Goal: Book appointment/travel/reservation

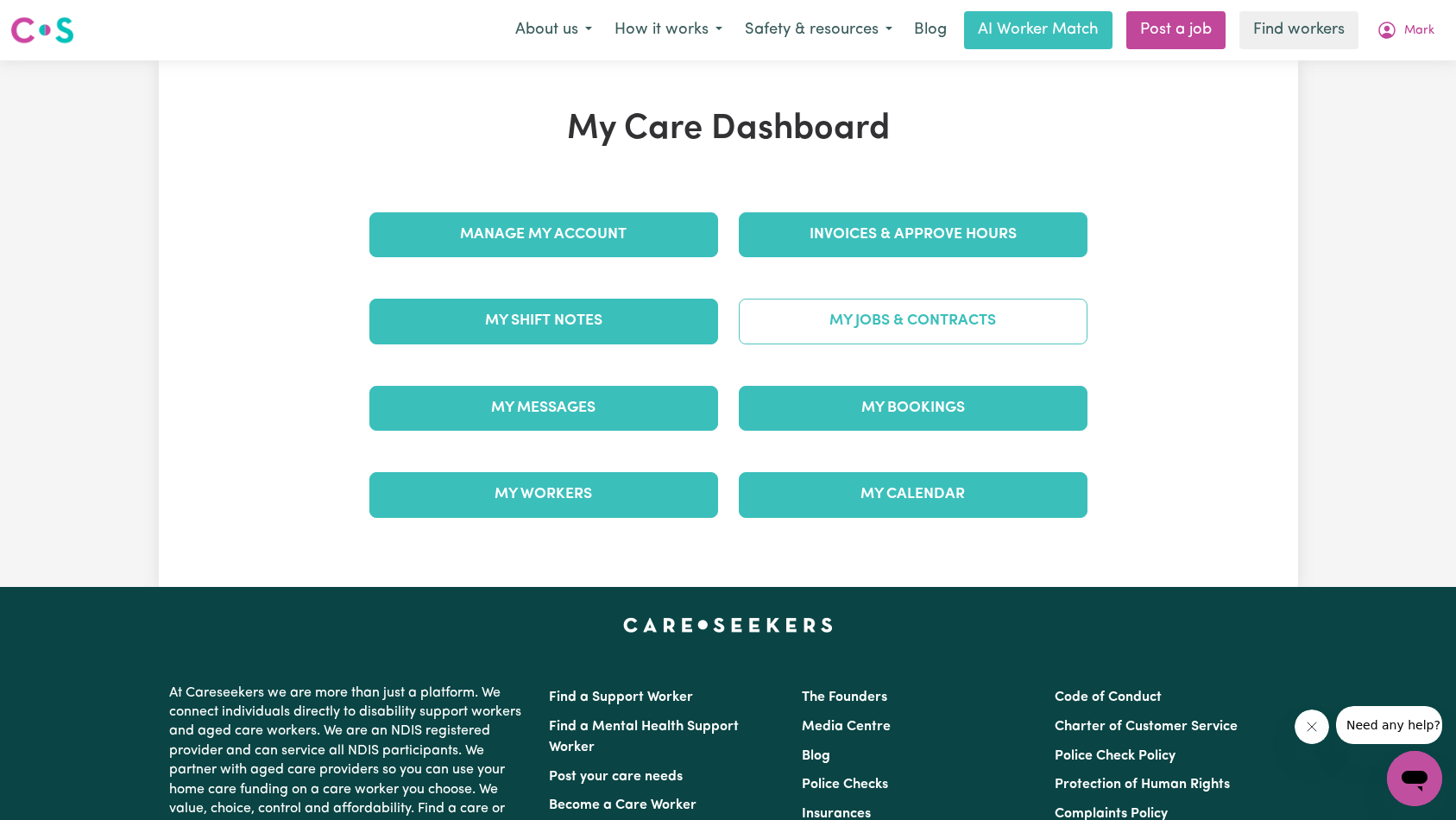
click at [936, 314] on link "My Jobs & Contracts" at bounding box center [913, 321] width 349 height 45
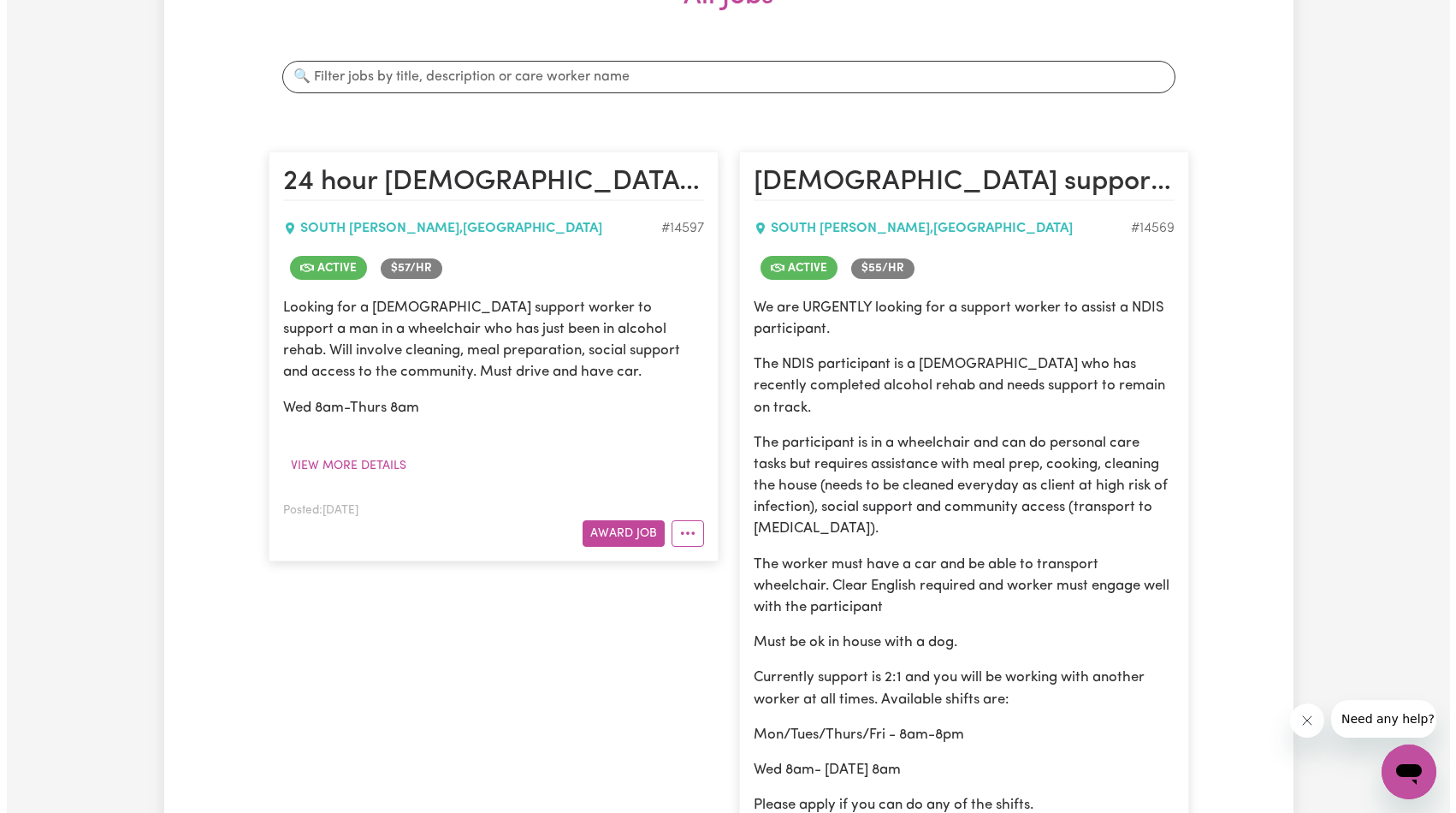
scroll to position [524, 0]
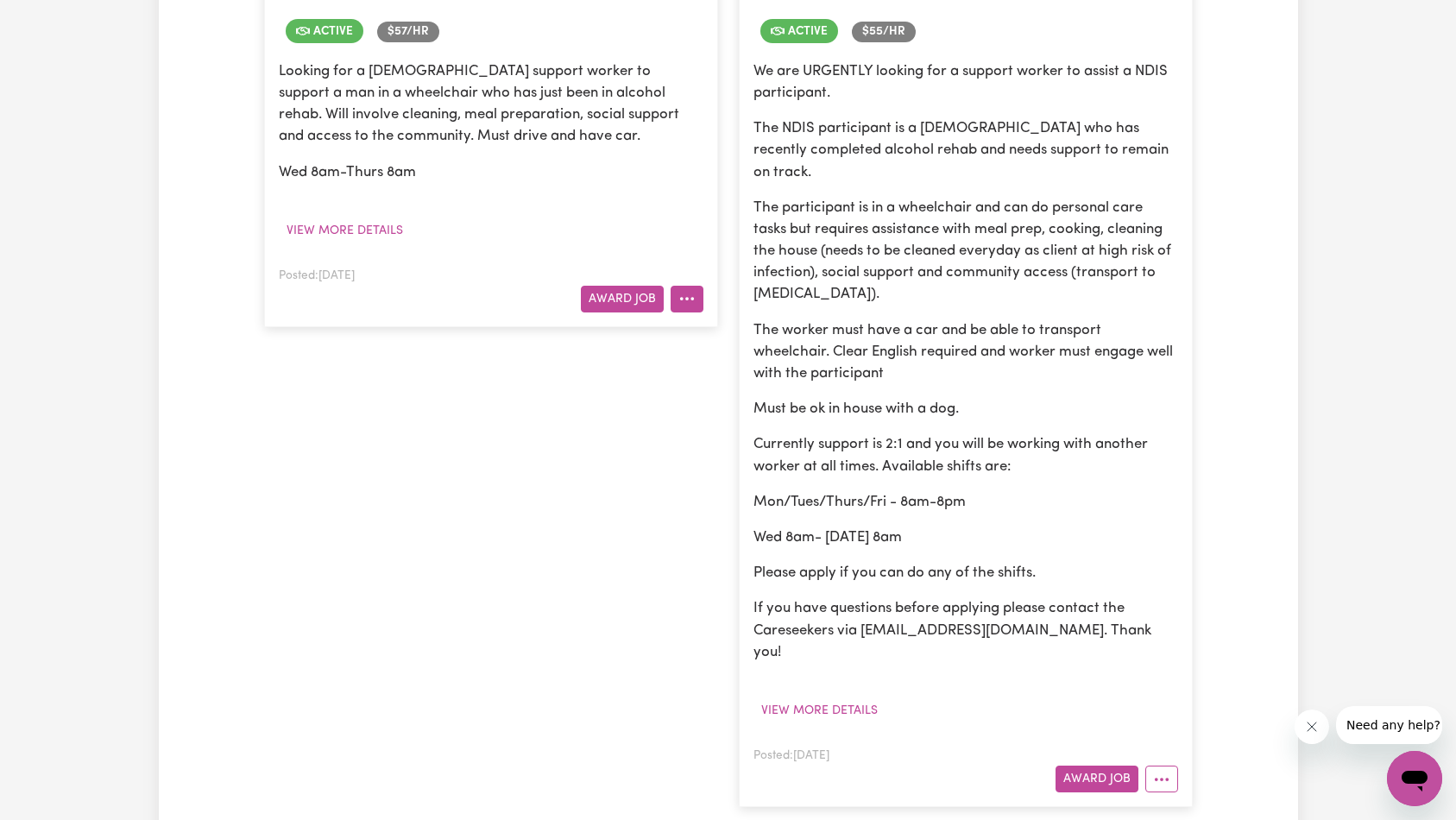
click at [689, 307] on button "More options" at bounding box center [687, 299] width 33 height 27
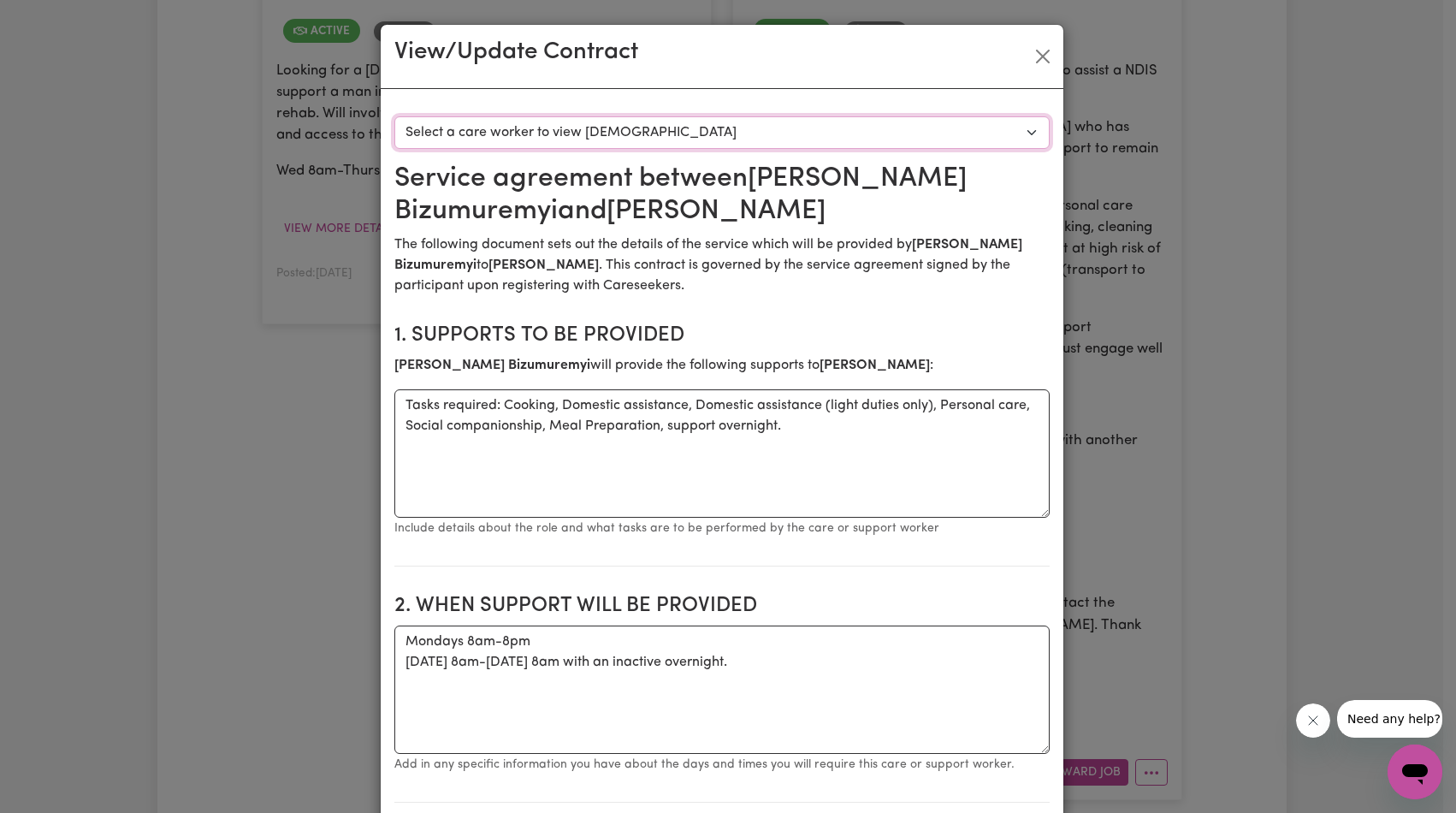
click at [766, 137] on select "Select a care worker to view contract #10370 - Claude Bizumuremyi (contract acc…" at bounding box center [722, 133] width 656 height 33
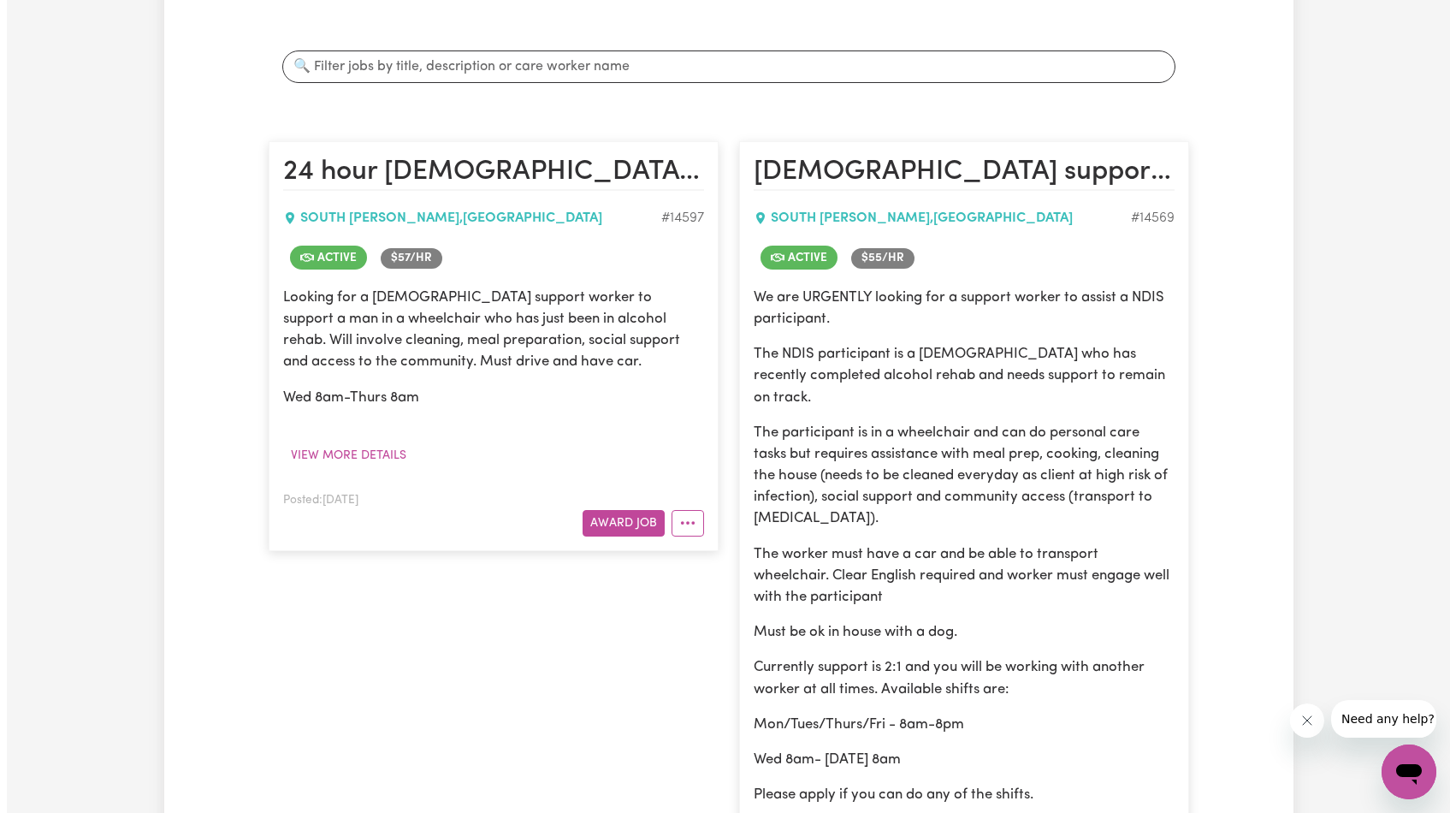
scroll to position [649, 0]
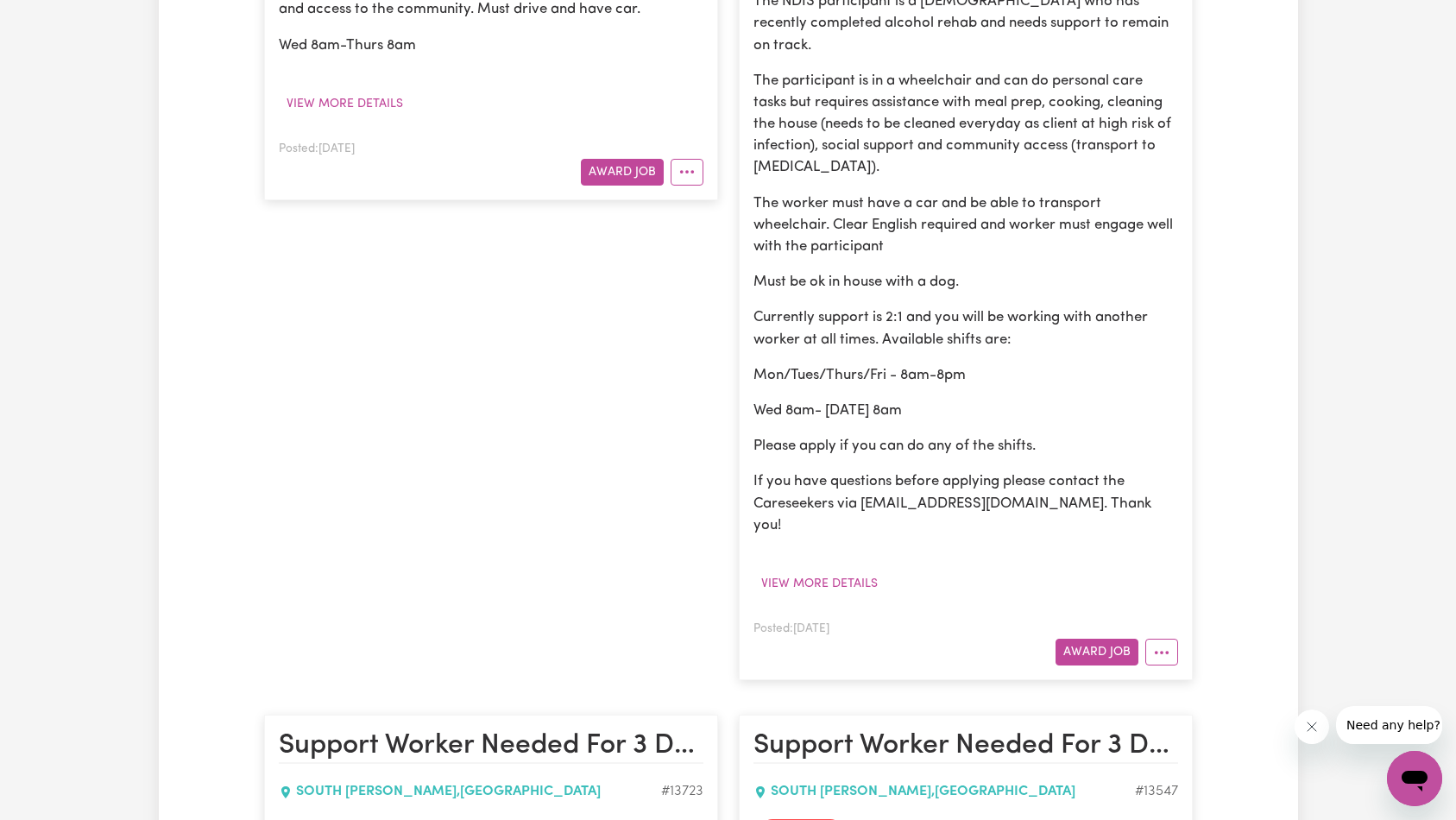
click at [1166, 630] on article "Male support worker urgently needed - long shifts at SOUTH RIPLEY, QLD for Dome…" at bounding box center [966, 233] width 454 height 893
click at [1166, 644] on icon "More options" at bounding box center [1162, 652] width 17 height 17
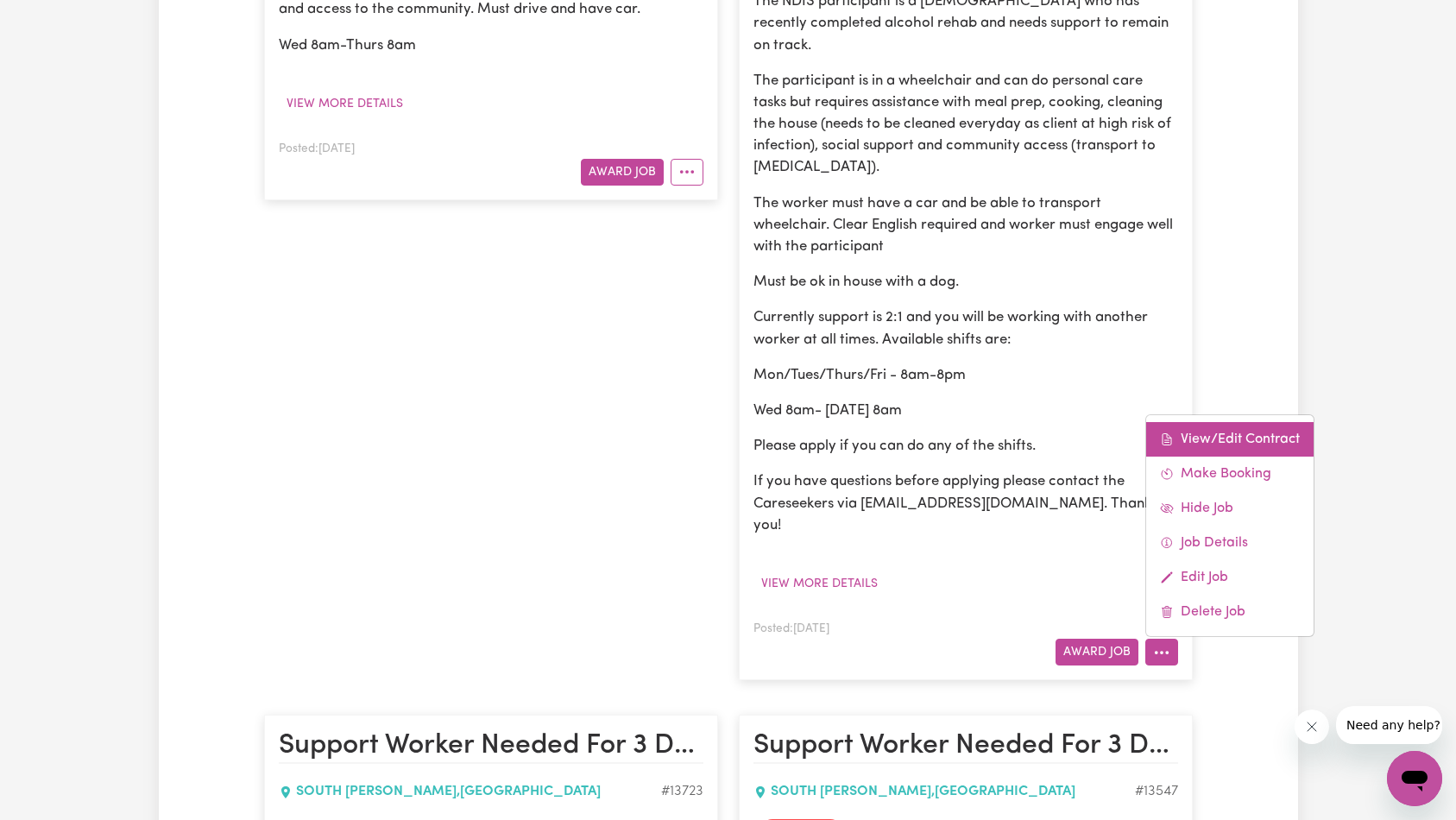
click at [1243, 422] on link "View/Edit Contract" at bounding box center [1230, 440] width 168 height 35
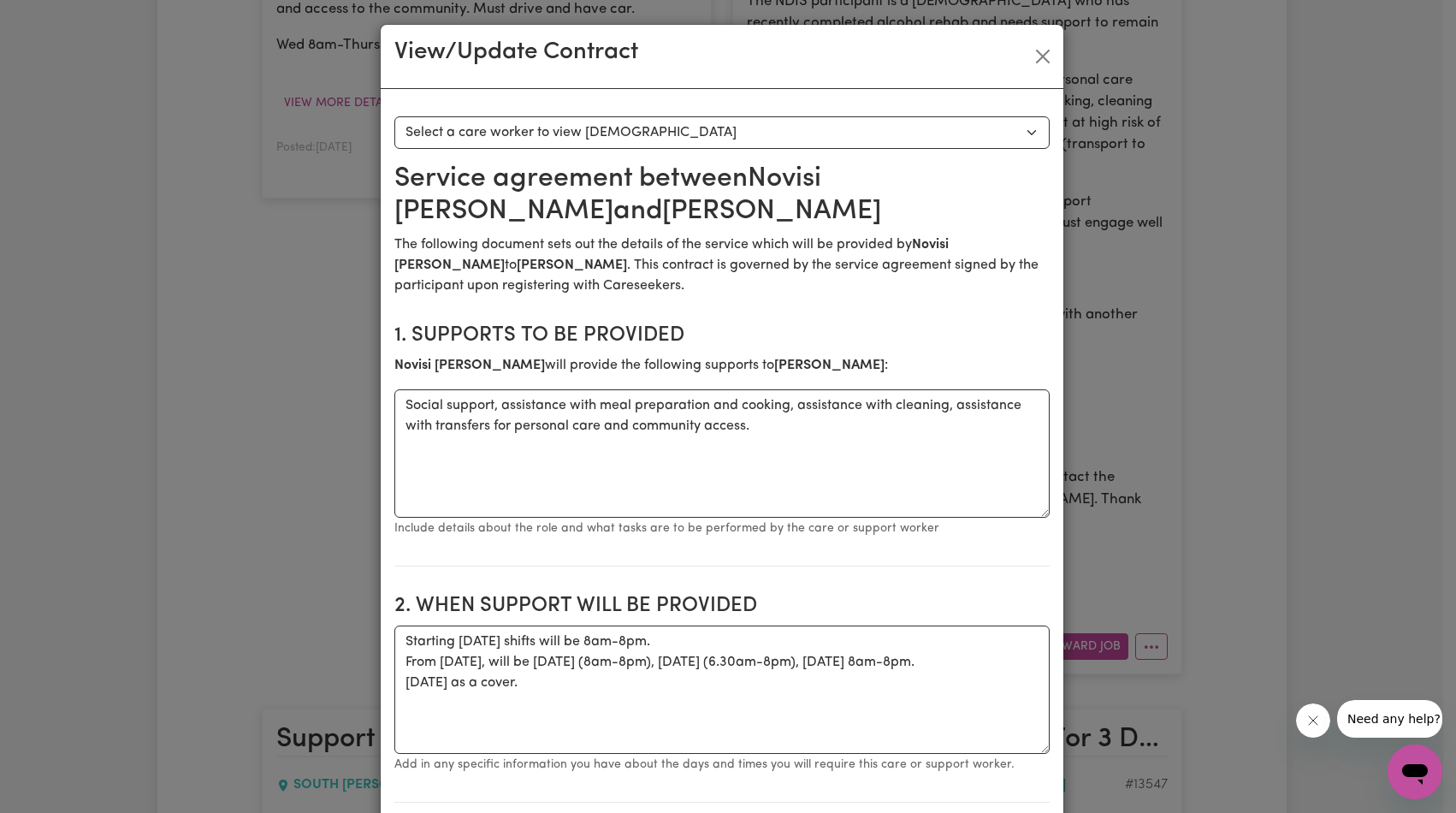
click at [946, 136] on select "Select a care worker to view contract #10365 - Novisi Semedo (contract accepted)" at bounding box center [722, 133] width 656 height 33
select select "9977"
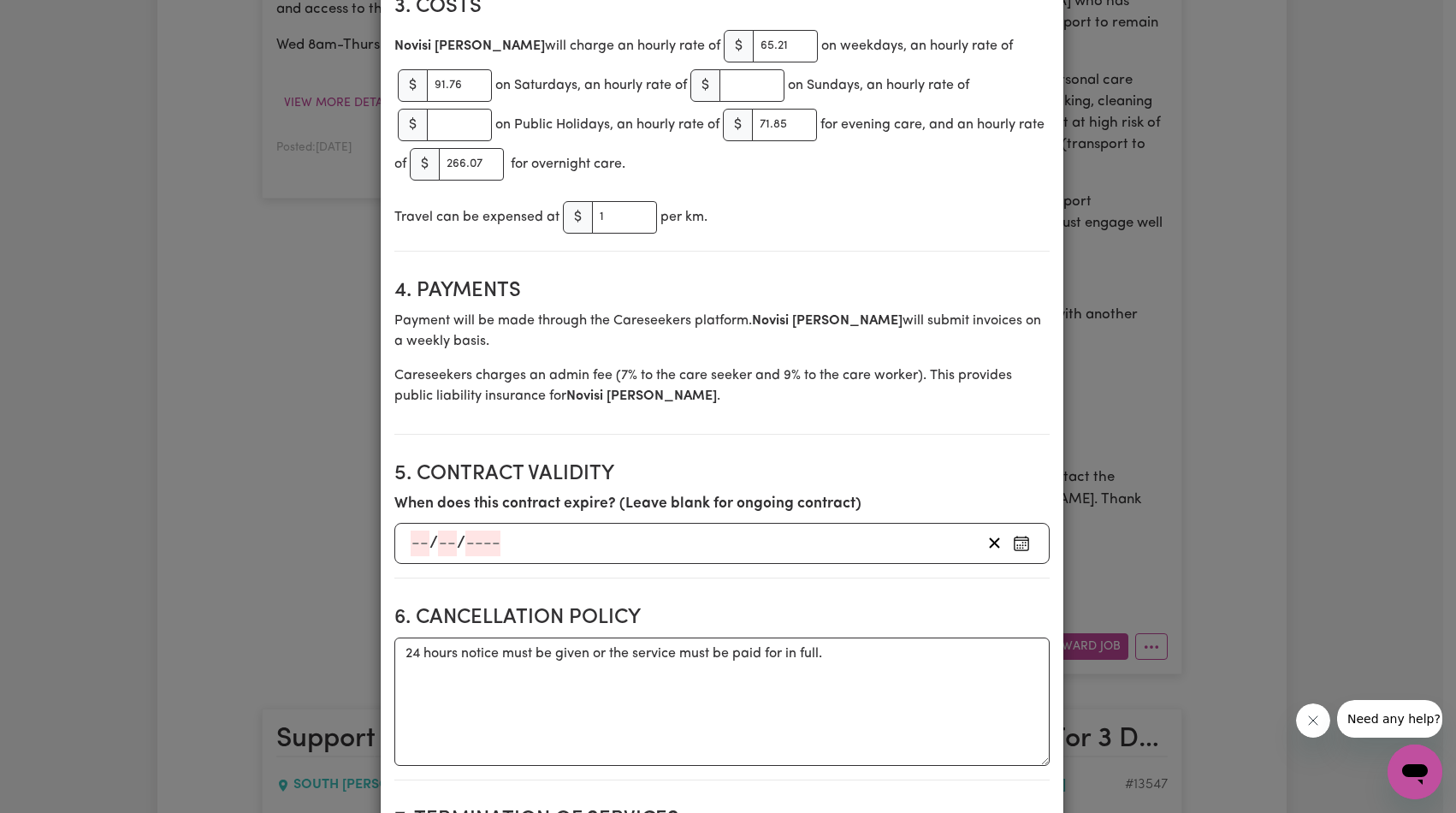
scroll to position [682, 0]
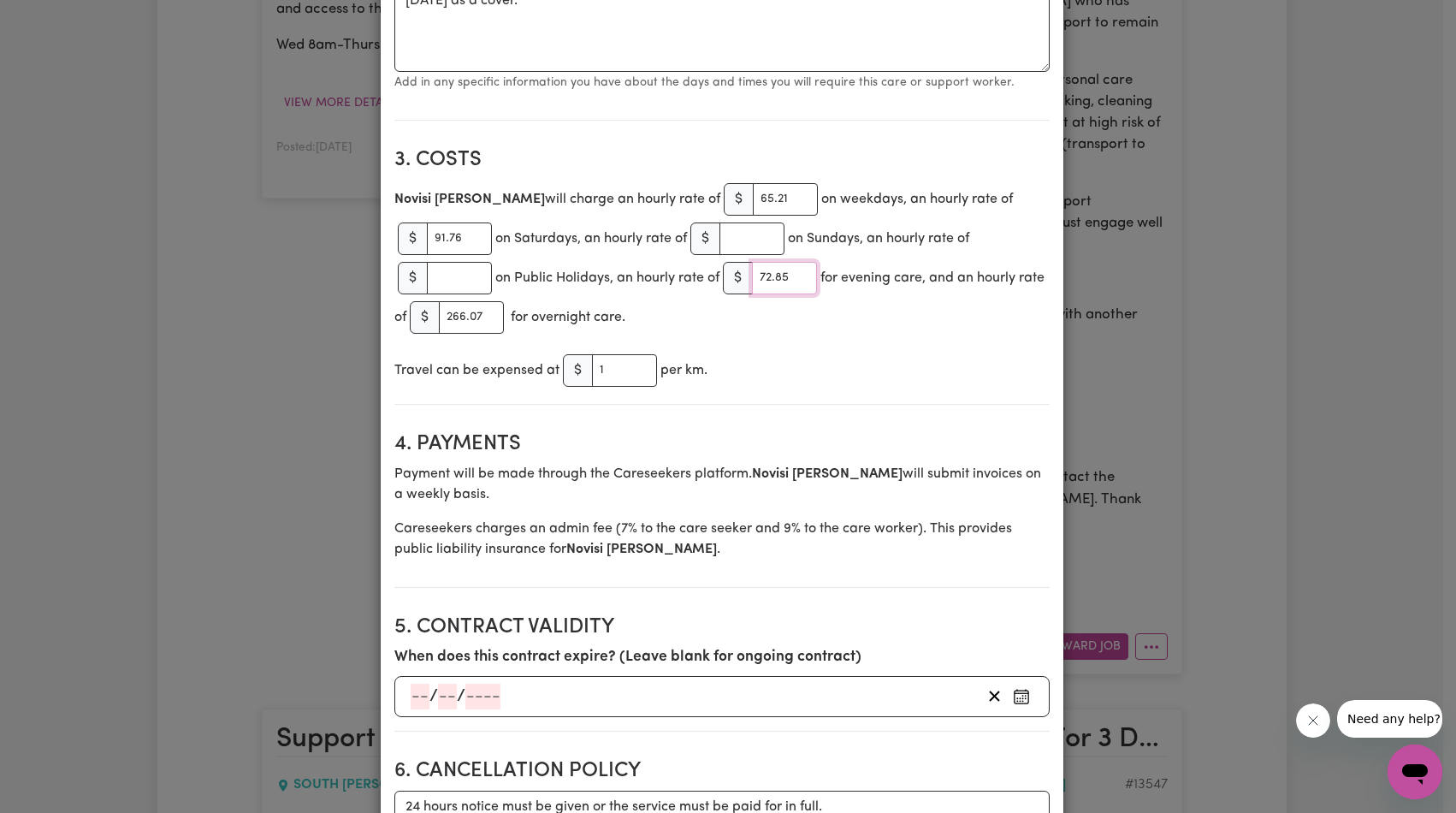
click at [804, 274] on input "72.85" at bounding box center [785, 278] width 65 height 33
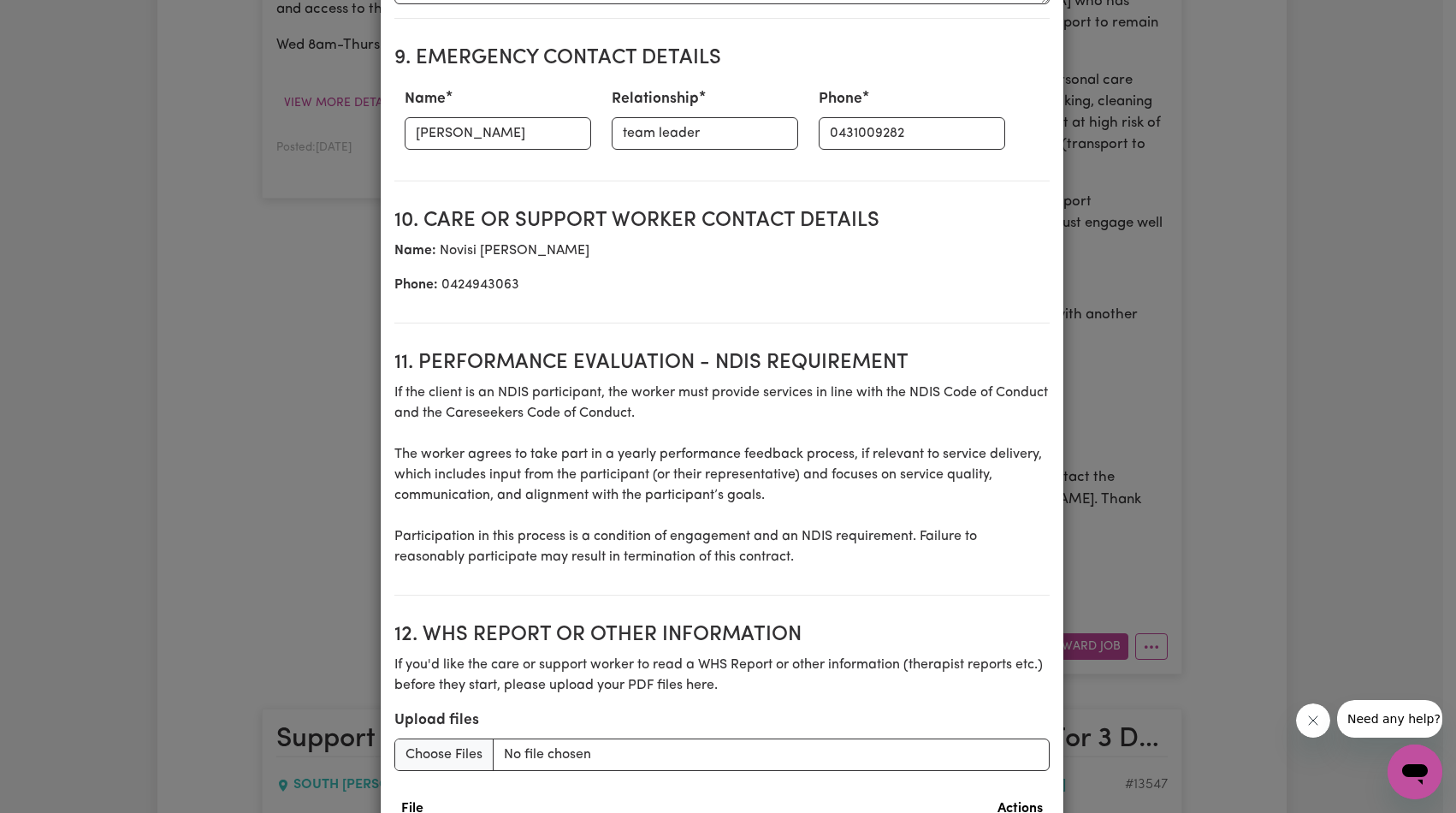
scroll to position [2204, 0]
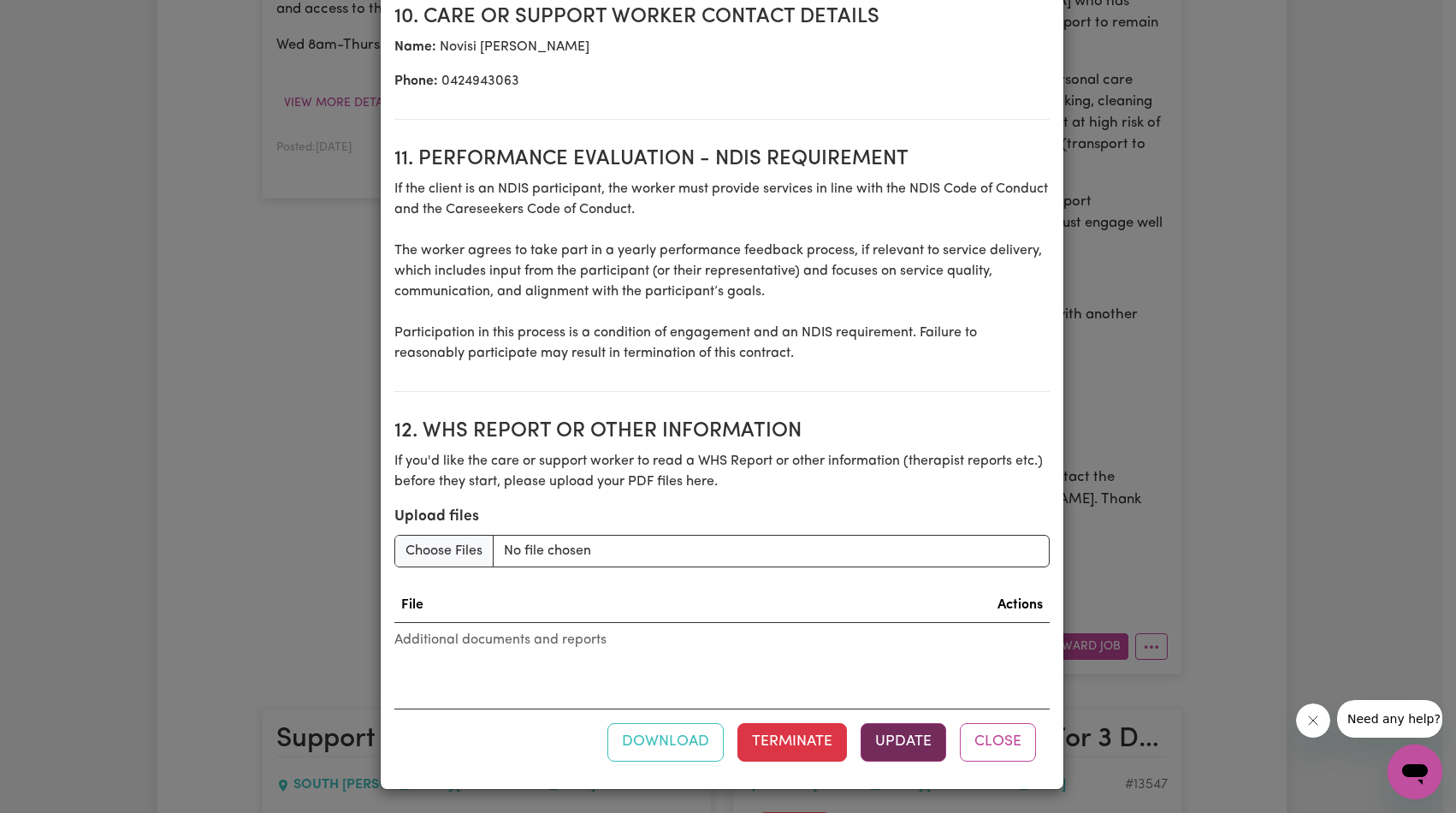
click at [914, 735] on button "Update" at bounding box center [904, 741] width 85 height 37
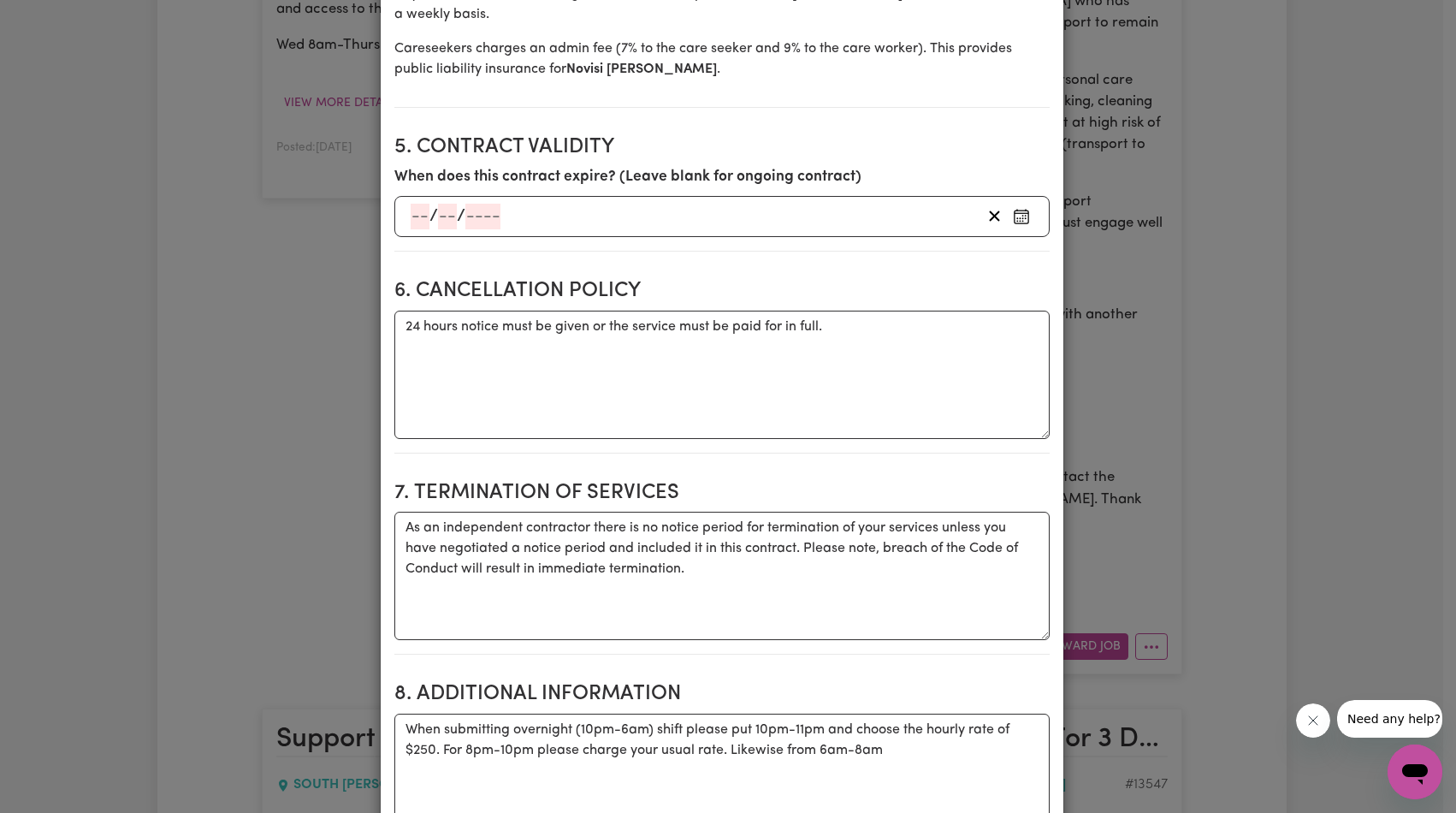
scroll to position [799, 0]
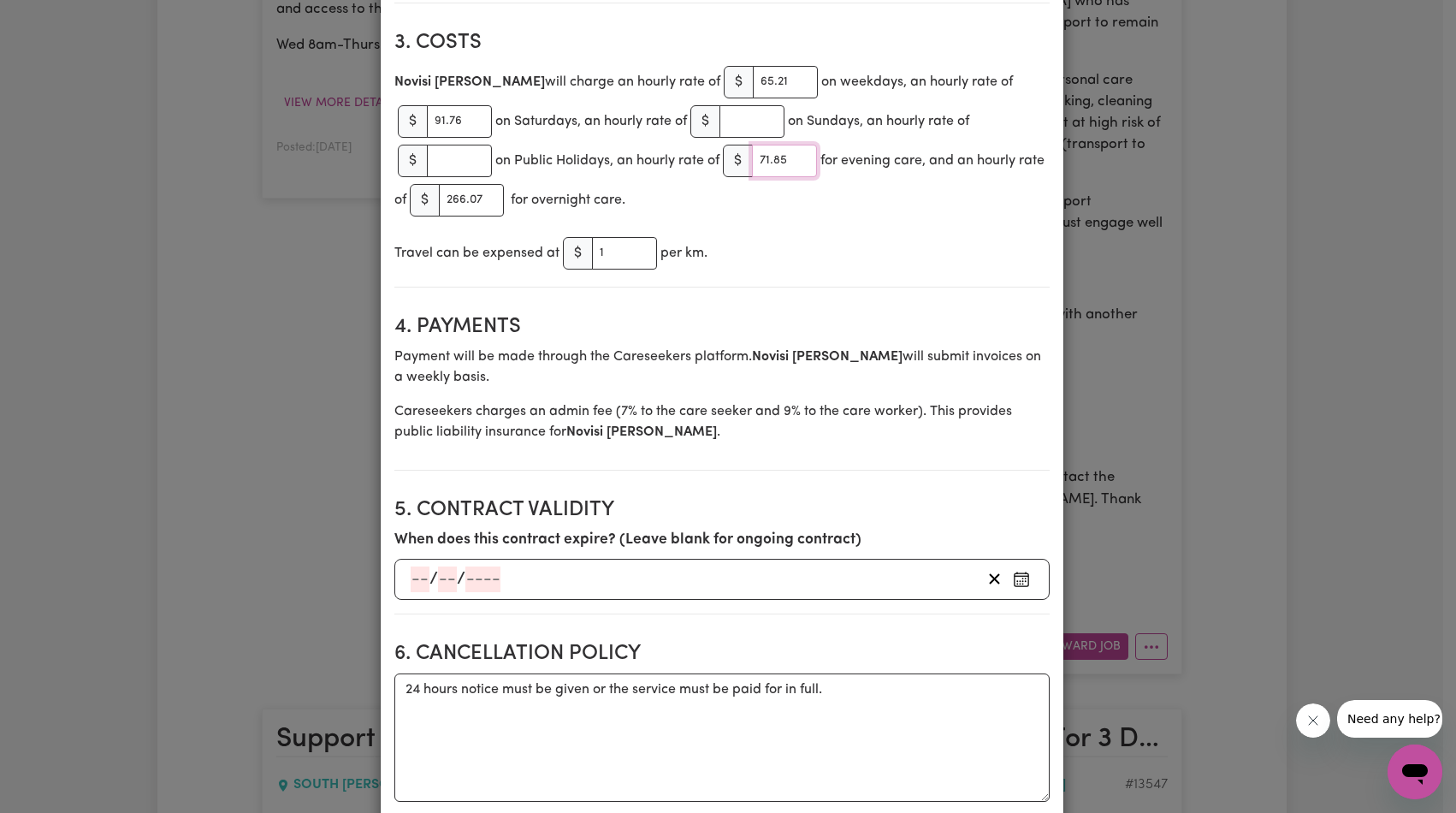
type input "71.85"
click at [805, 165] on input "71.85" at bounding box center [785, 161] width 65 height 33
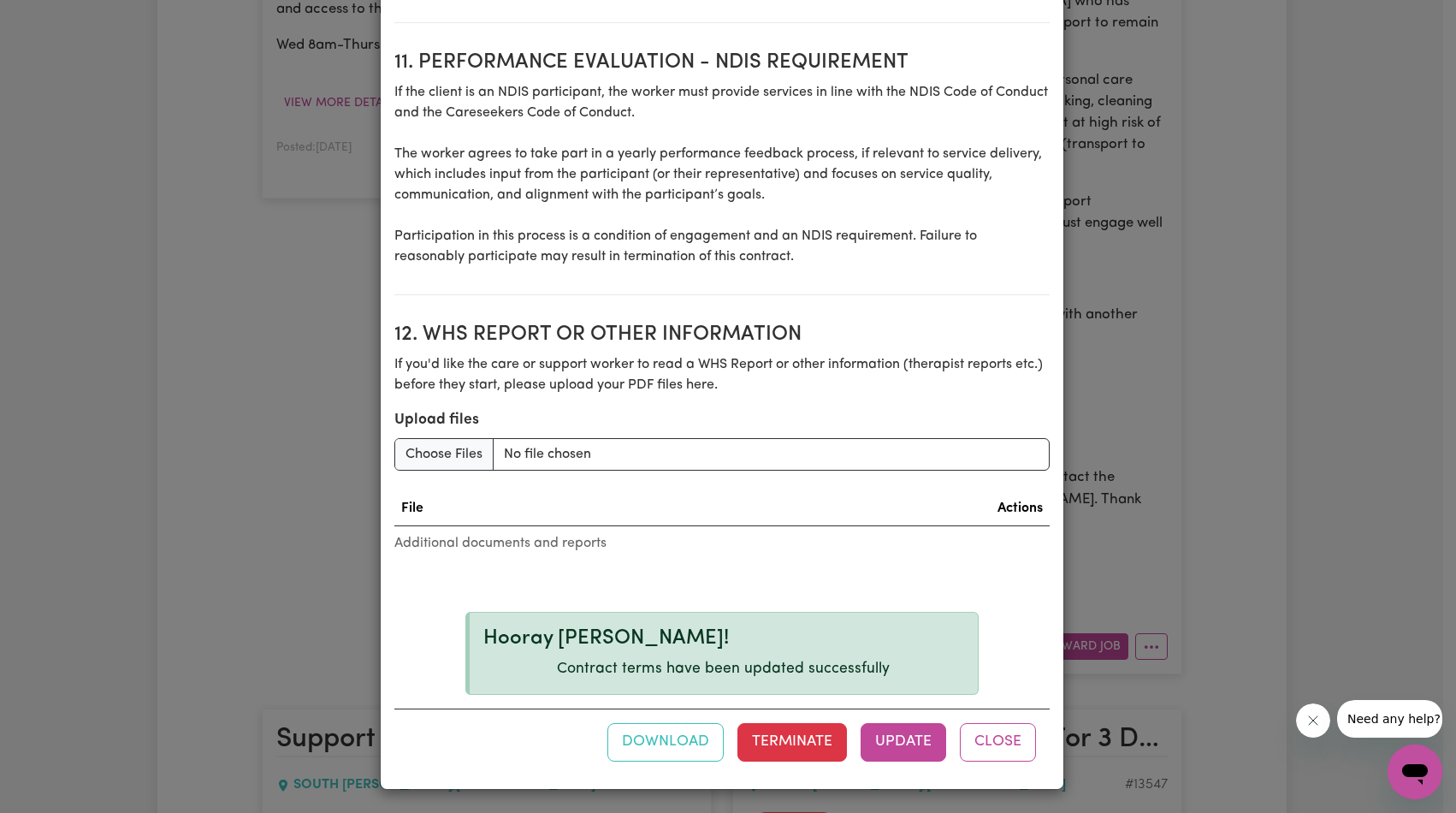
click at [896, 732] on button "Update" at bounding box center [904, 741] width 85 height 37
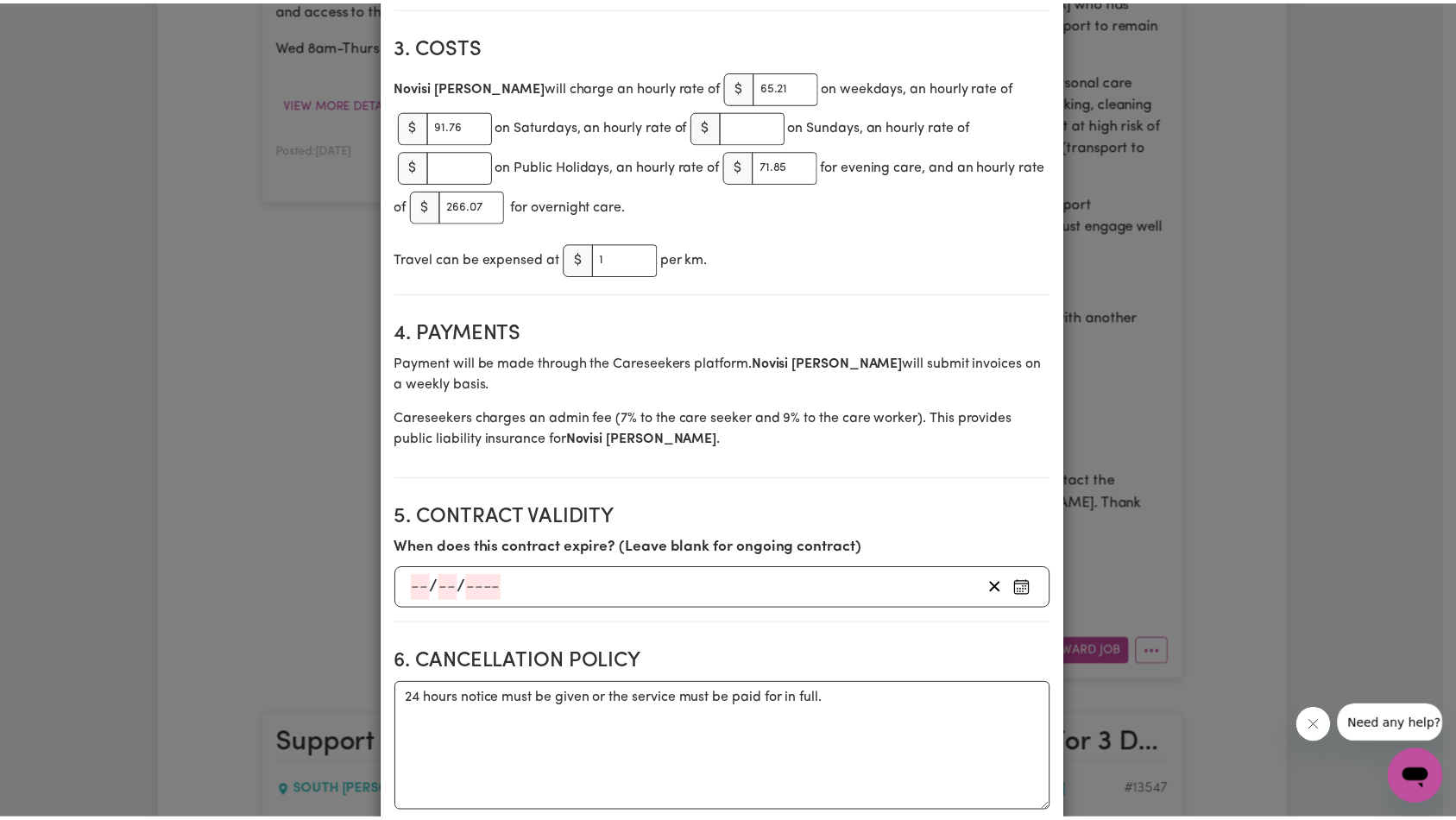
scroll to position [0, 0]
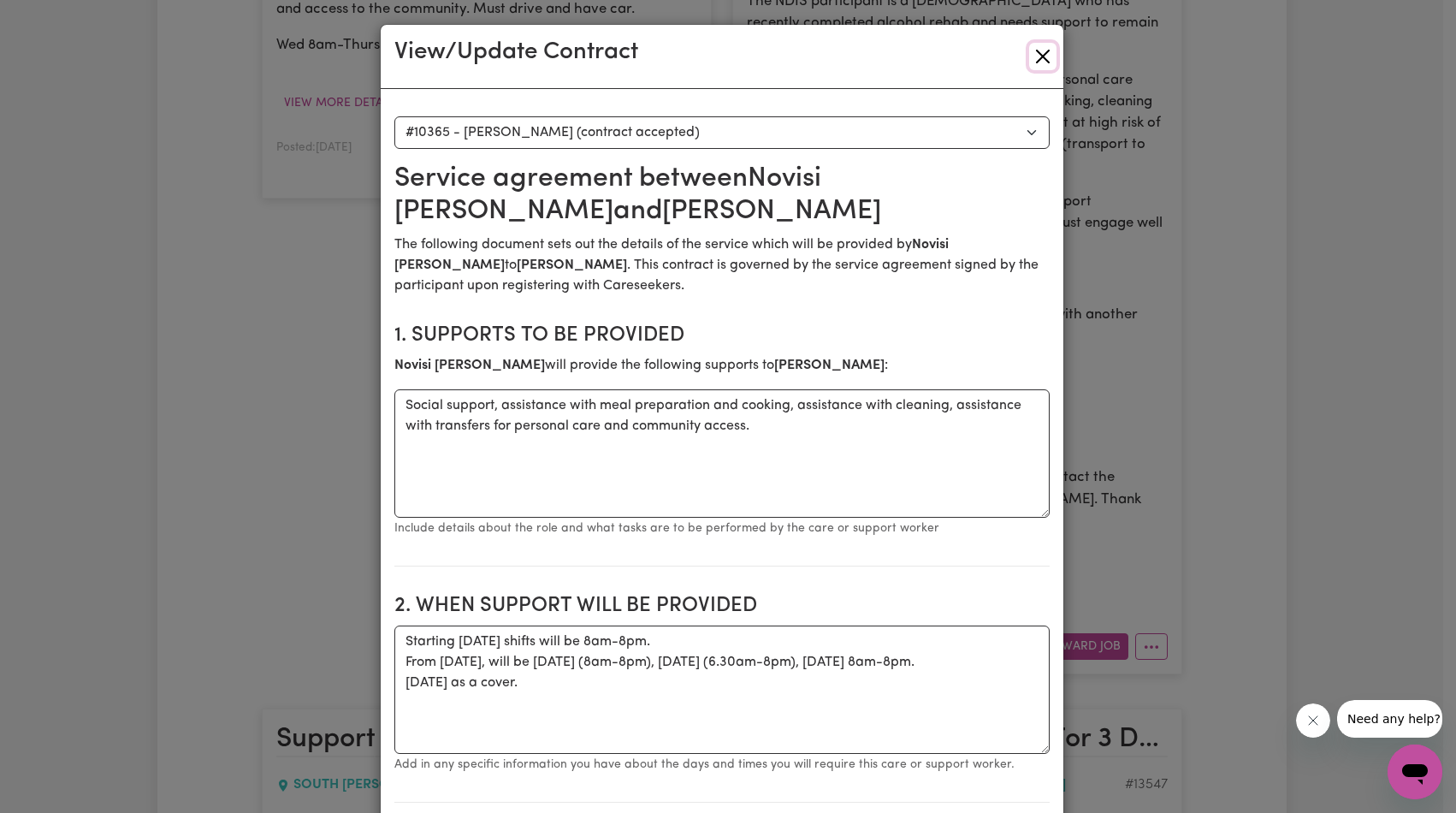
click at [1032, 50] on button "Close" at bounding box center [1043, 56] width 27 height 27
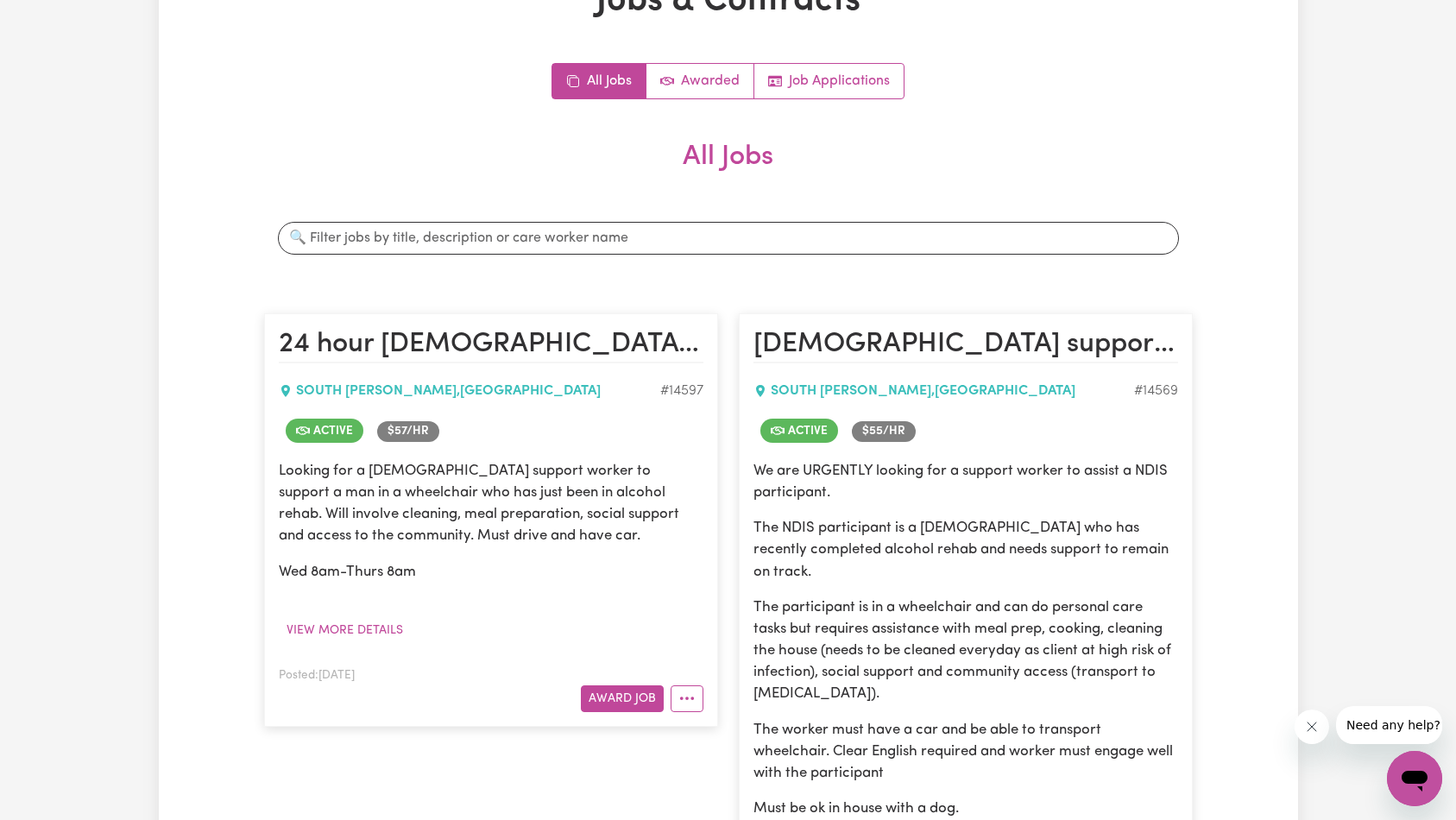
scroll to position [21, 0]
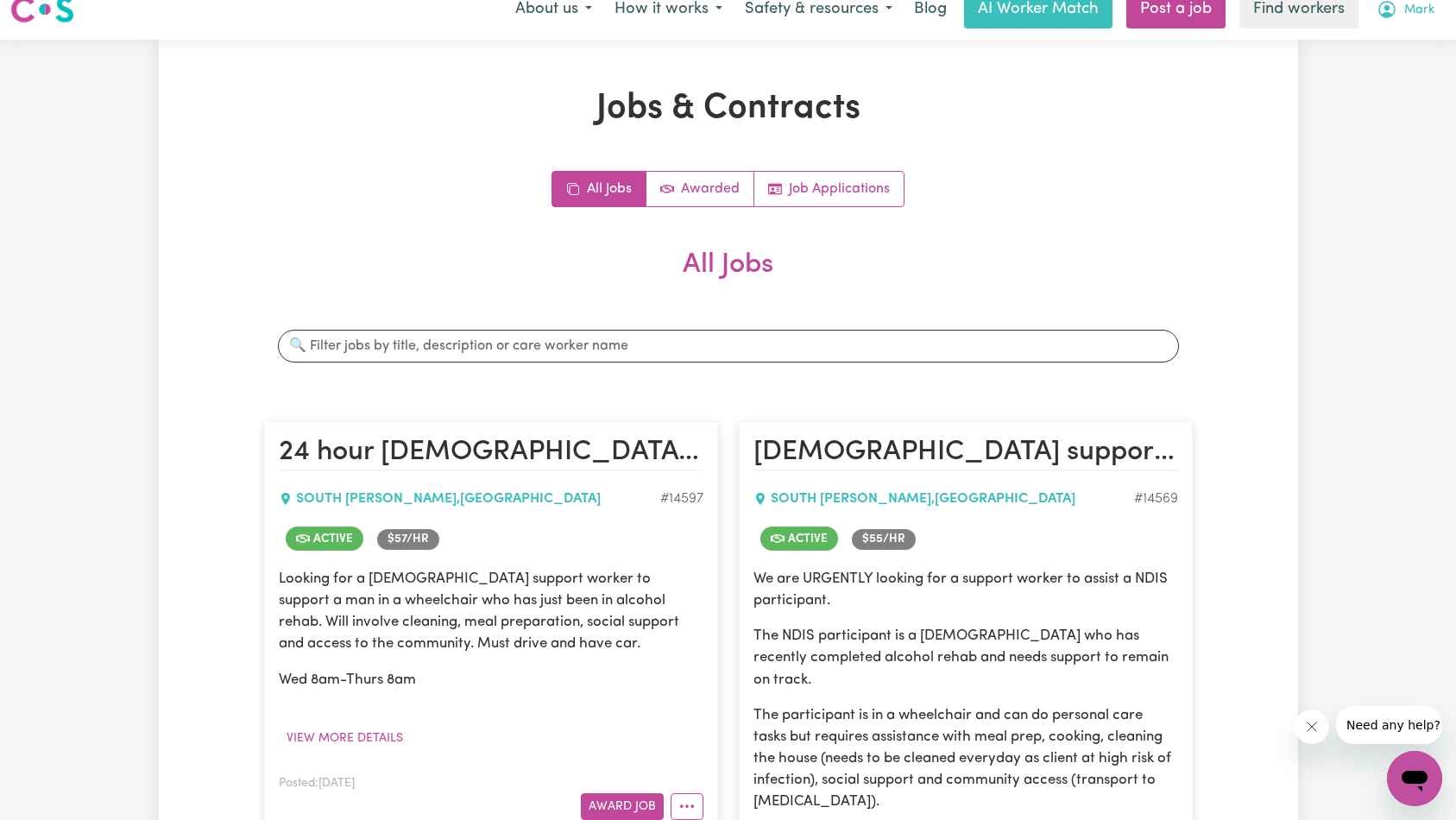
click at [1428, 20] on span "Mark" at bounding box center [1419, 10] width 30 height 19
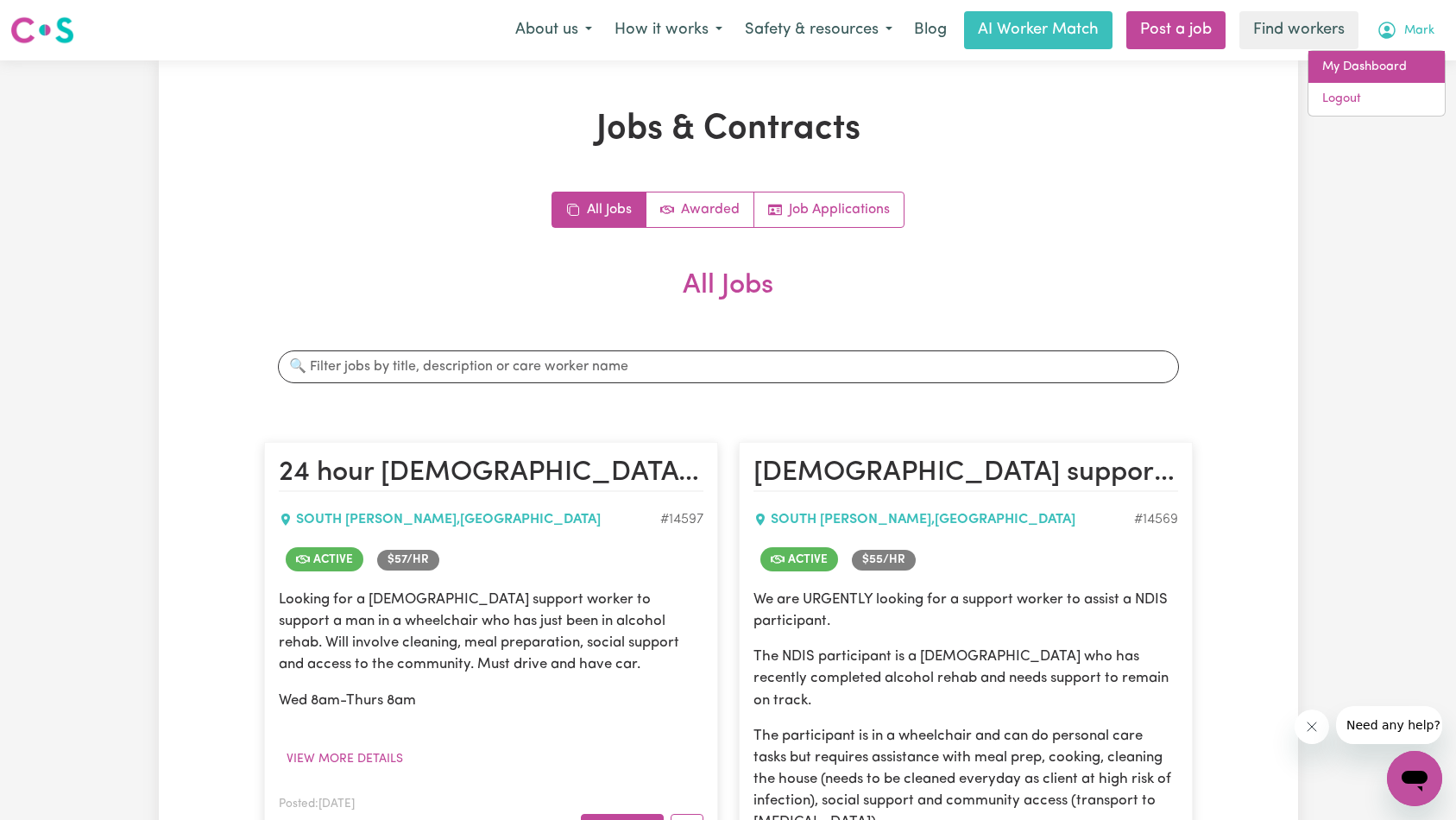
click at [1406, 51] on link "My Dashboard" at bounding box center [1376, 68] width 137 height 33
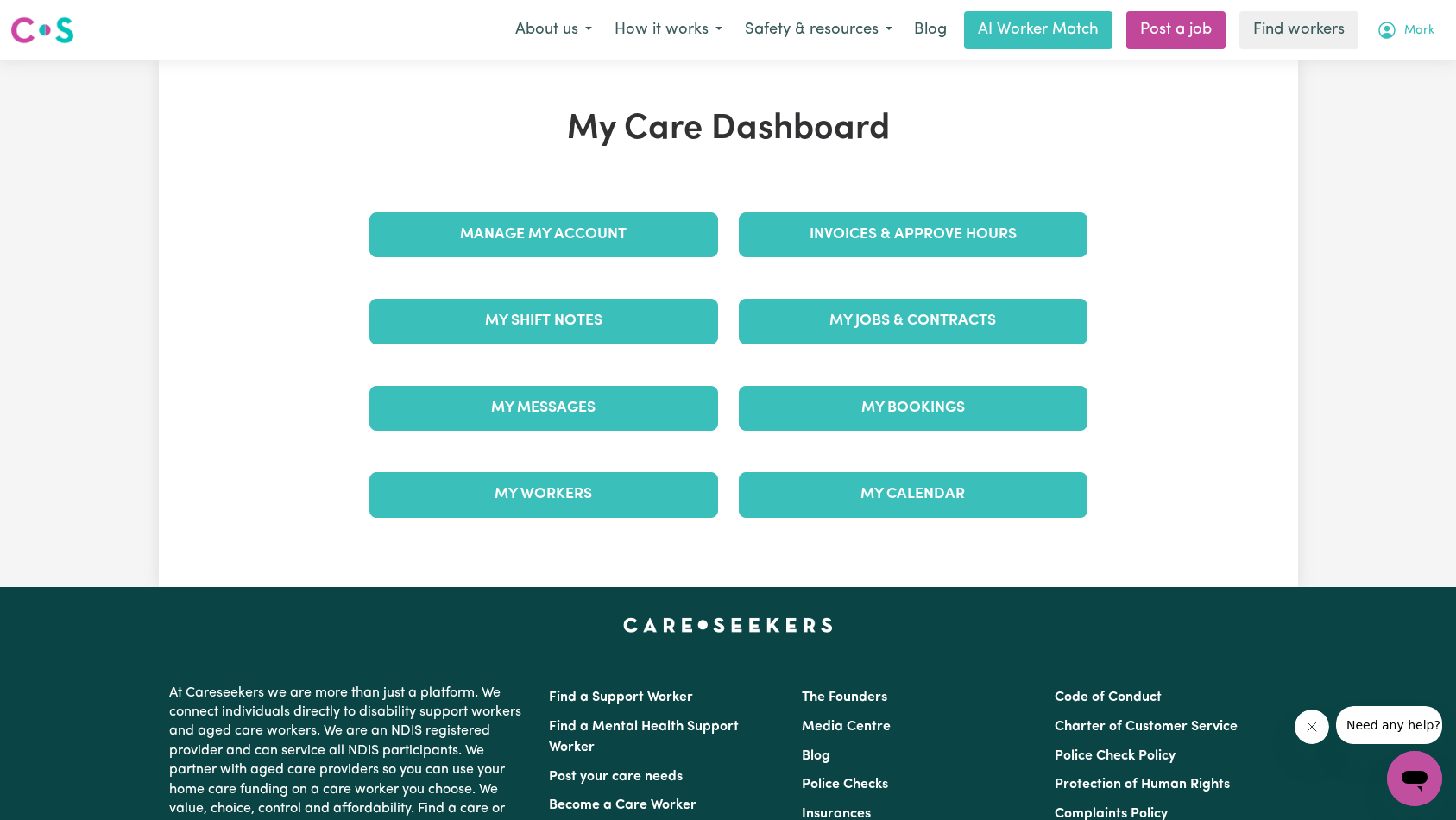
click at [1410, 34] on span "Mark" at bounding box center [1419, 31] width 30 height 19
click at [1377, 103] on link "Logout" at bounding box center [1376, 99] width 137 height 33
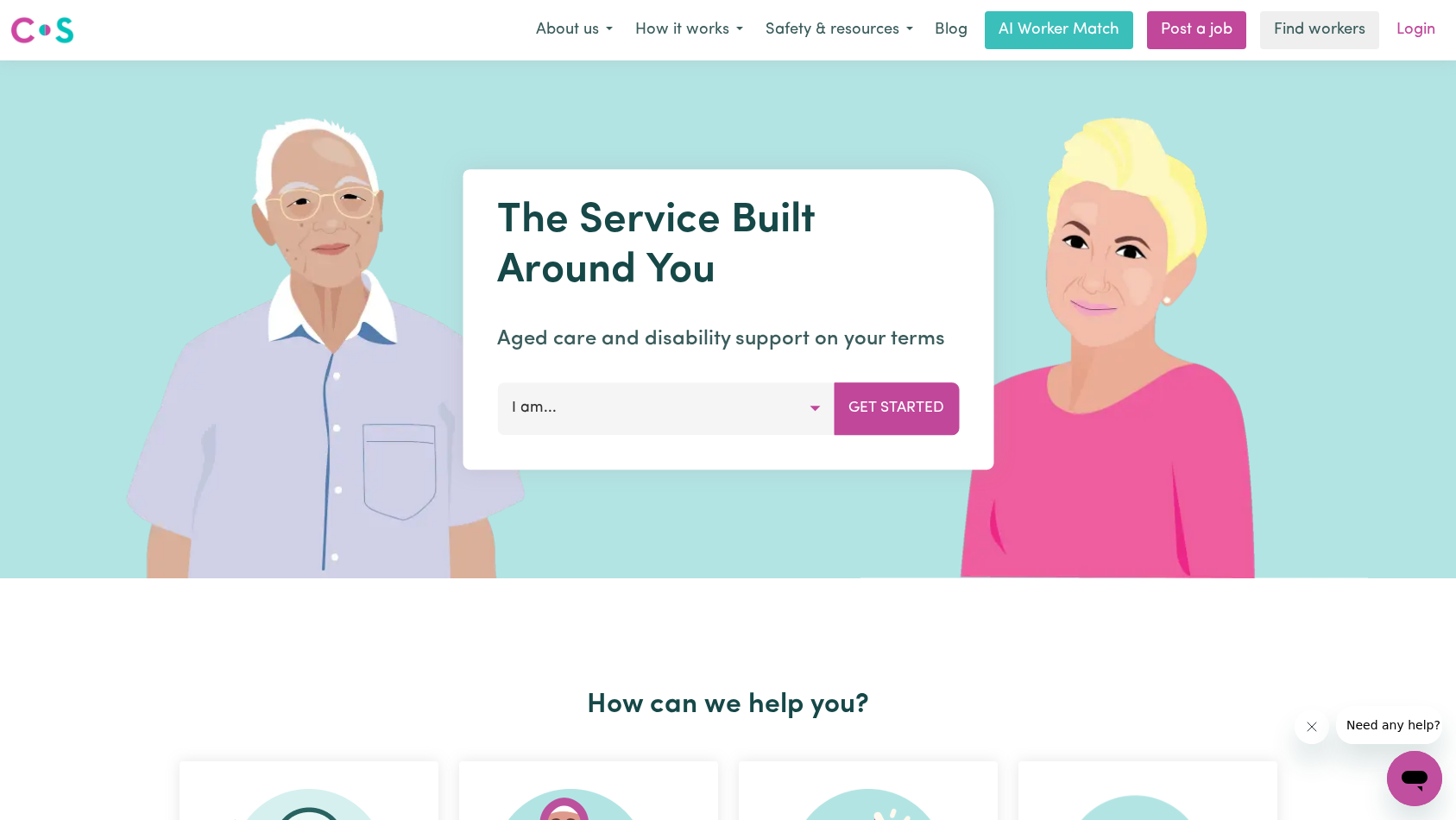
click at [1414, 30] on link "Login" at bounding box center [1416, 29] width 60 height 38
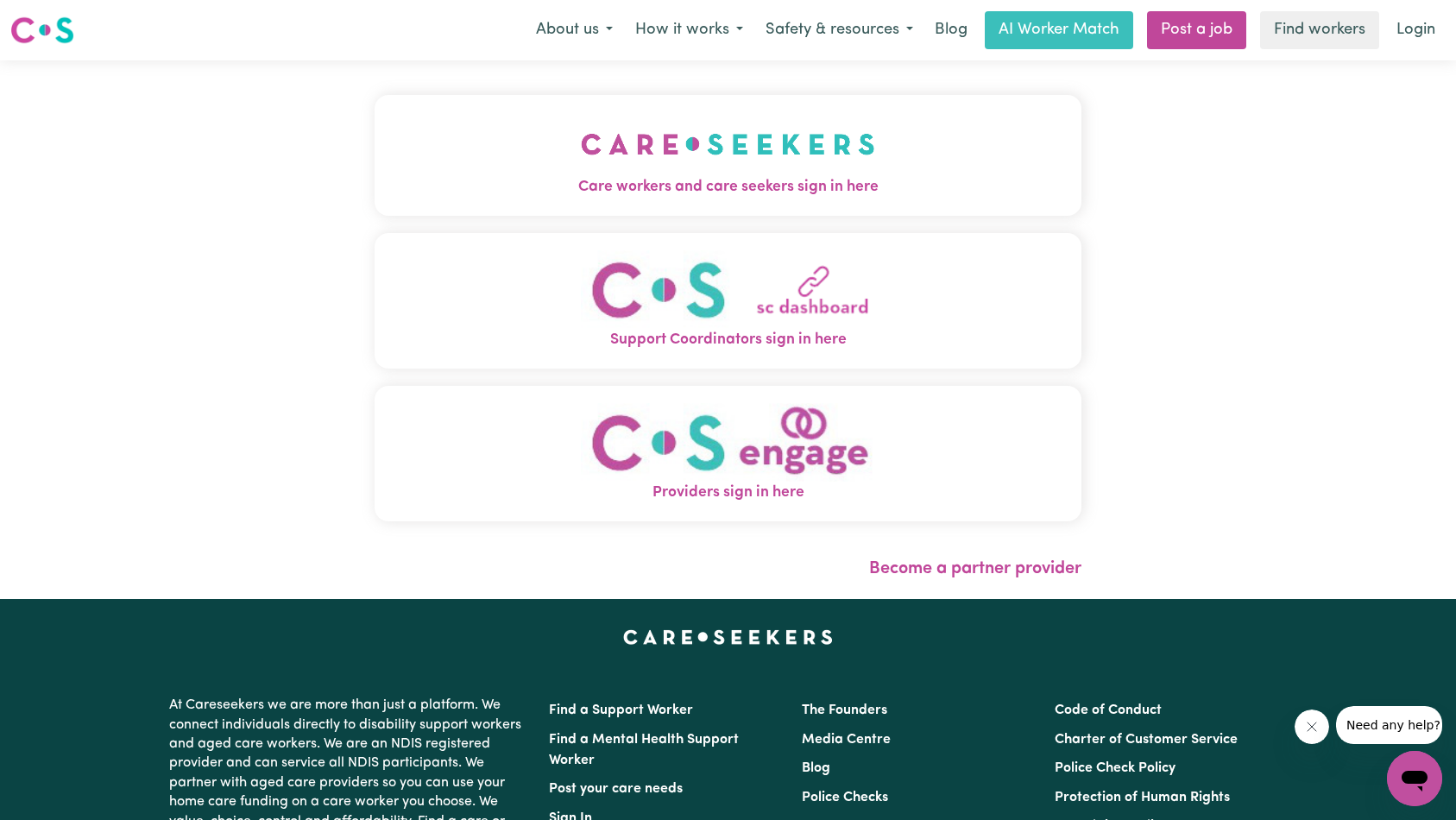
click at [581, 113] on img "Care workers and care seekers sign in here" at bounding box center [728, 144] width 294 height 64
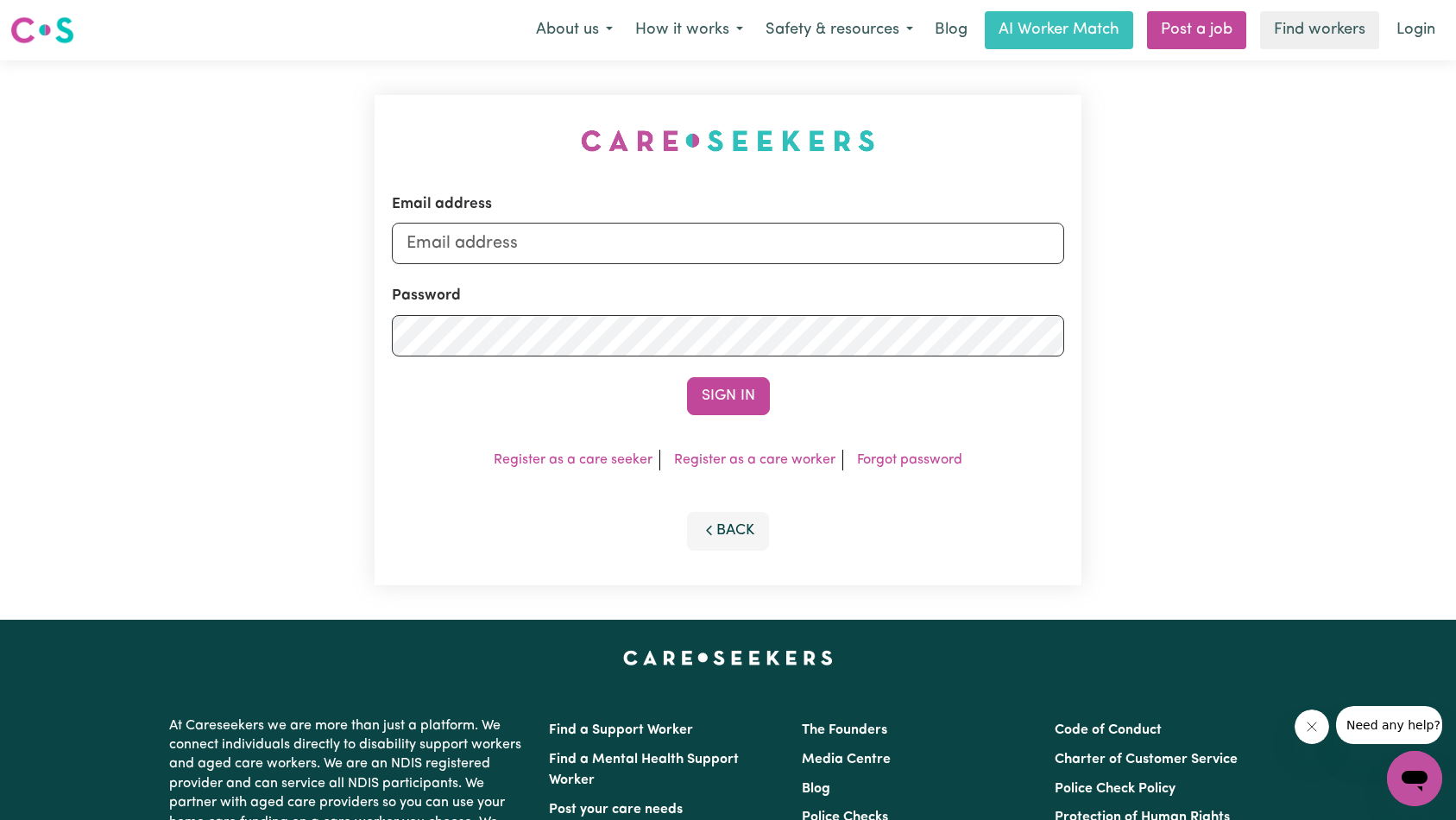
click at [792, 264] on form "Email address Password Sign In" at bounding box center [728, 304] width 673 height 222
click at [801, 246] on input "Email address" at bounding box center [728, 243] width 673 height 41
type input "superuser~MarkWestphal@careseekers.com.au"
click at [727, 409] on button "Sign In" at bounding box center [728, 396] width 82 height 38
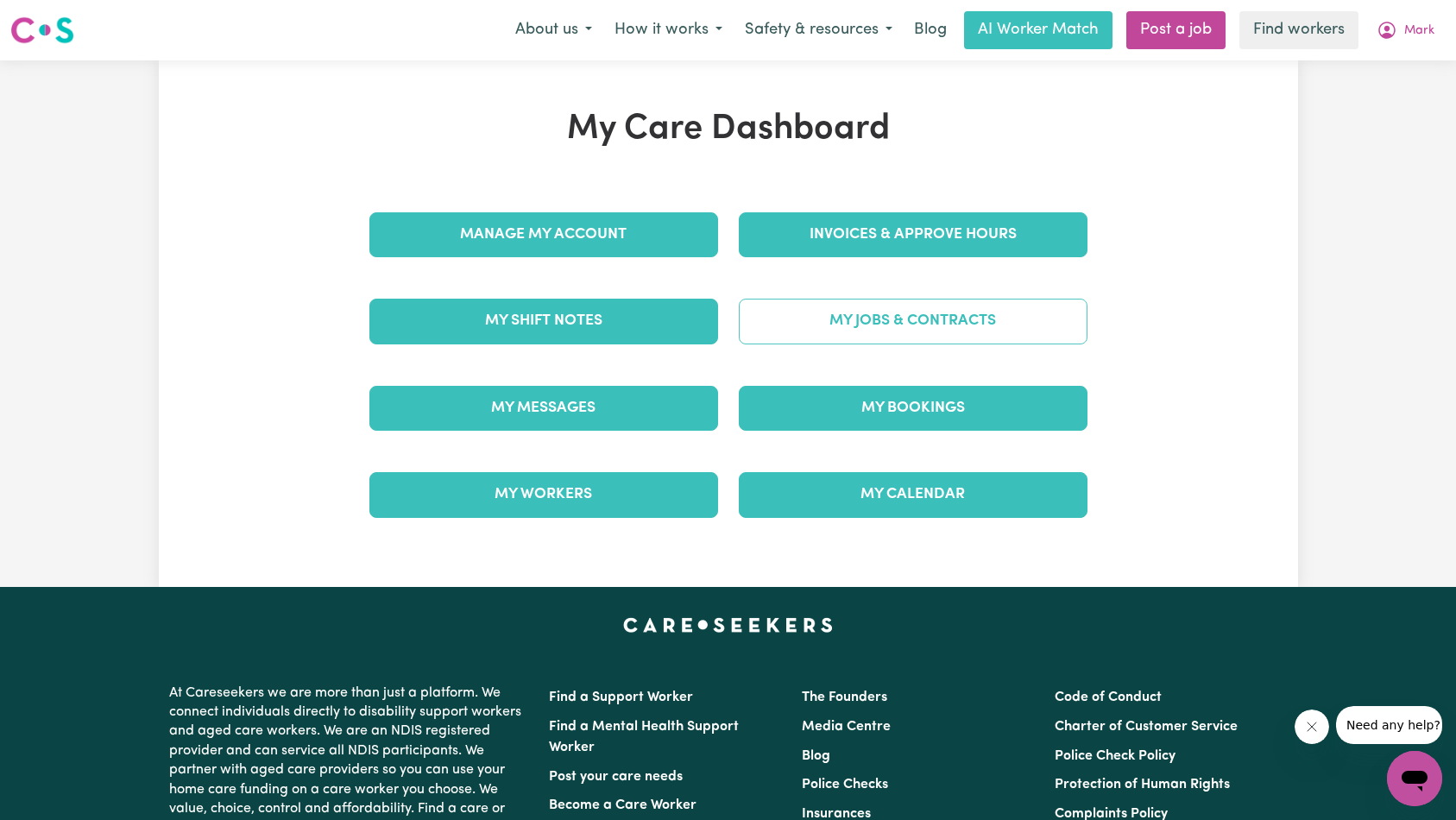
click at [898, 330] on link "My Jobs & Contracts" at bounding box center [913, 321] width 349 height 45
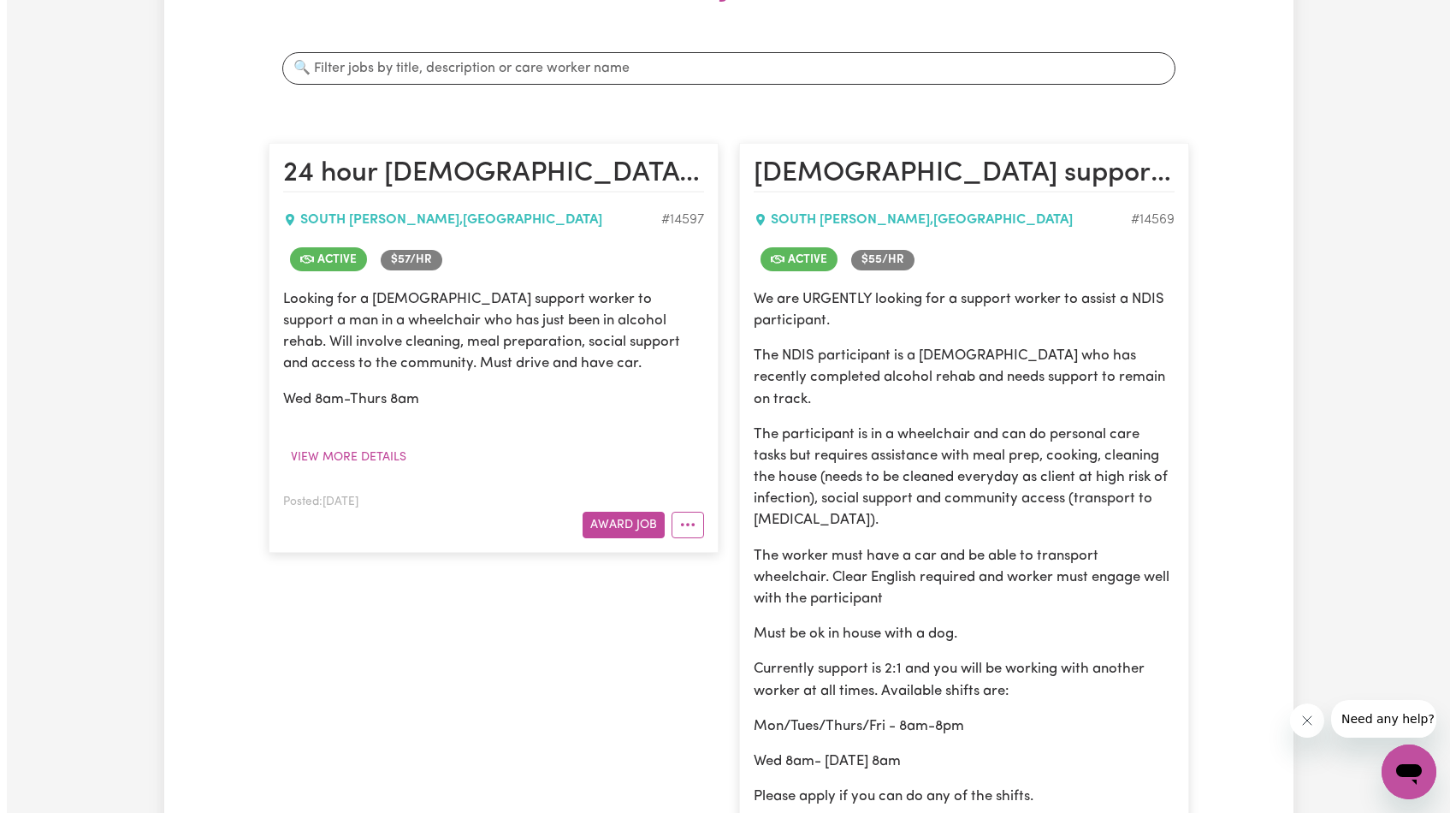
scroll to position [746, 0]
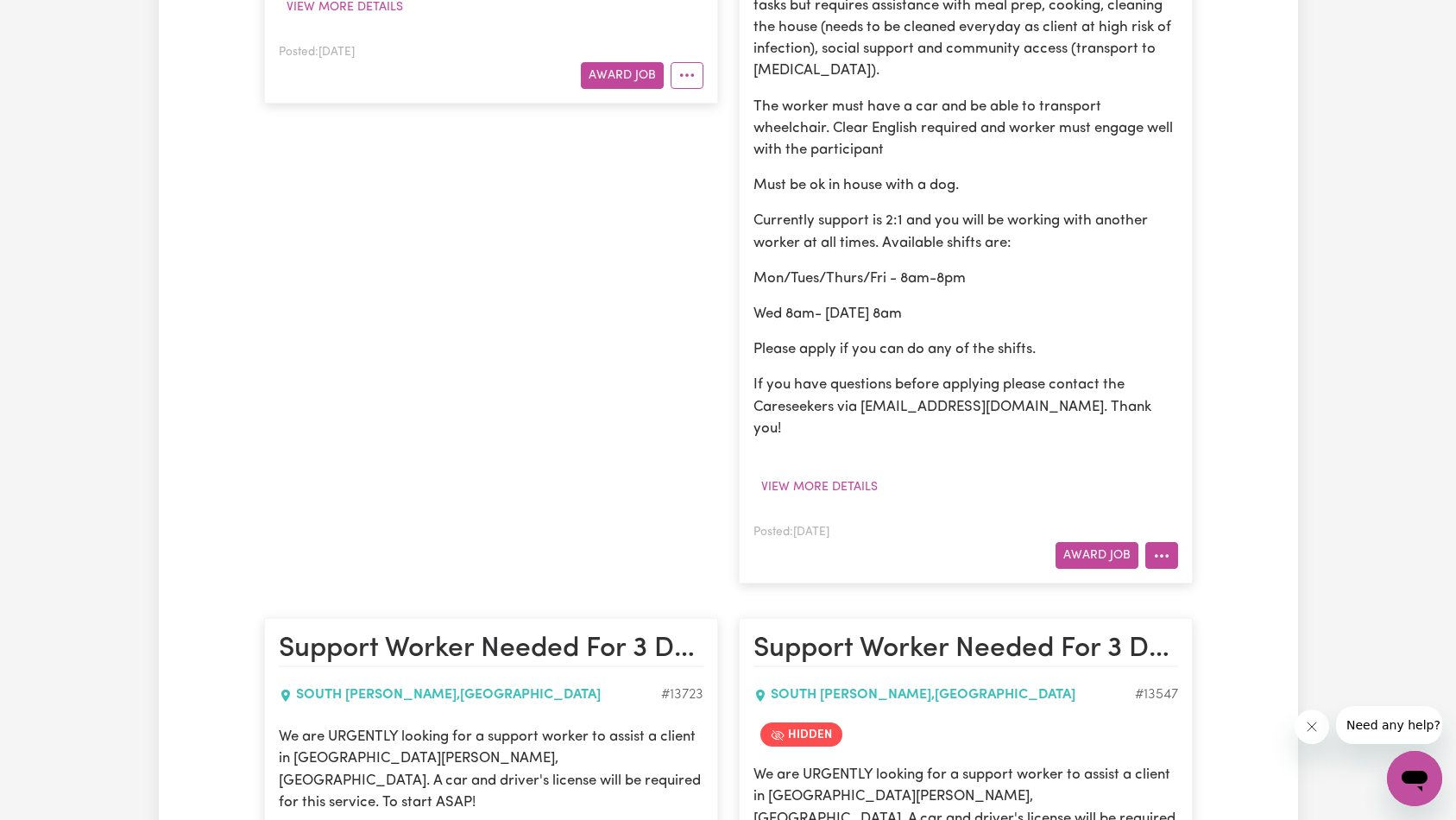
click at [1164, 547] on icon "More options" at bounding box center [1162, 555] width 17 height 17
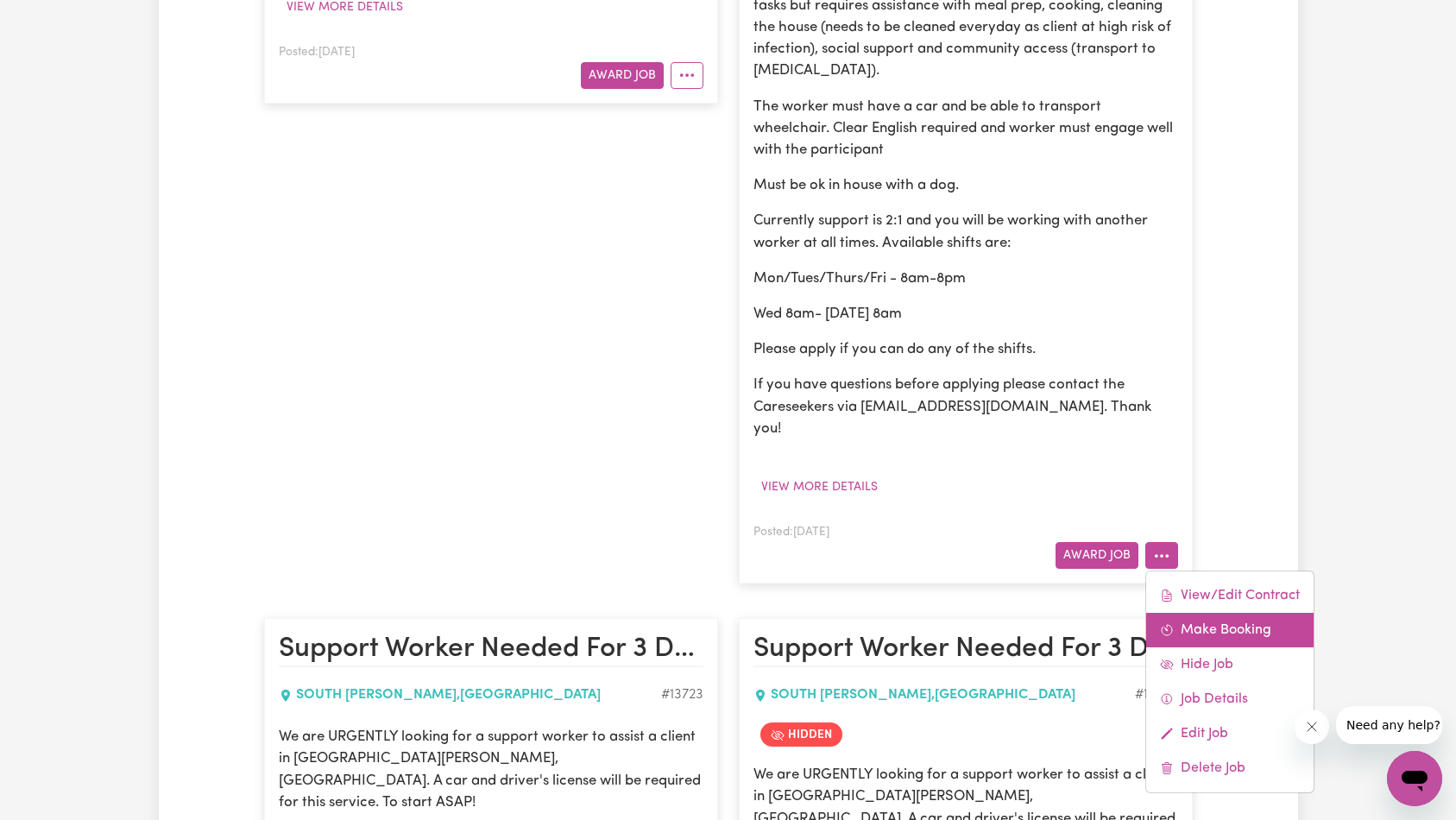
click at [1222, 613] on link "Make Booking" at bounding box center [1230, 630] width 168 height 35
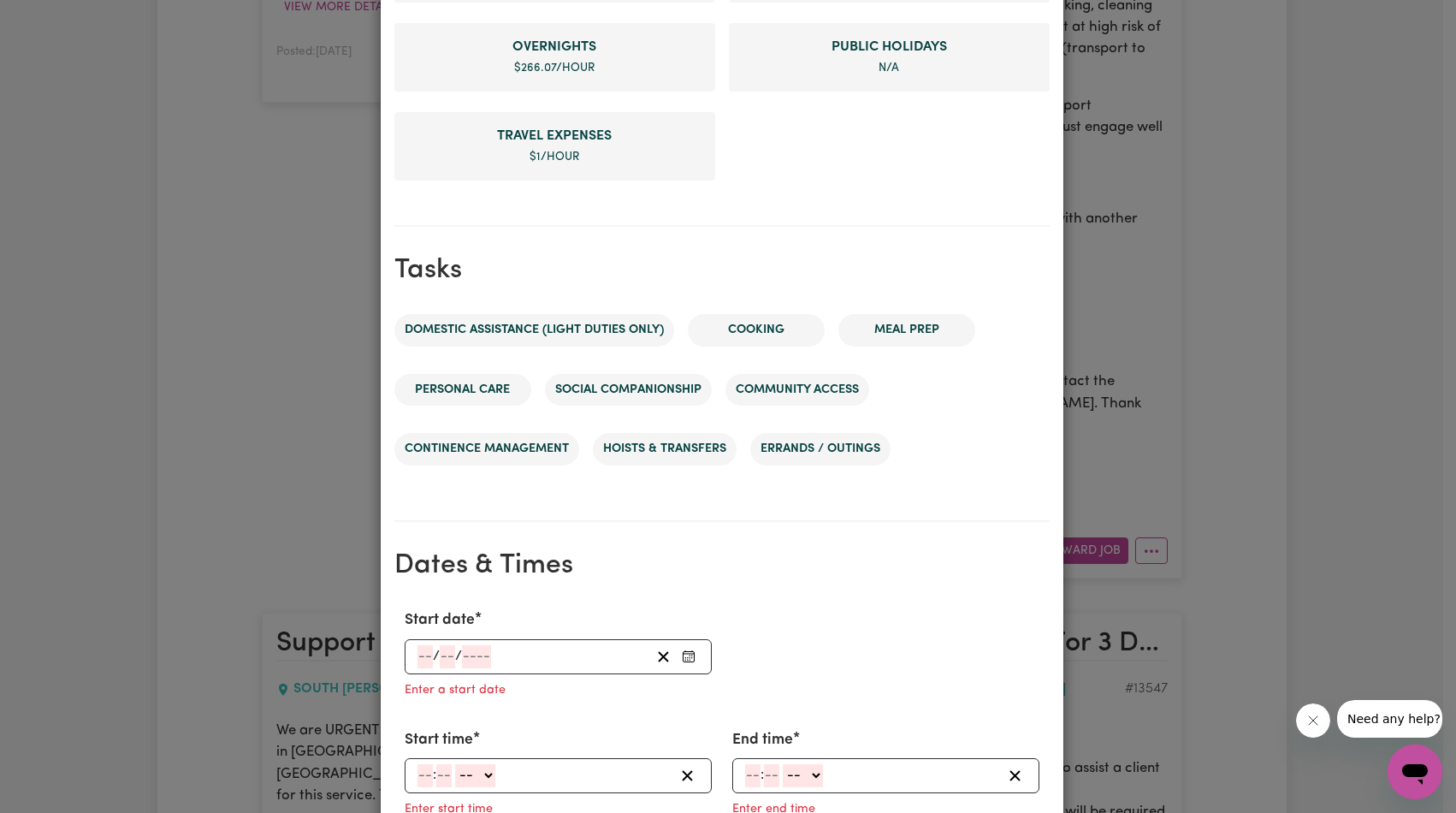
scroll to position [907, 0]
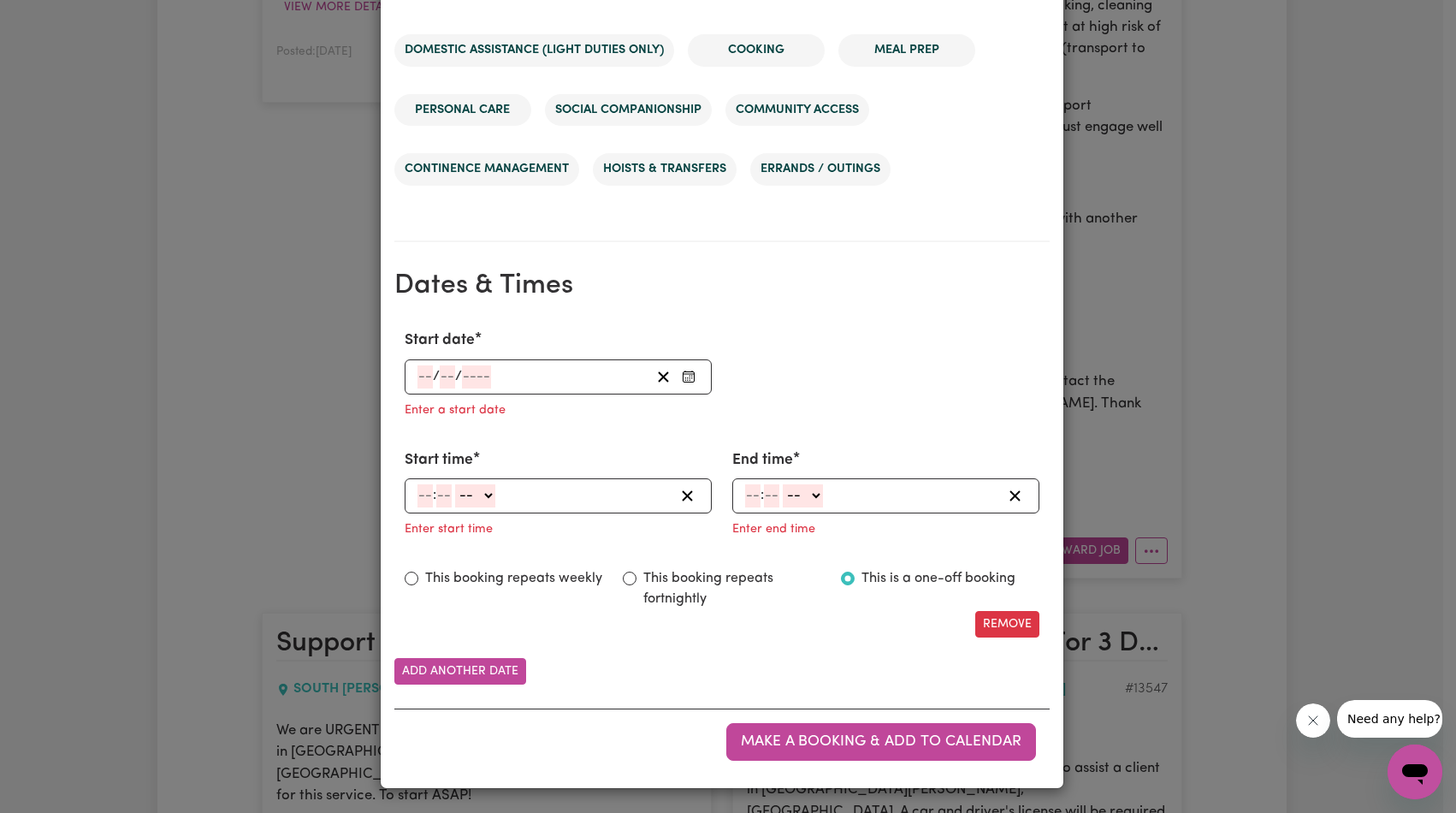
click at [479, 377] on input "number" at bounding box center [477, 376] width 29 height 23
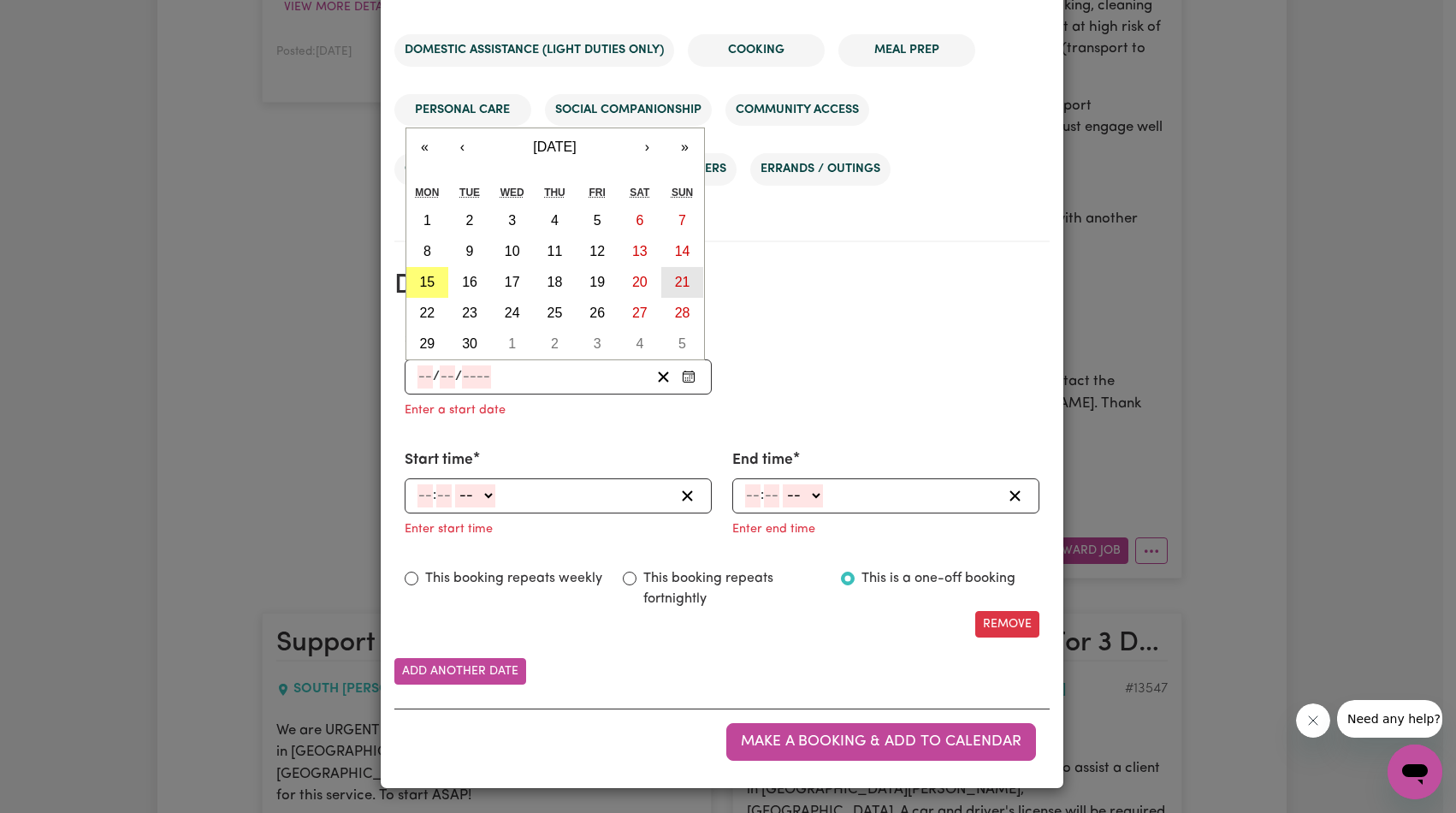
click at [676, 283] on abbr "21" at bounding box center [682, 282] width 15 height 15
type input "2025-09-21"
type input "21"
type input "9"
type input "2025"
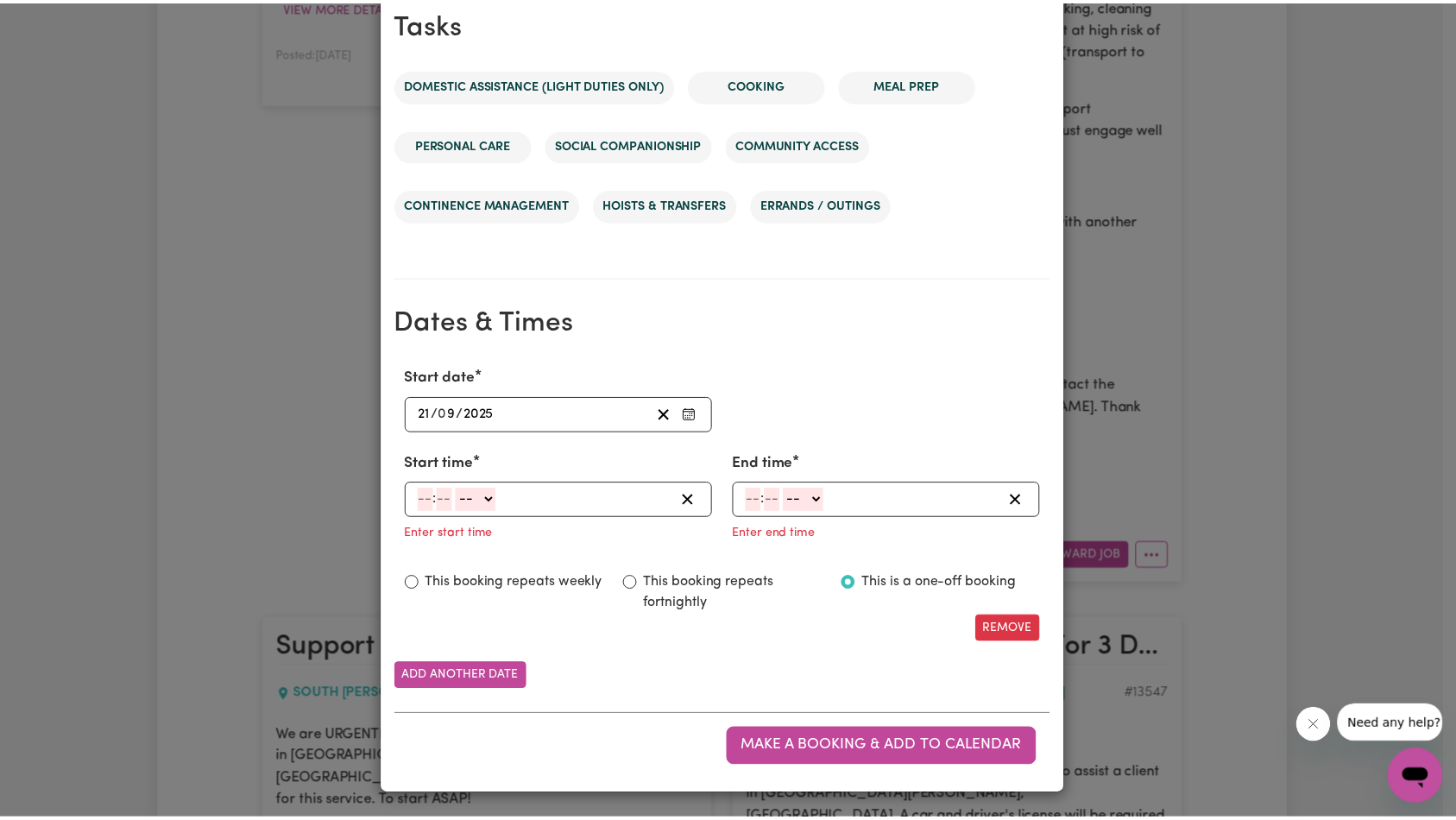
scroll to position [0, 0]
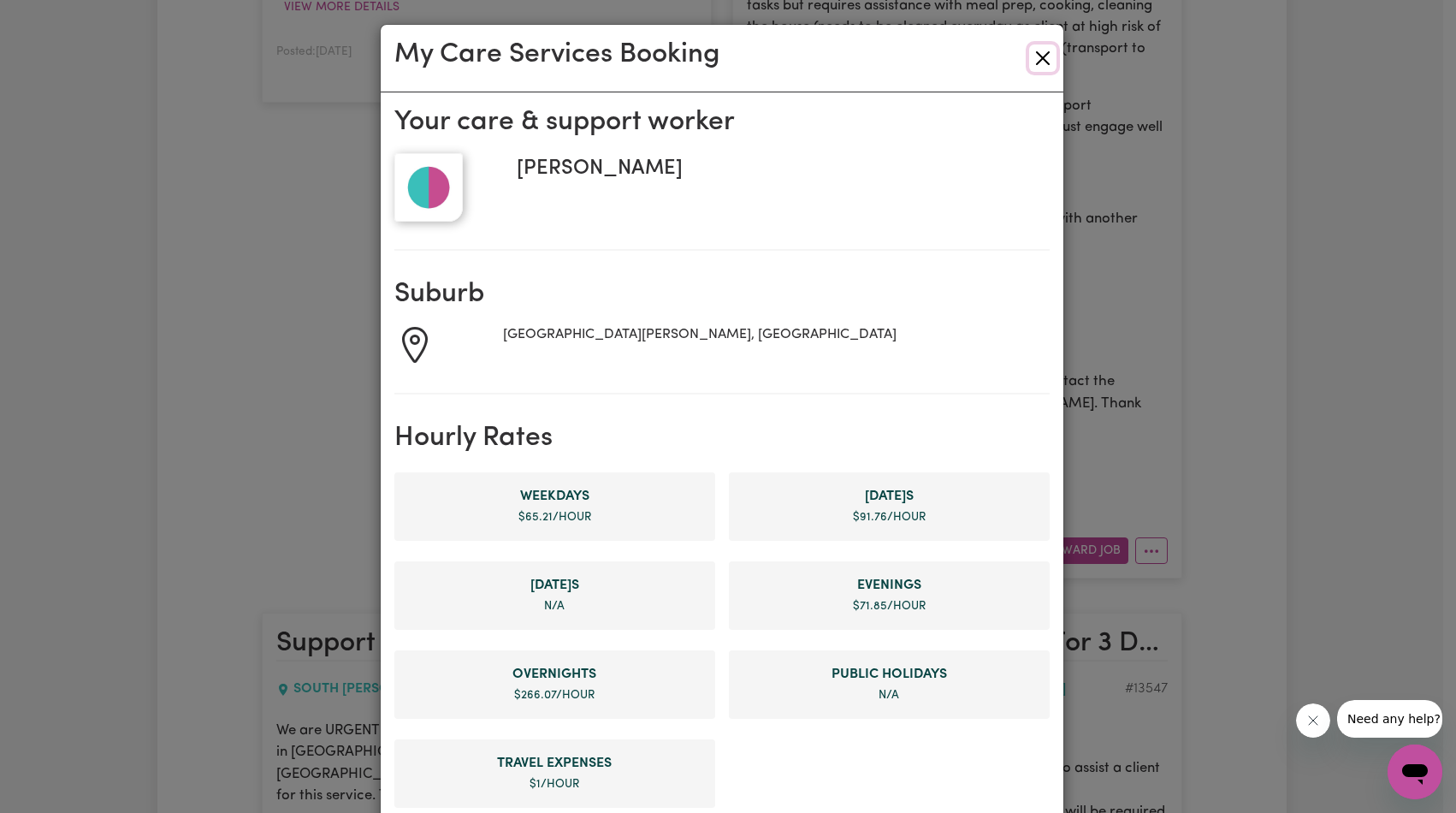
click at [1048, 67] on button "Close" at bounding box center [1043, 58] width 27 height 27
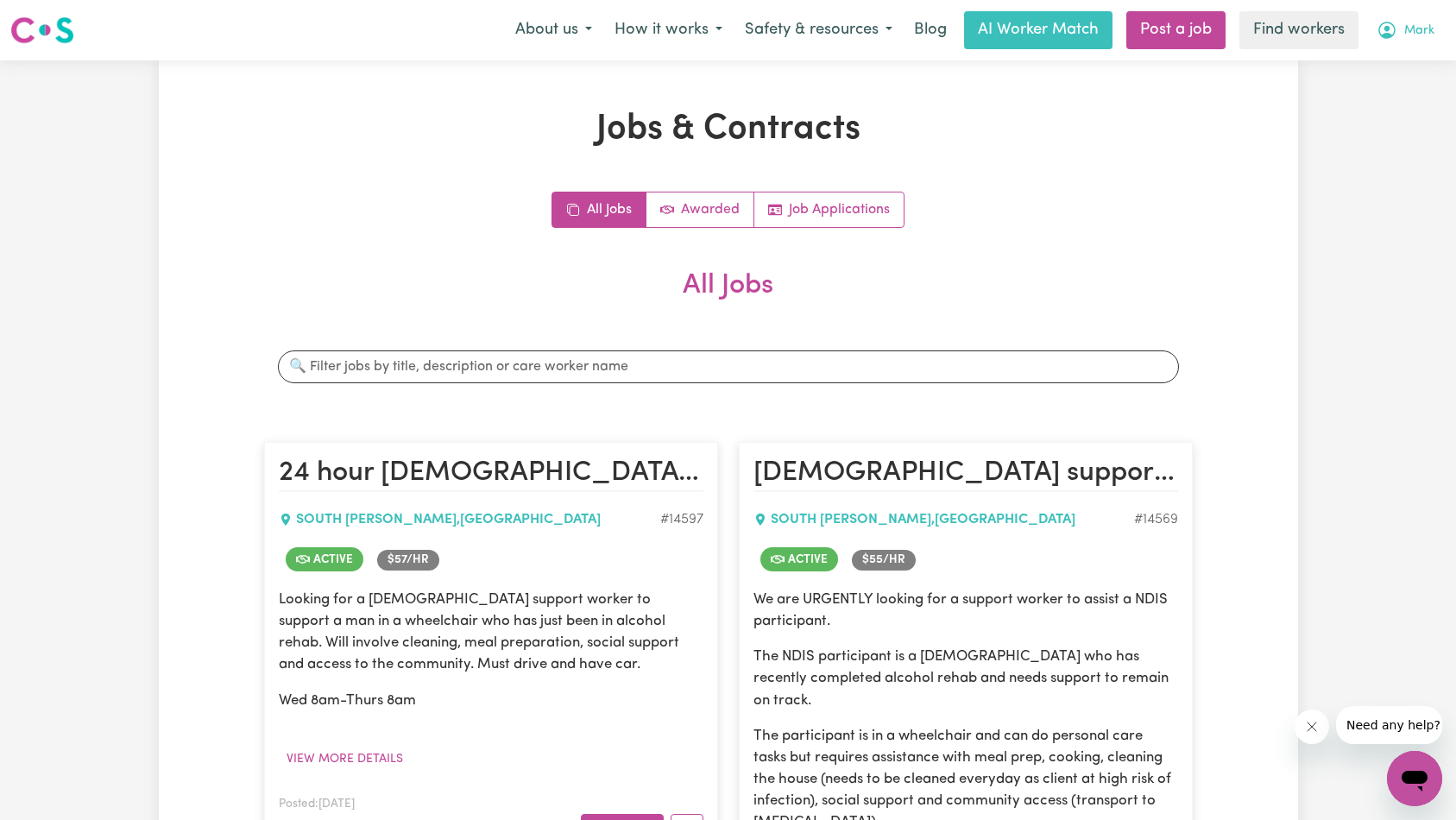
click at [1408, 29] on span "Mark" at bounding box center [1419, 31] width 30 height 19
click at [1411, 60] on link "My Dashboard" at bounding box center [1376, 68] width 137 height 33
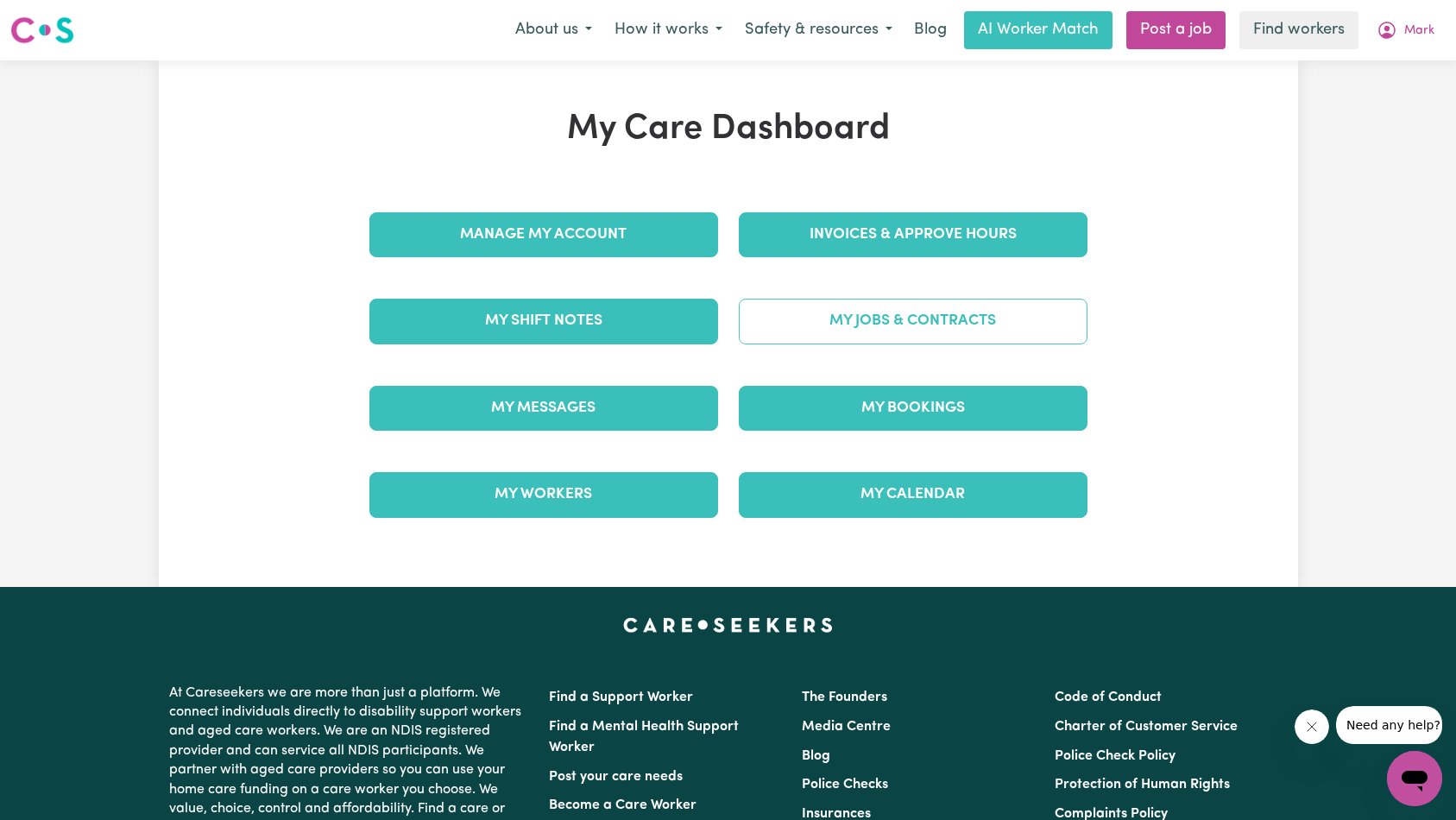
click at [972, 316] on link "My Jobs & Contracts" at bounding box center [913, 321] width 349 height 45
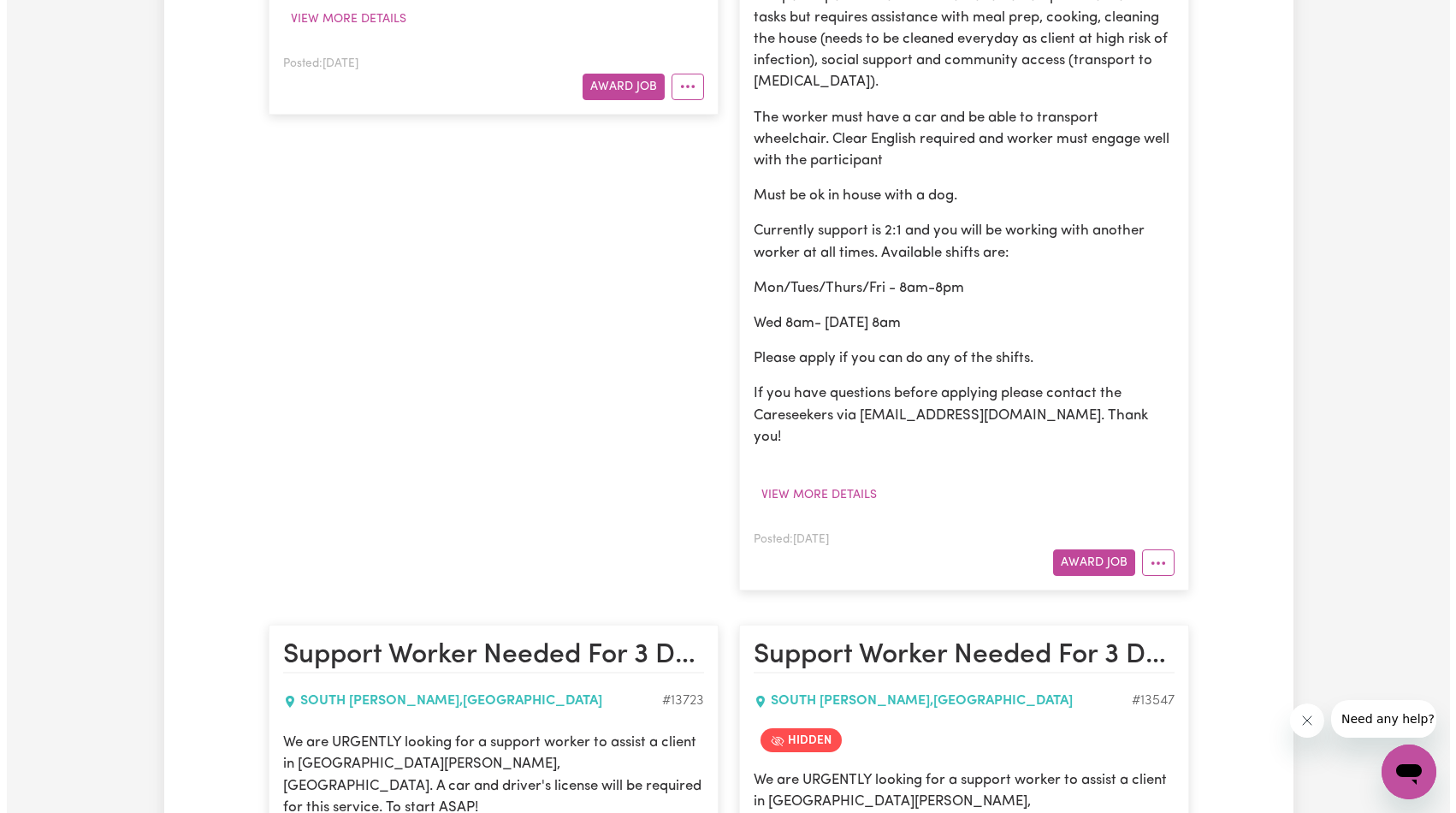
scroll to position [559, 0]
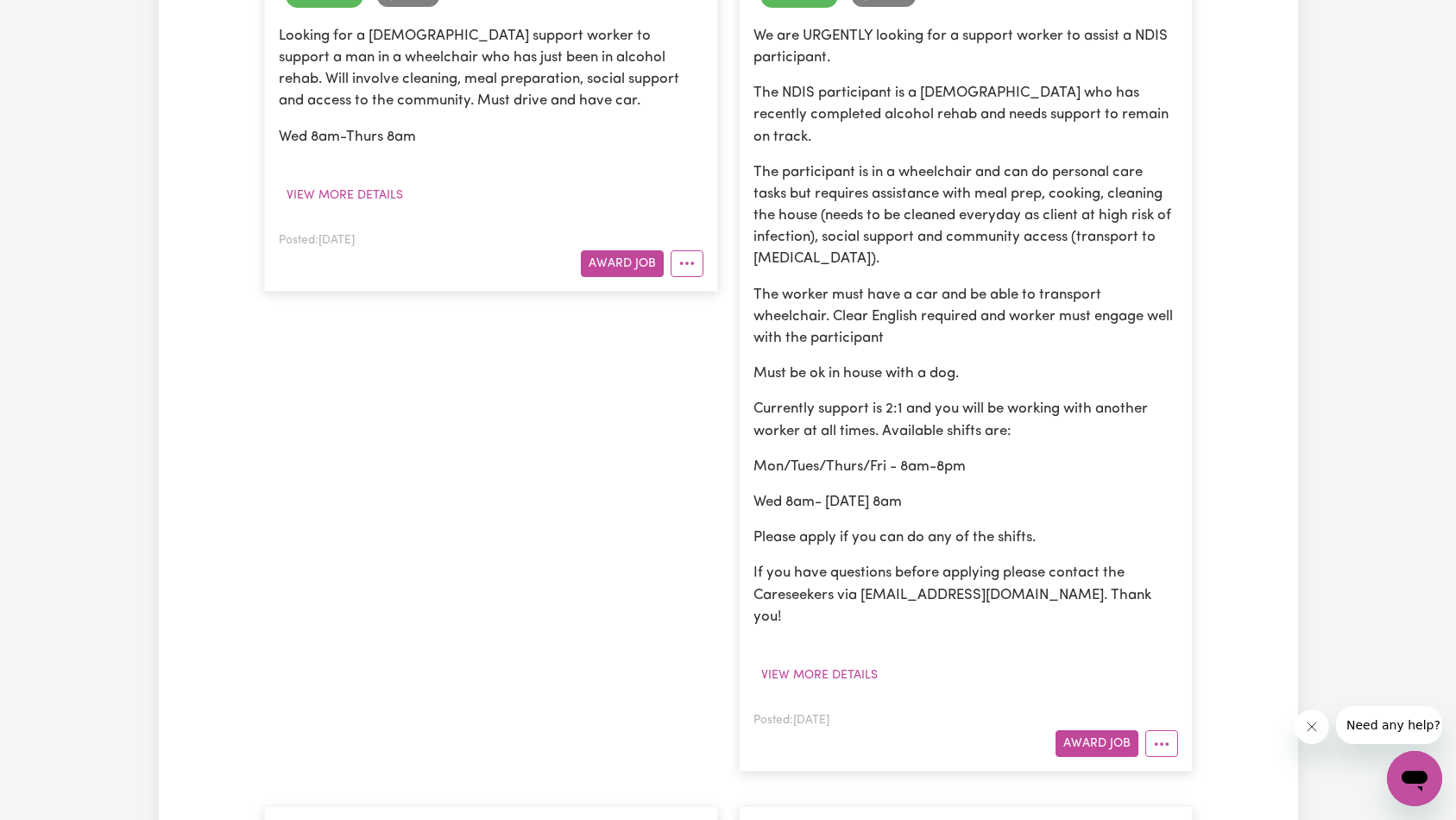
click at [1172, 730] on button "More options" at bounding box center [1162, 743] width 33 height 27
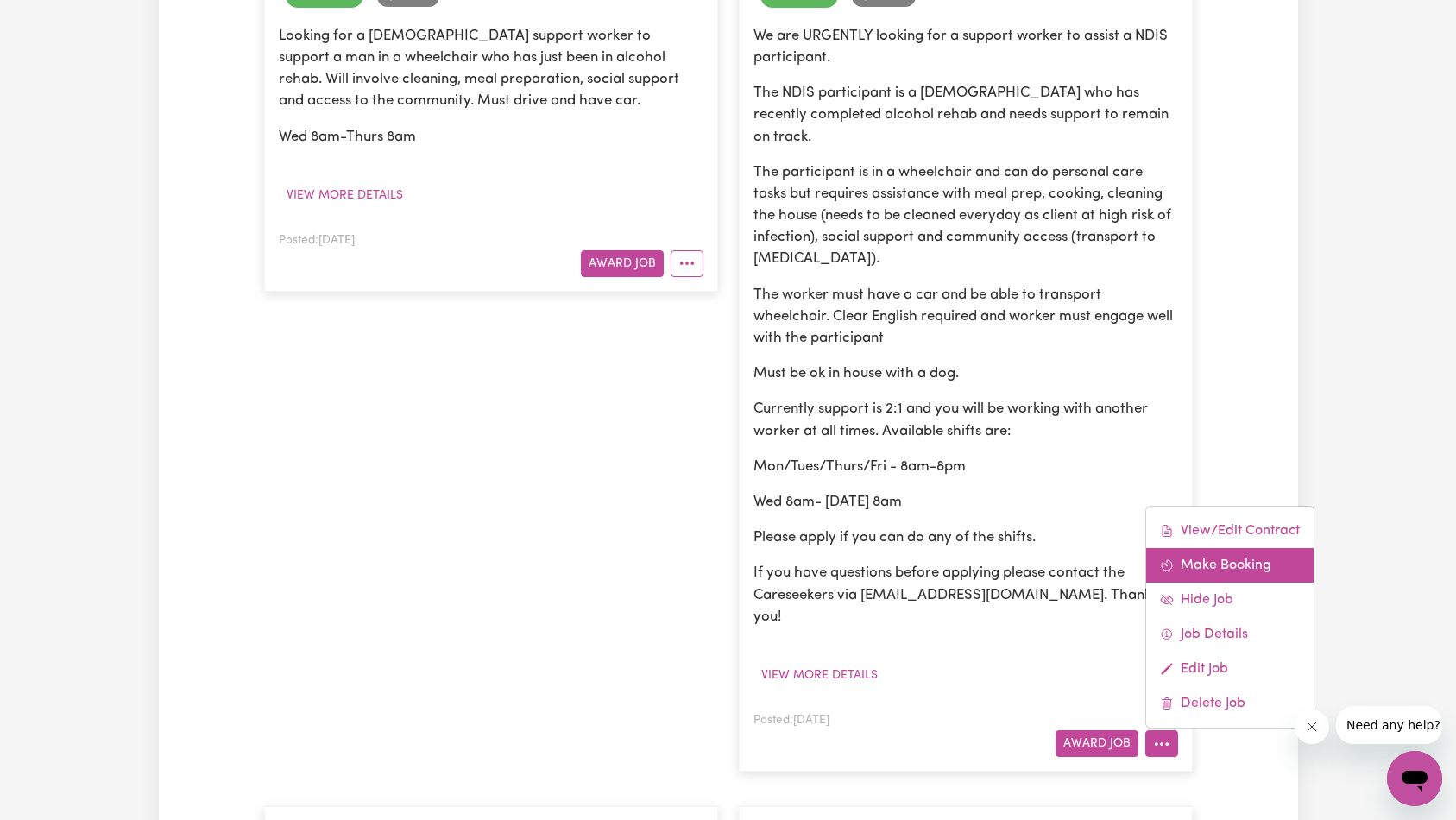
click at [1254, 548] on link "Make Booking" at bounding box center [1230, 565] width 168 height 35
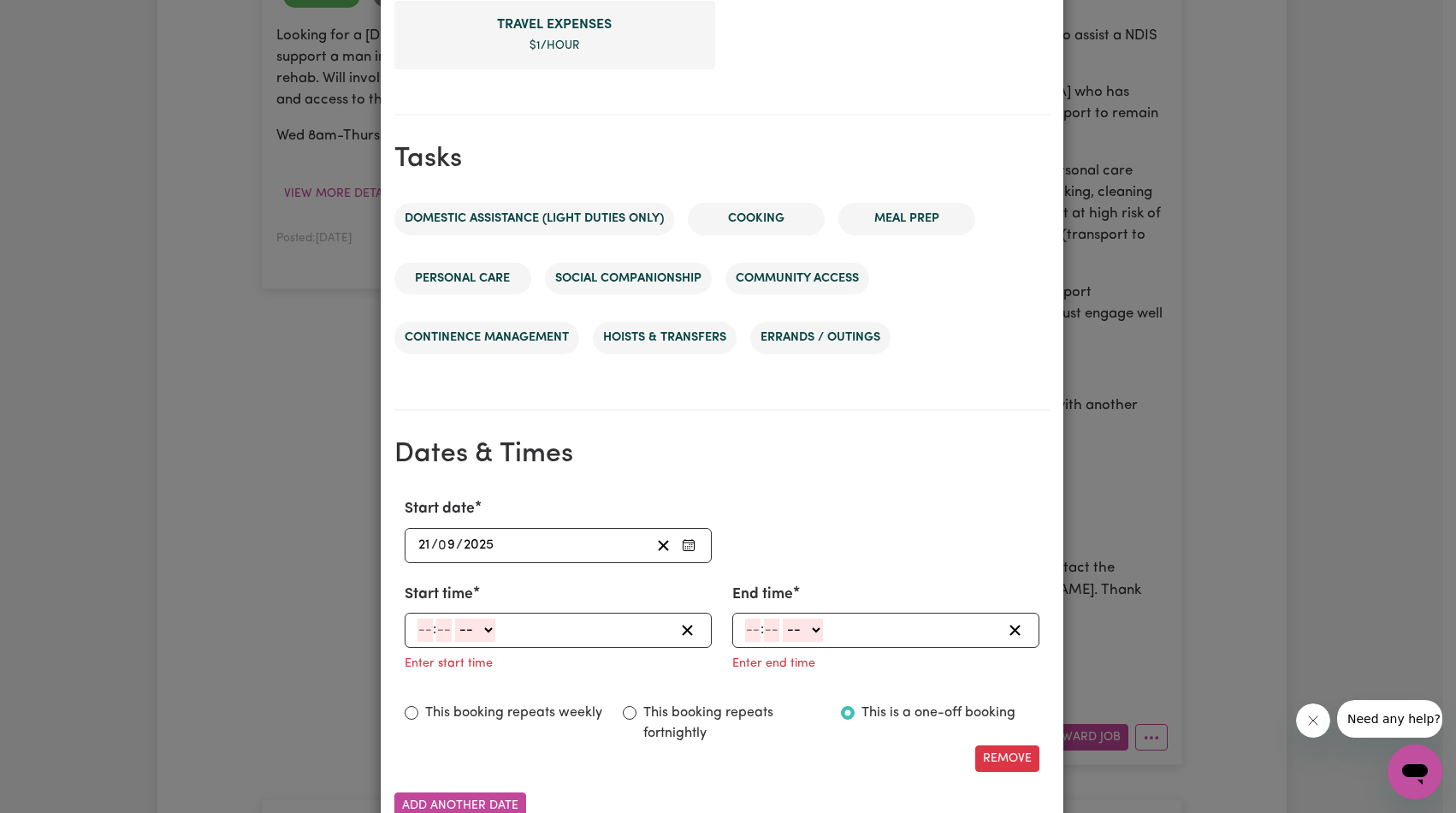
scroll to position [873, 0]
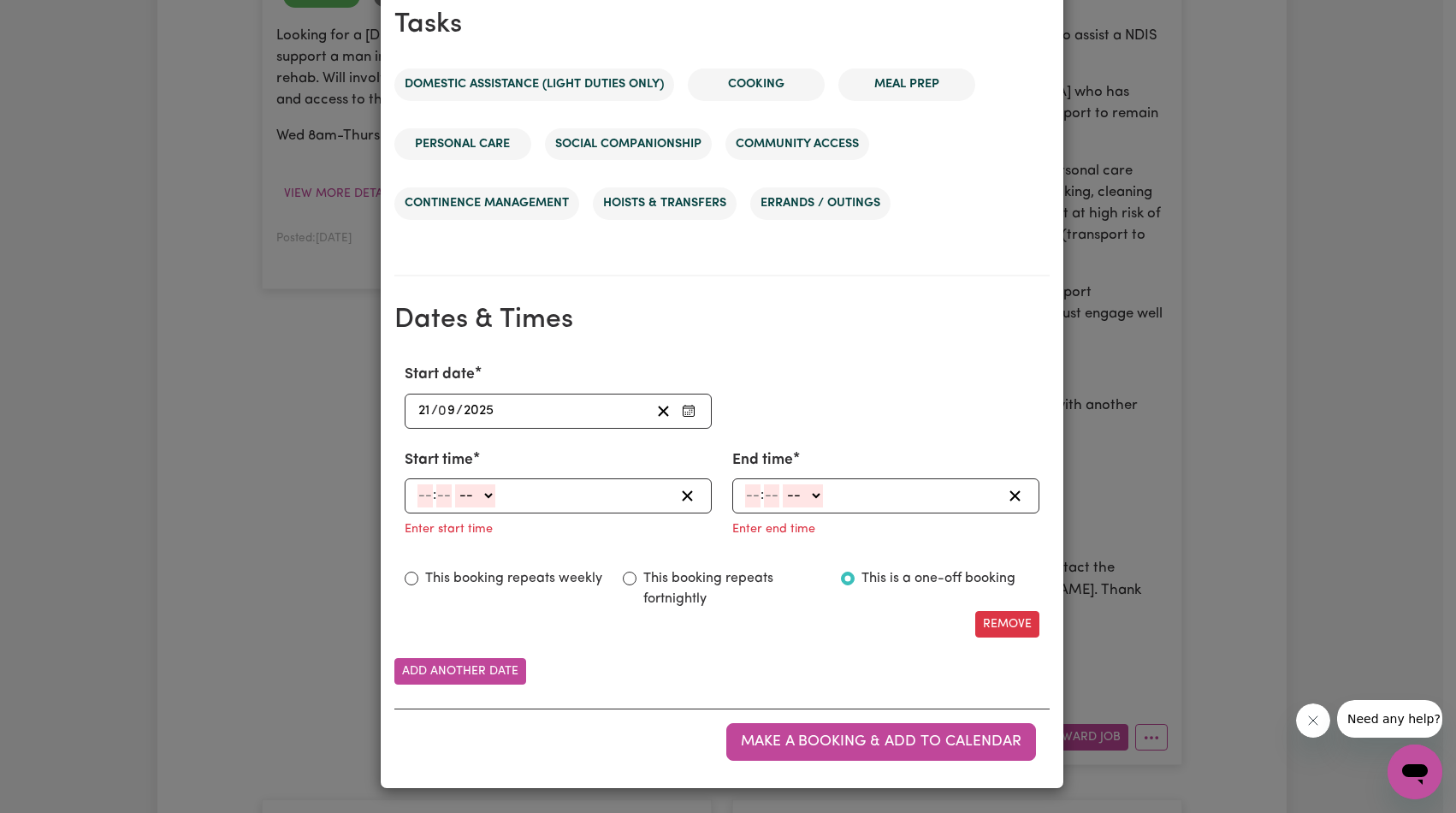
click at [420, 491] on input "number" at bounding box center [425, 495] width 15 height 23
click at [427, 325] on h2 "Dates & Times" at bounding box center [722, 320] width 656 height 33
drag, startPoint x: 404, startPoint y: 490, endPoint x: 421, endPoint y: 493, distance: 17.3
click at [405, 490] on div "7 : -- AM PM" at bounding box center [559, 496] width 307 height 35
click at [427, 492] on span ":" at bounding box center [429, 495] width 4 height 15
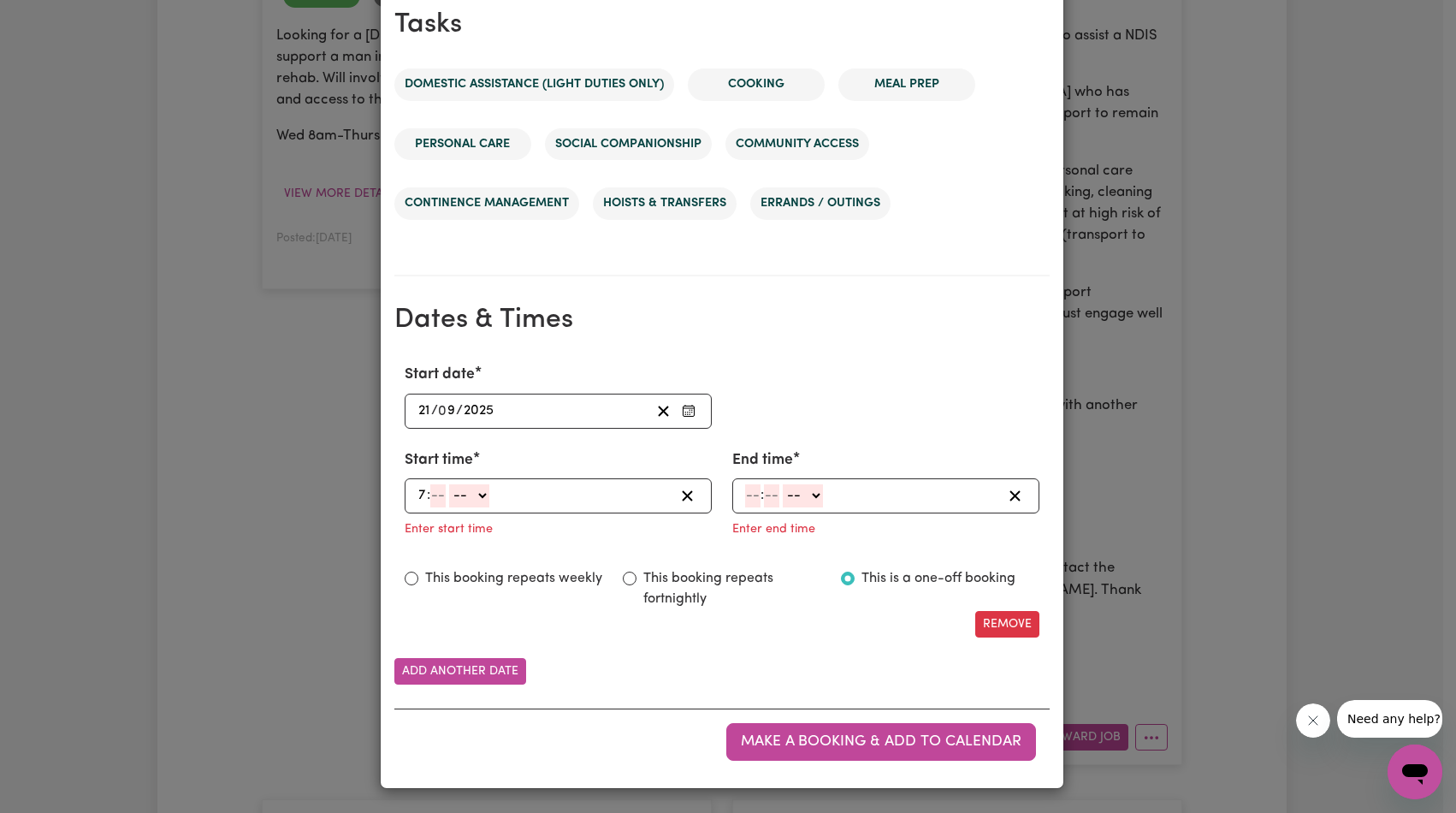
click at [418, 493] on input "7" at bounding box center [422, 495] width 9 height 23
type input "8"
type input "0"
select select "am"
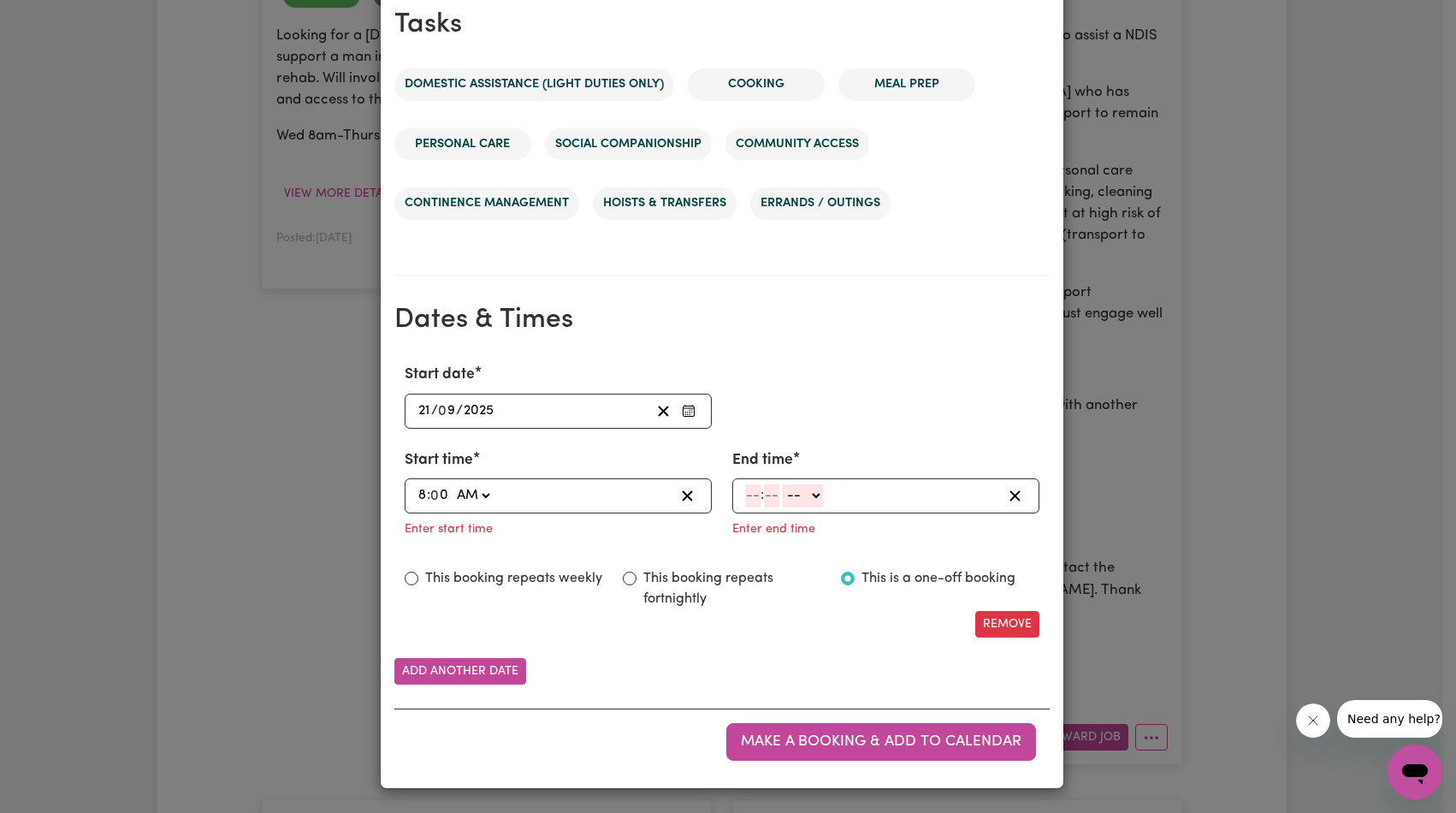
type input "08:00"
type input "8"
type input "0"
click at [793, 501] on select "-- AM PM" at bounding box center [800, 495] width 40 height 23
select select "pm"
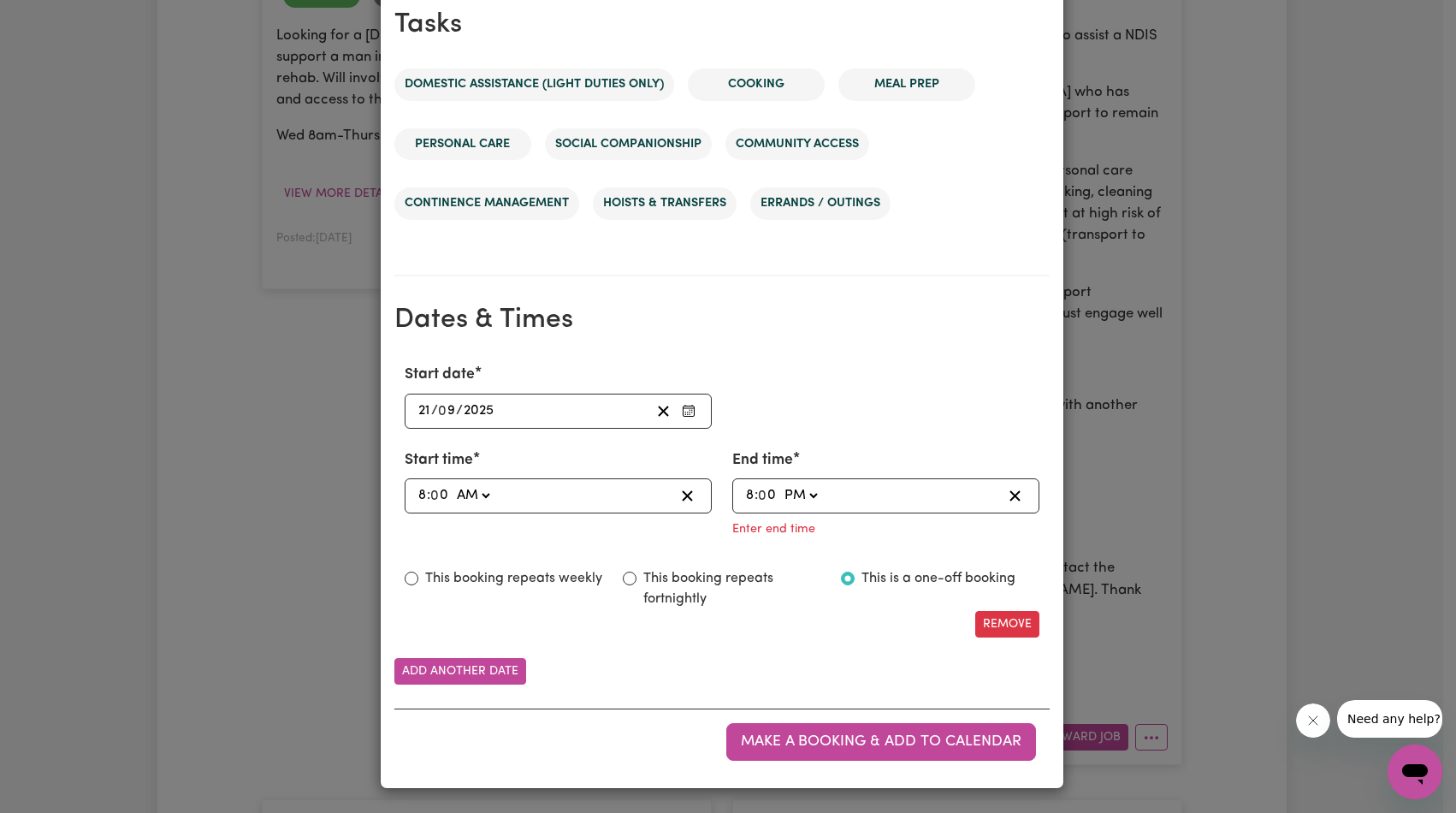
type input "20:00"
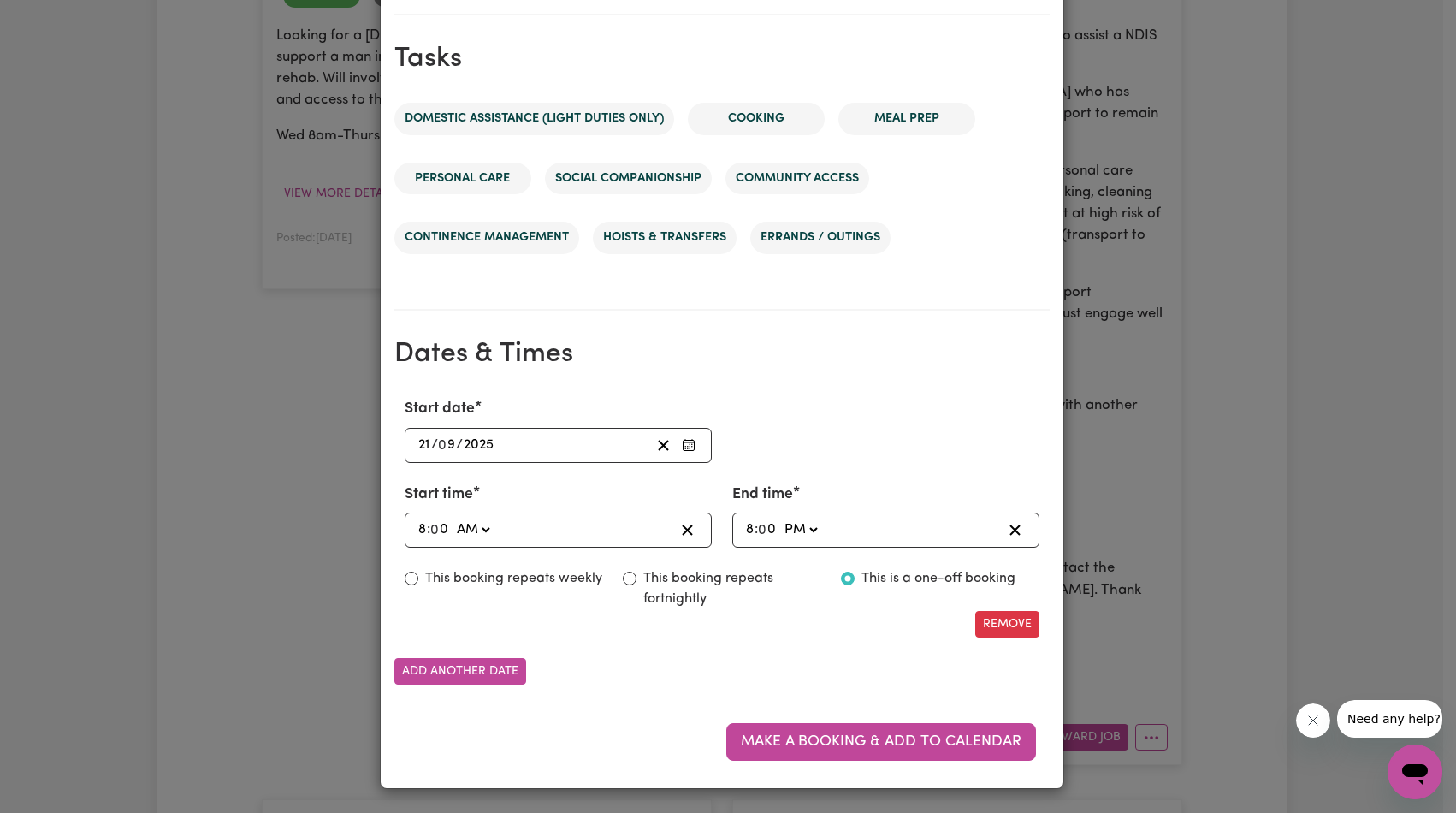
scroll to position [838, 0]
click at [907, 418] on div "Start date 2025-09-21 21 / 0 9 / 2025" at bounding box center [722, 430] width 656 height 64
click at [525, 573] on label "This booking repeats weekly" at bounding box center [513, 579] width 177 height 21
click at [419, 573] on input "This booking repeats weekly" at bounding box center [411, 578] width 14 height 14
radio input "true"
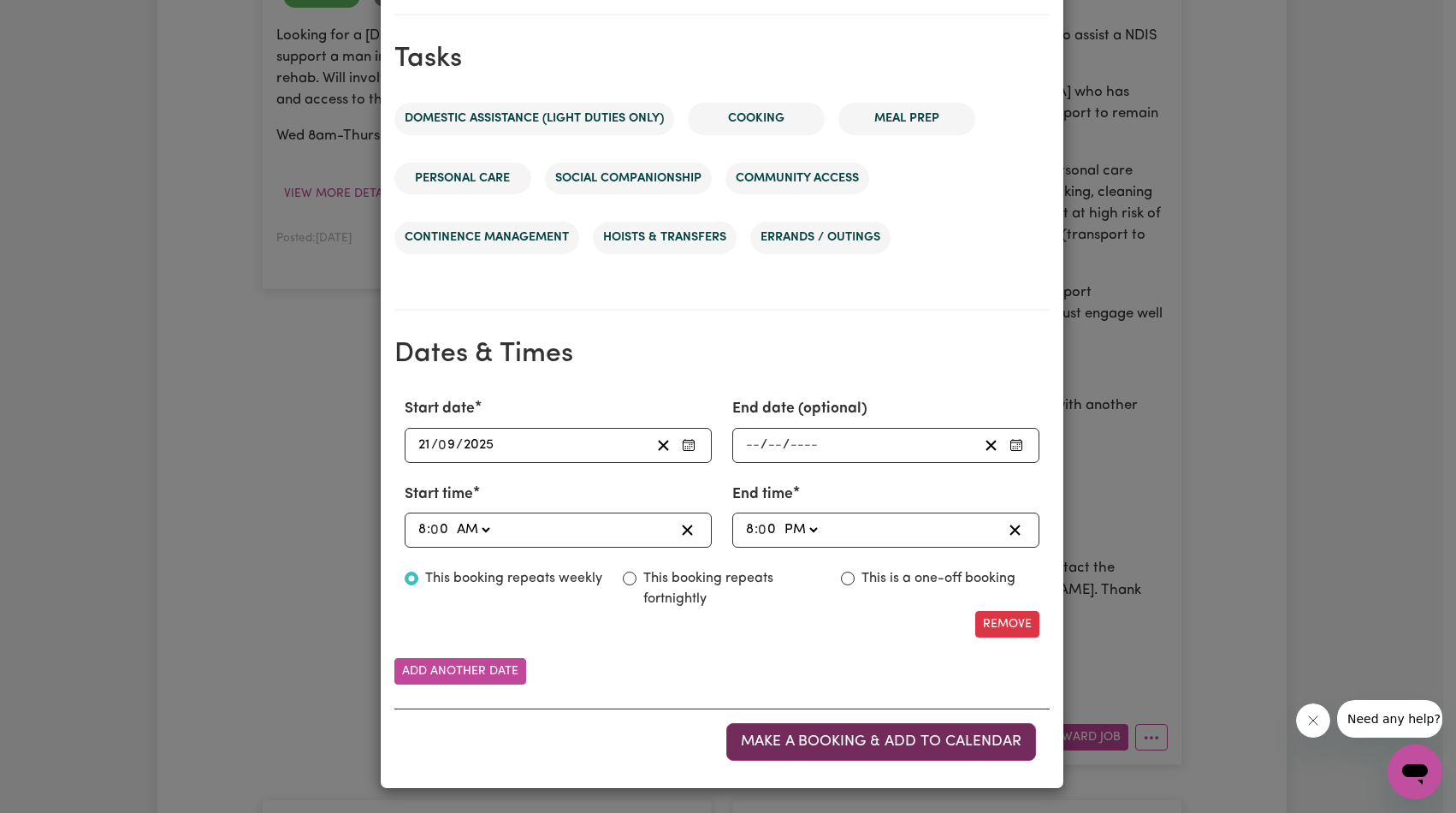
click at [871, 742] on span "Make a booking & add to calendar" at bounding box center [881, 741] width 281 height 15
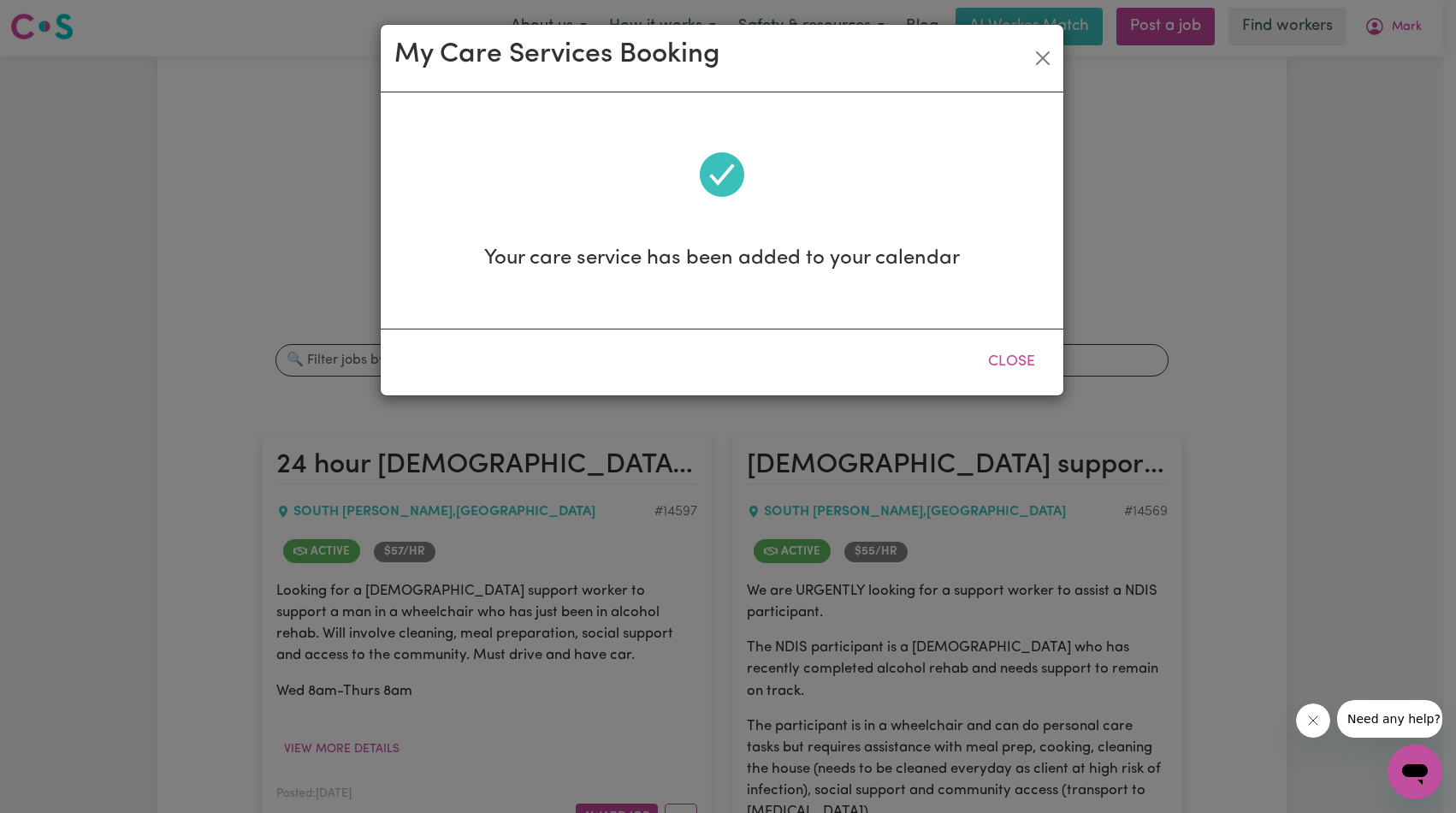
scroll to position [0, 0]
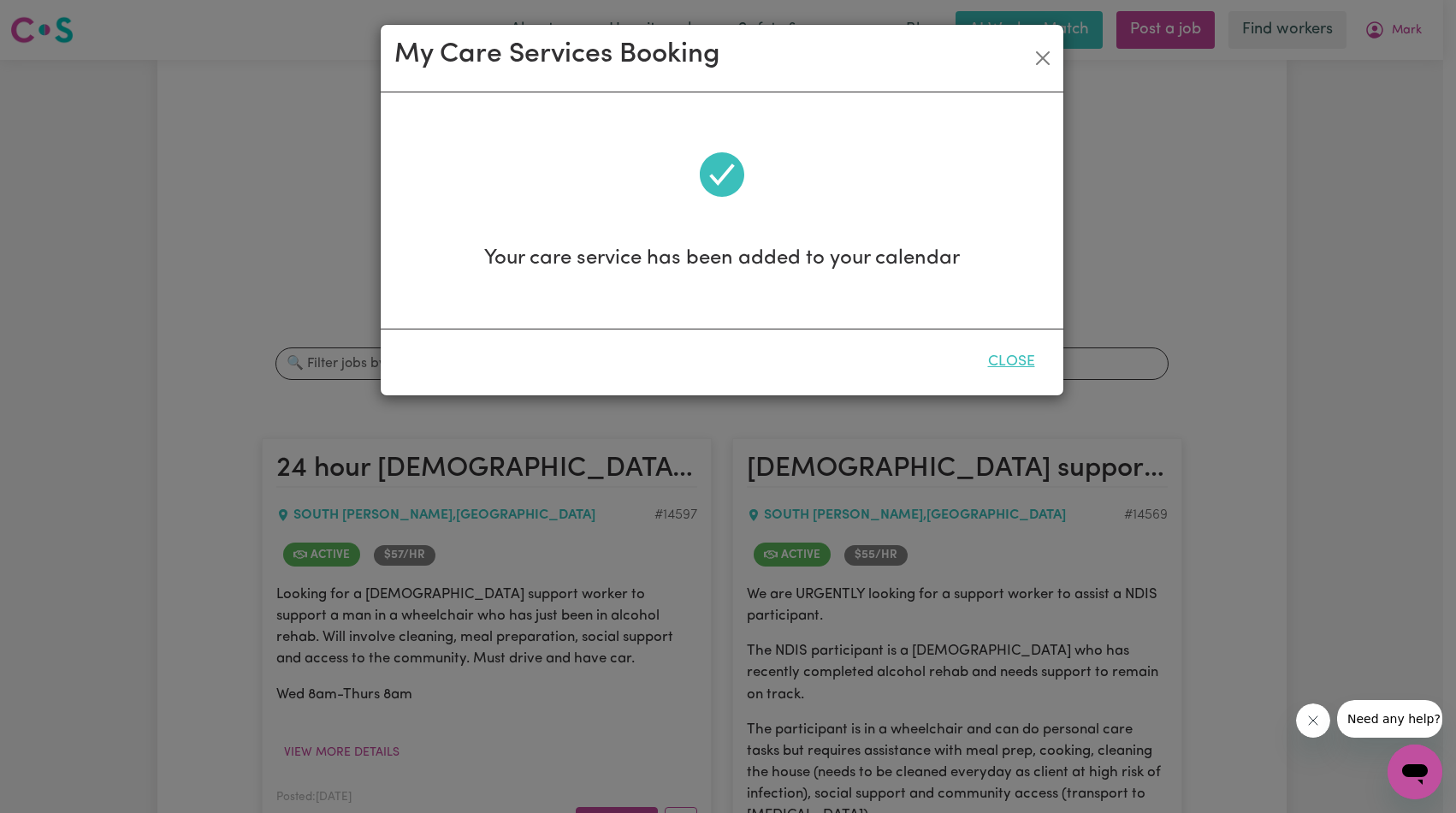
click at [1016, 349] on button "Close" at bounding box center [1012, 362] width 76 height 37
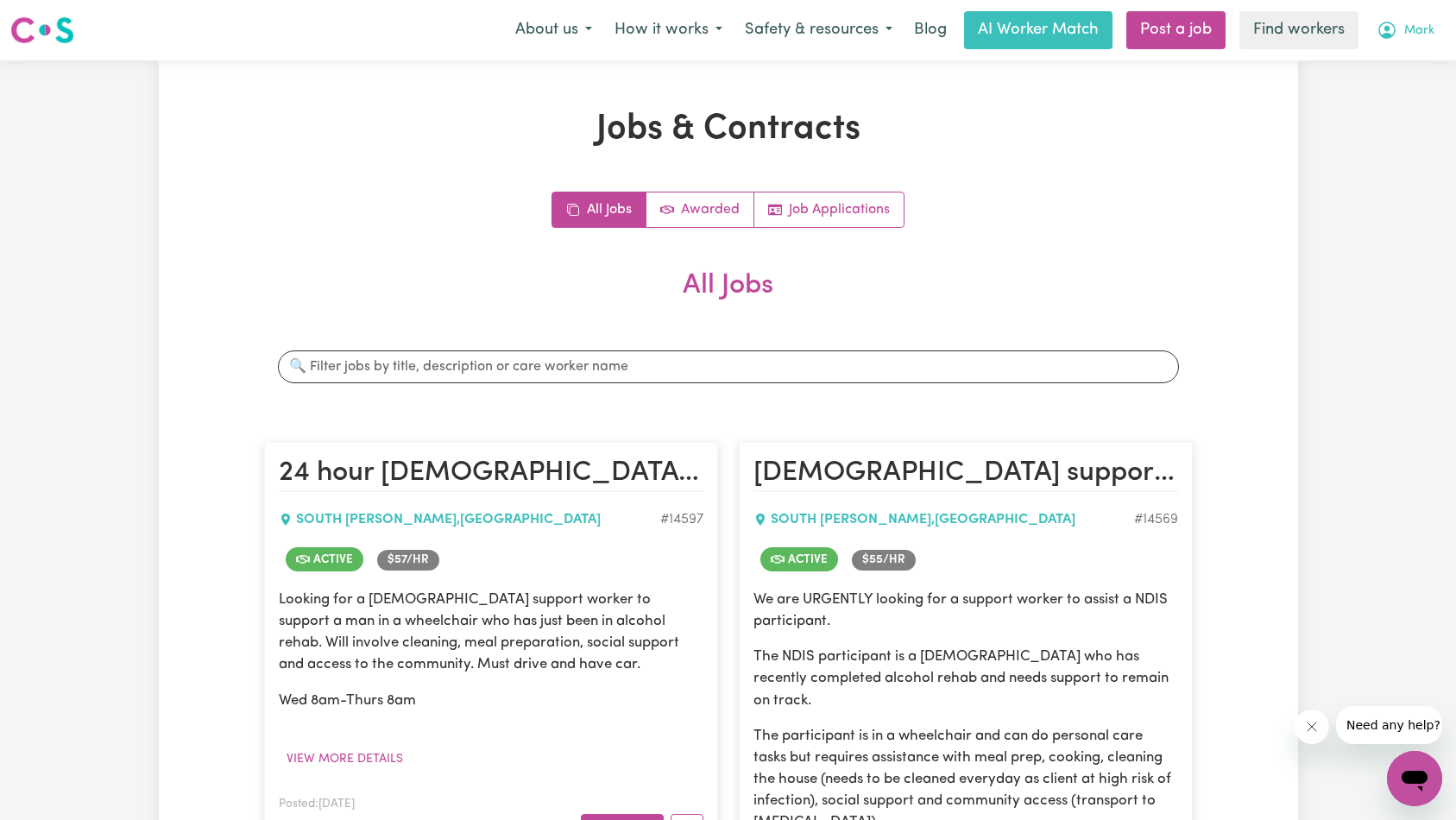
click at [1435, 32] on button "Mark" at bounding box center [1406, 30] width 81 height 37
click at [1417, 61] on link "My Dashboard" at bounding box center [1376, 68] width 137 height 33
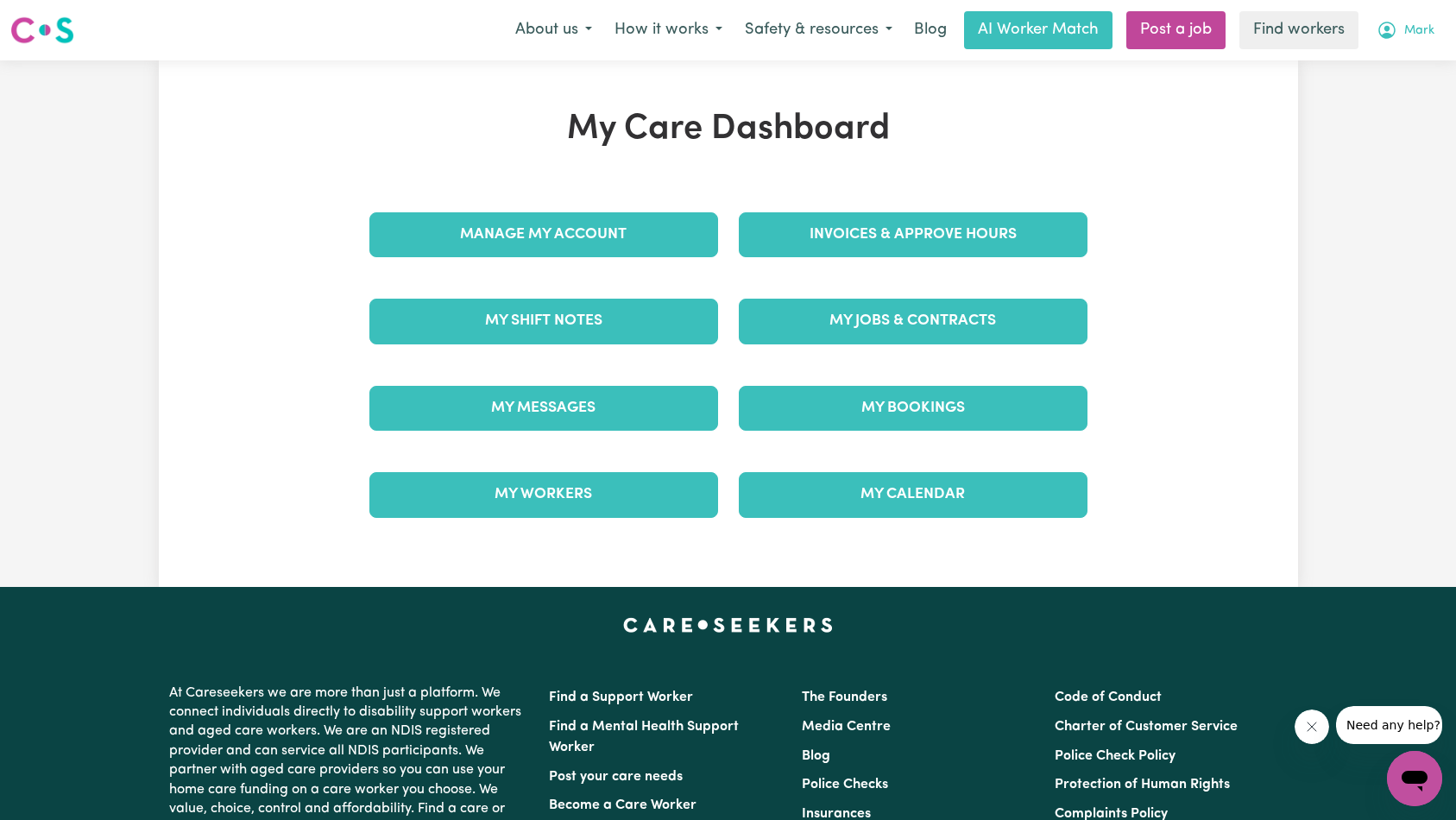
click at [1430, 36] on span "Mark" at bounding box center [1419, 31] width 30 height 19
click at [1408, 67] on link "My Dashboard" at bounding box center [1376, 68] width 137 height 33
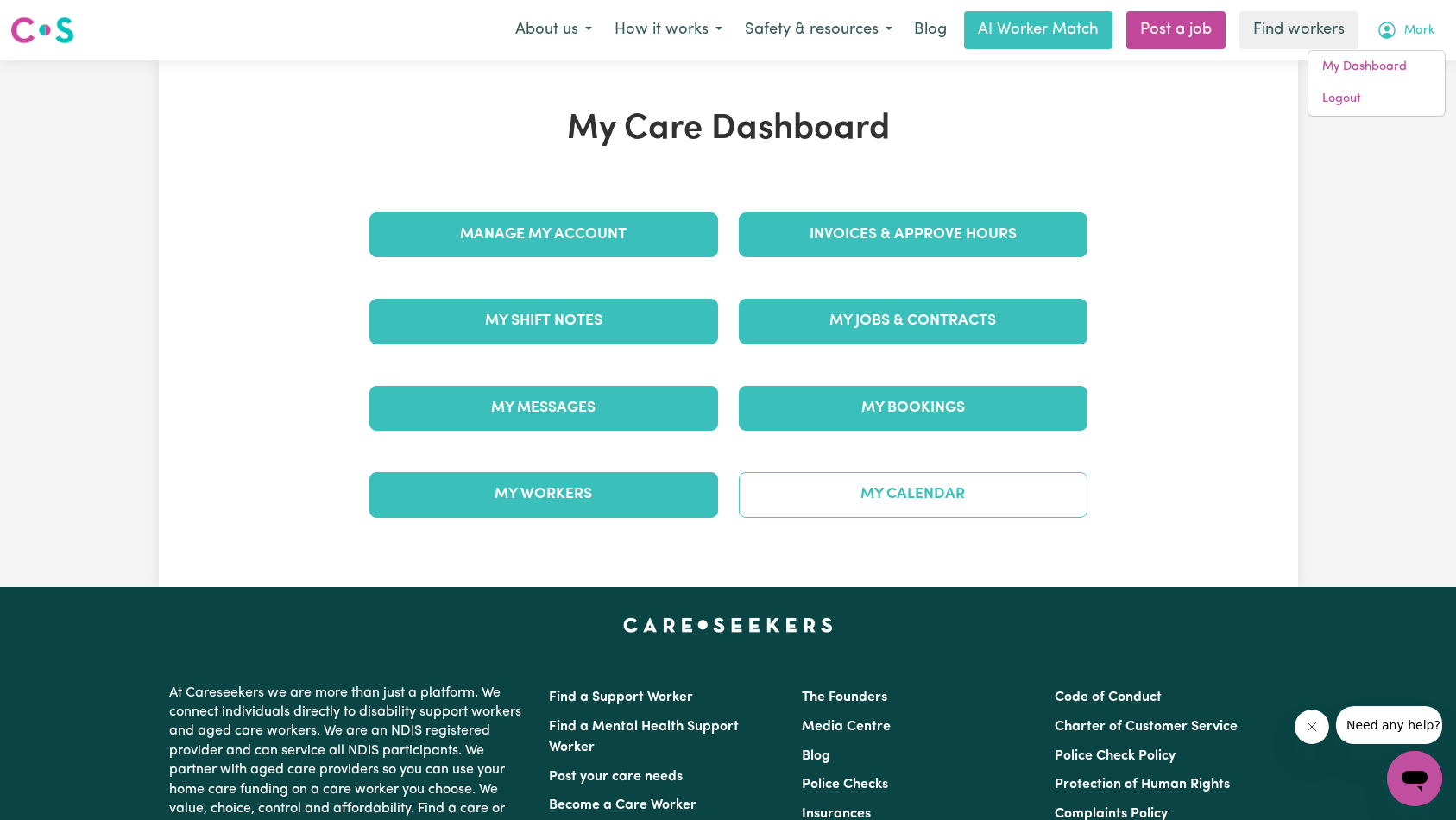
click at [951, 509] on link "My Calendar" at bounding box center [913, 494] width 349 height 45
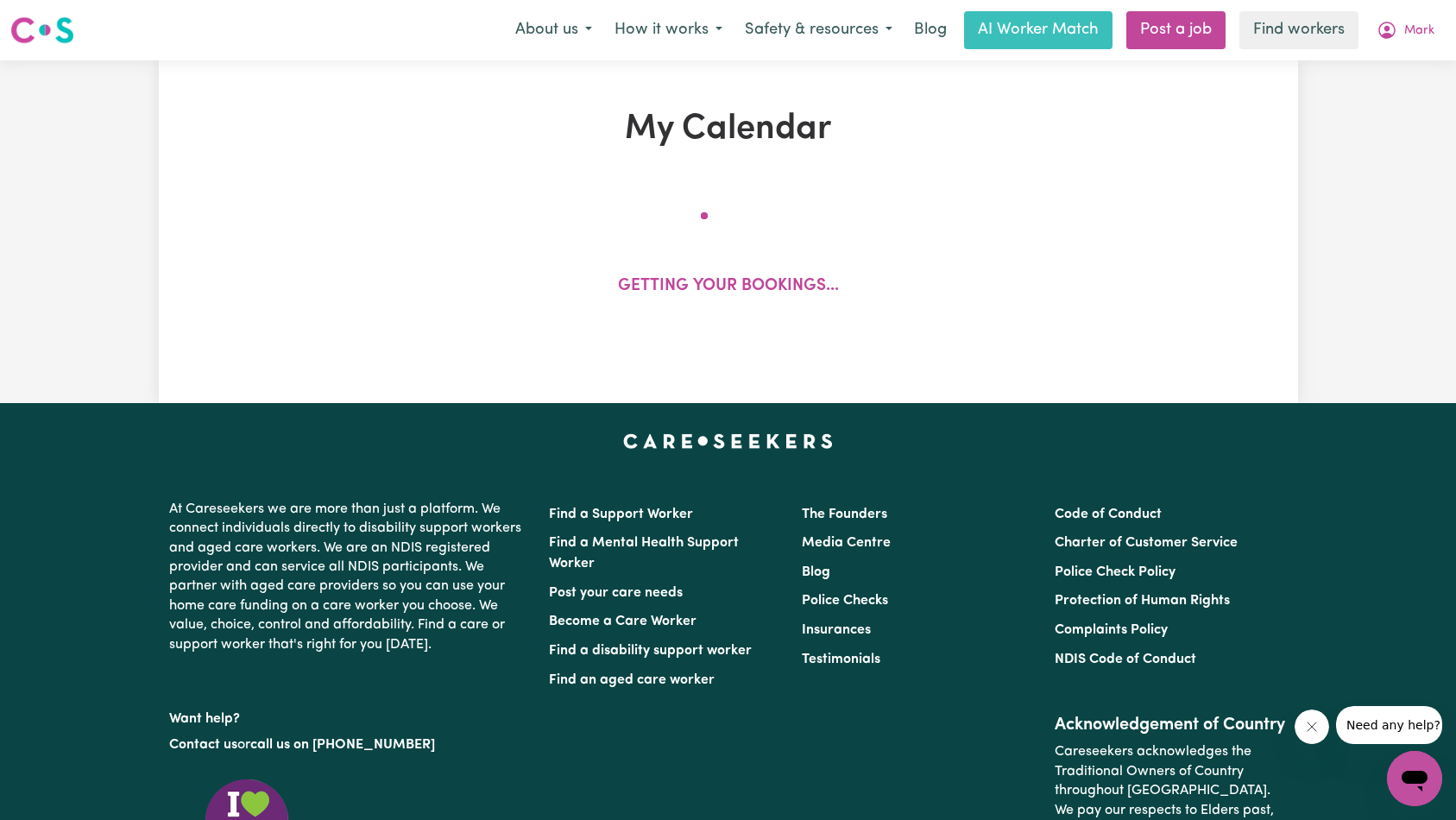
click at [1300, 727] on button "Close message from company" at bounding box center [1311, 727] width 35 height 35
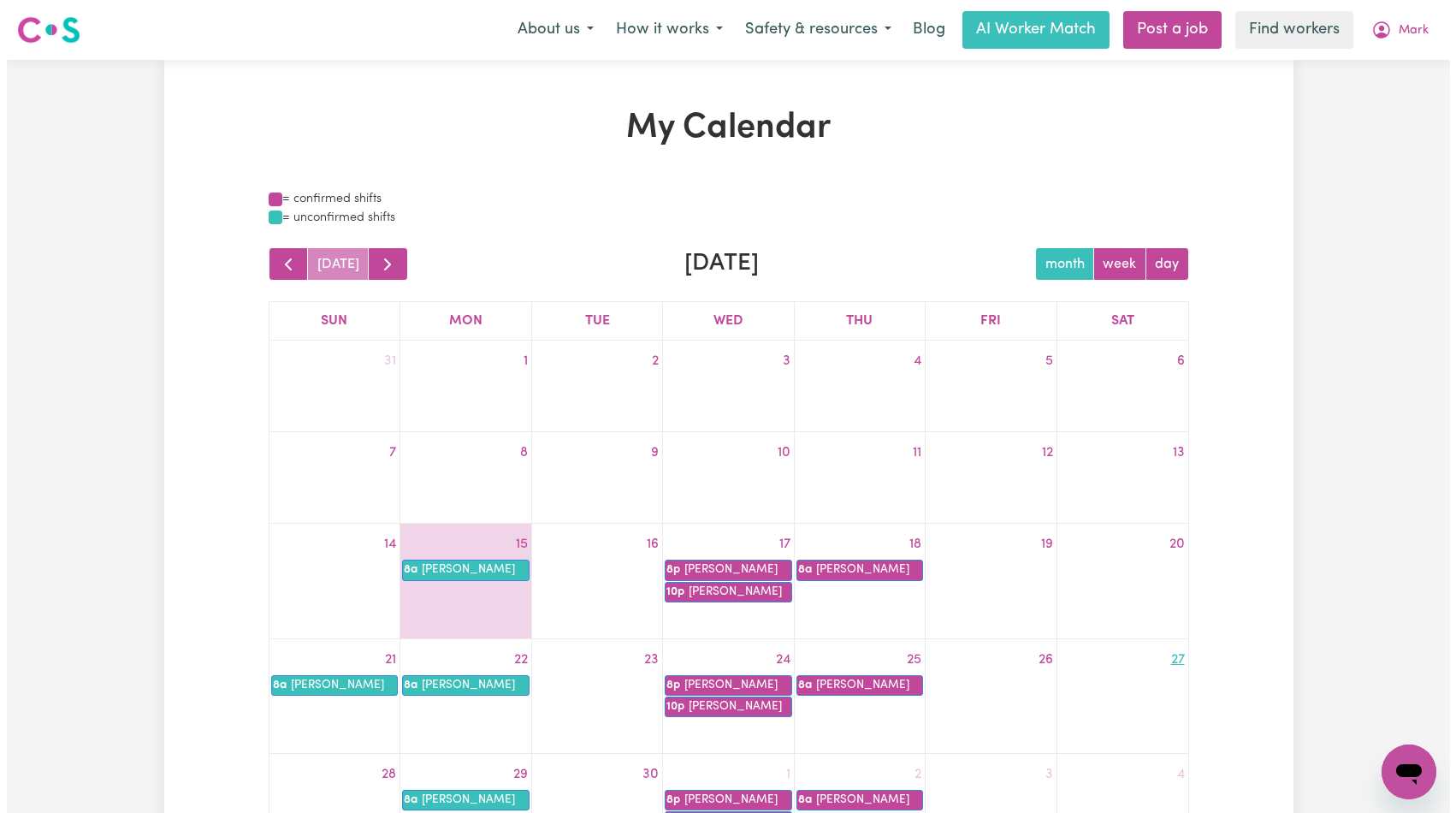
scroll to position [274, 0]
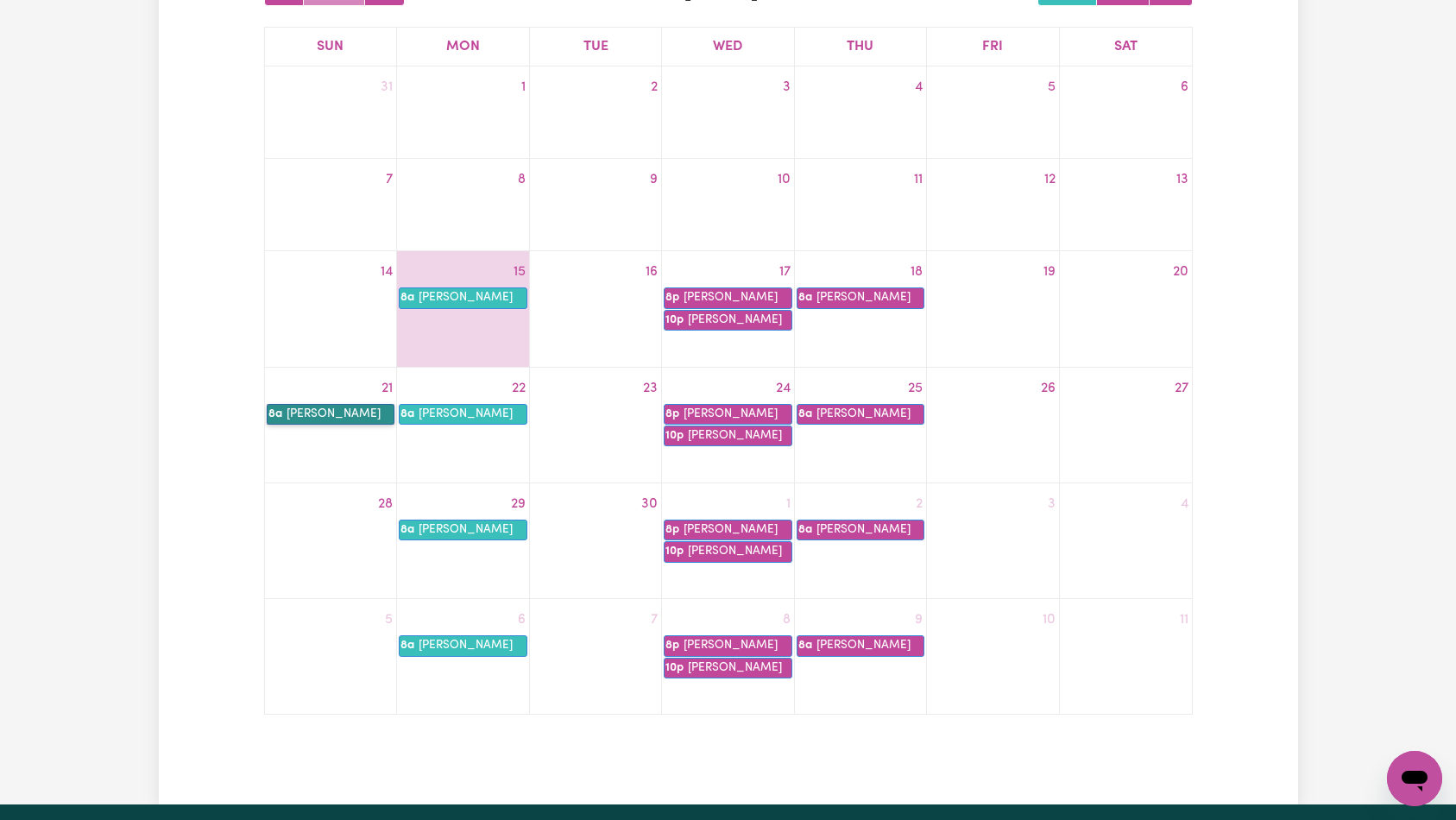
click at [322, 410] on link "8a Novisi Semedo" at bounding box center [331, 414] width 128 height 21
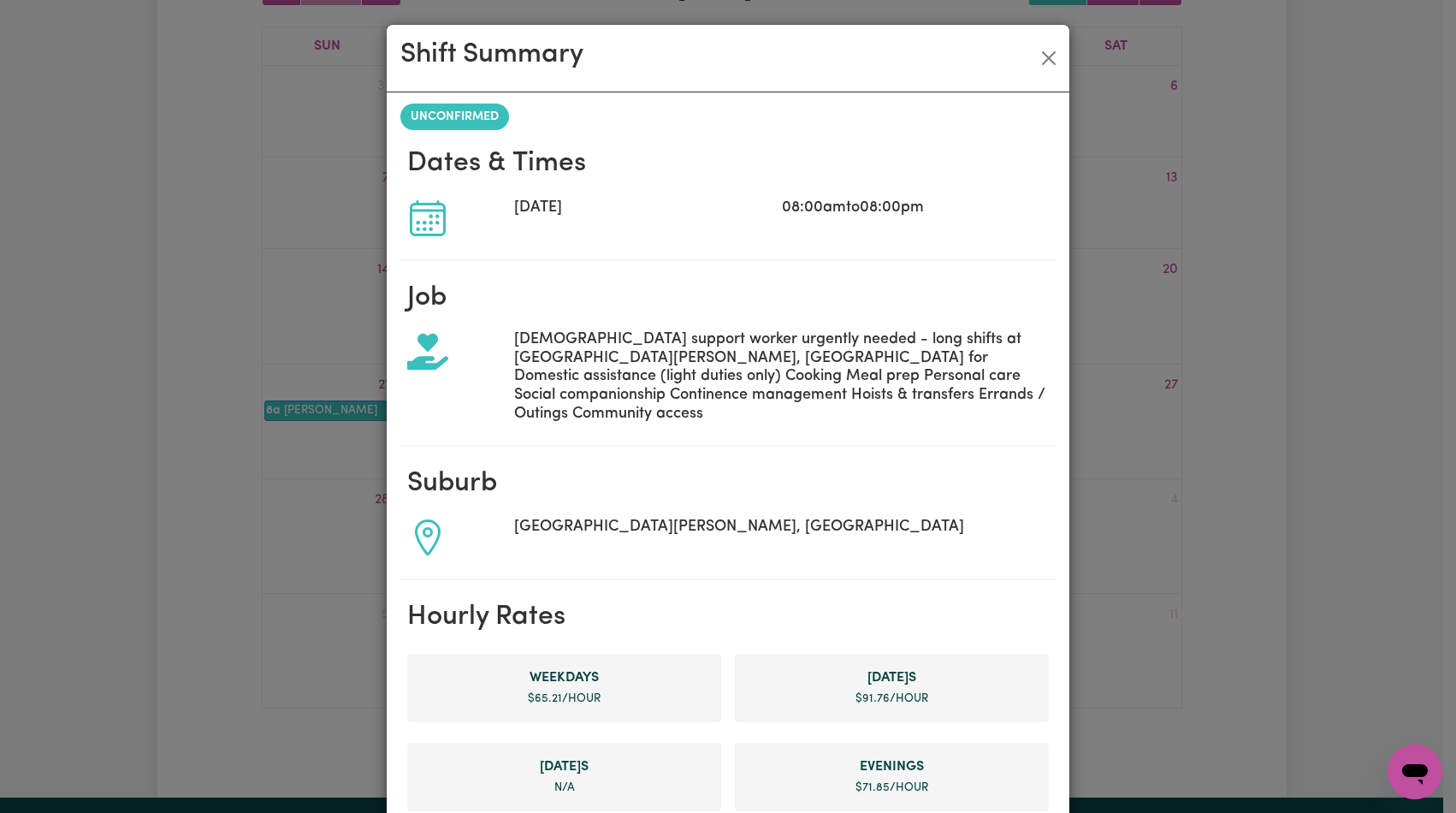
scroll to position [748, 0]
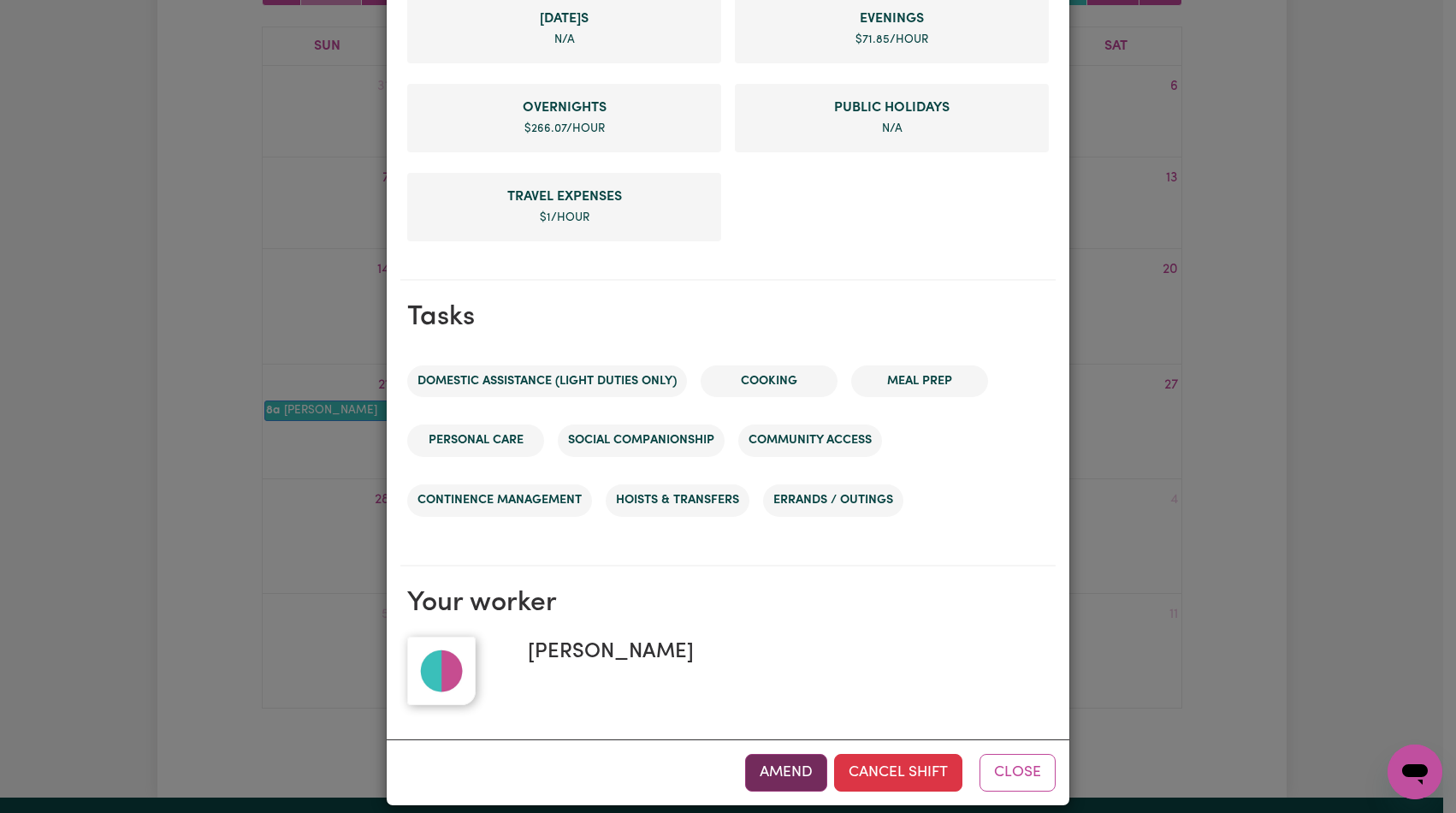
click at [775, 755] on button "Amend" at bounding box center [787, 772] width 82 height 37
select select "pm"
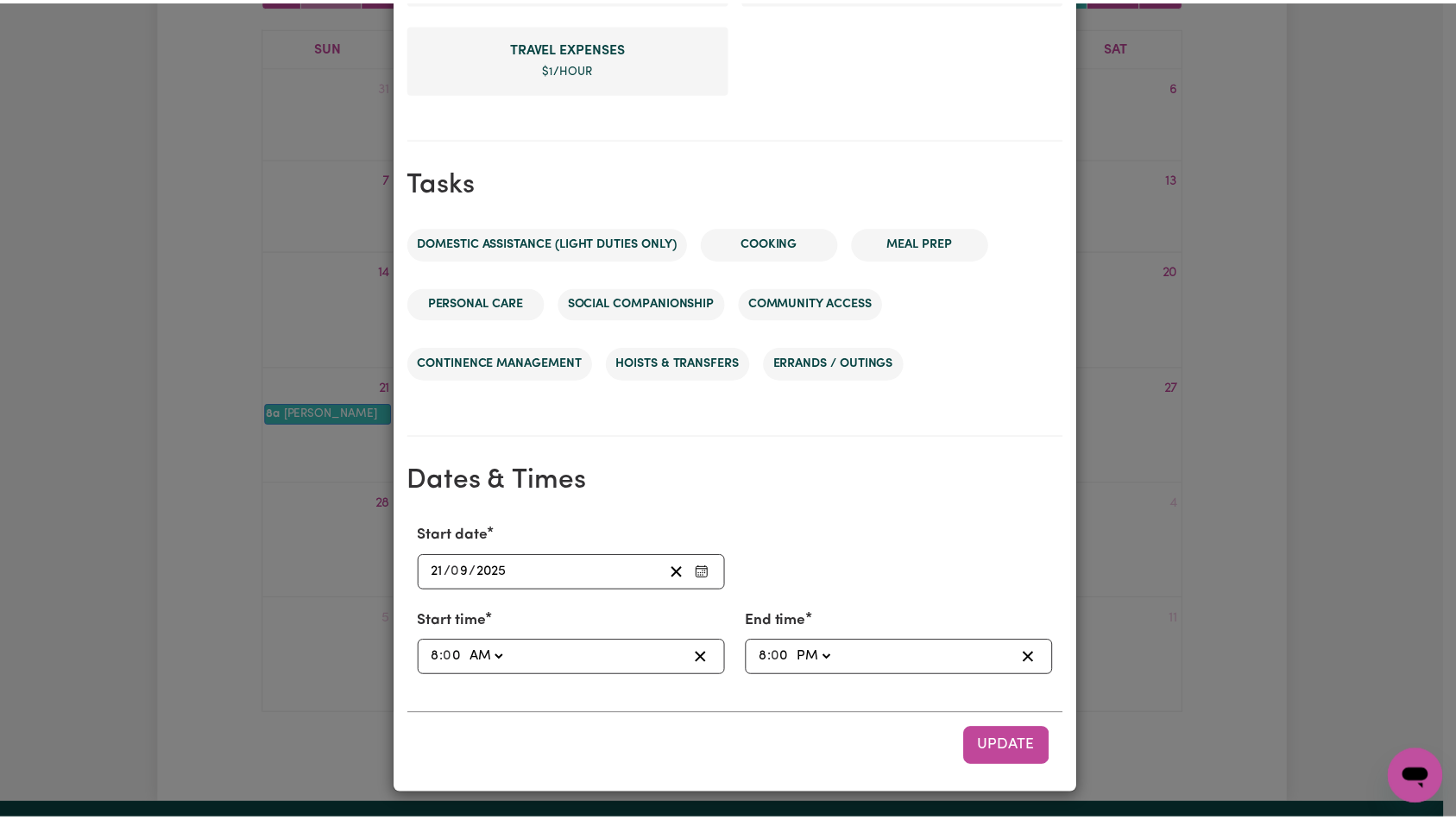
scroll to position [0, 0]
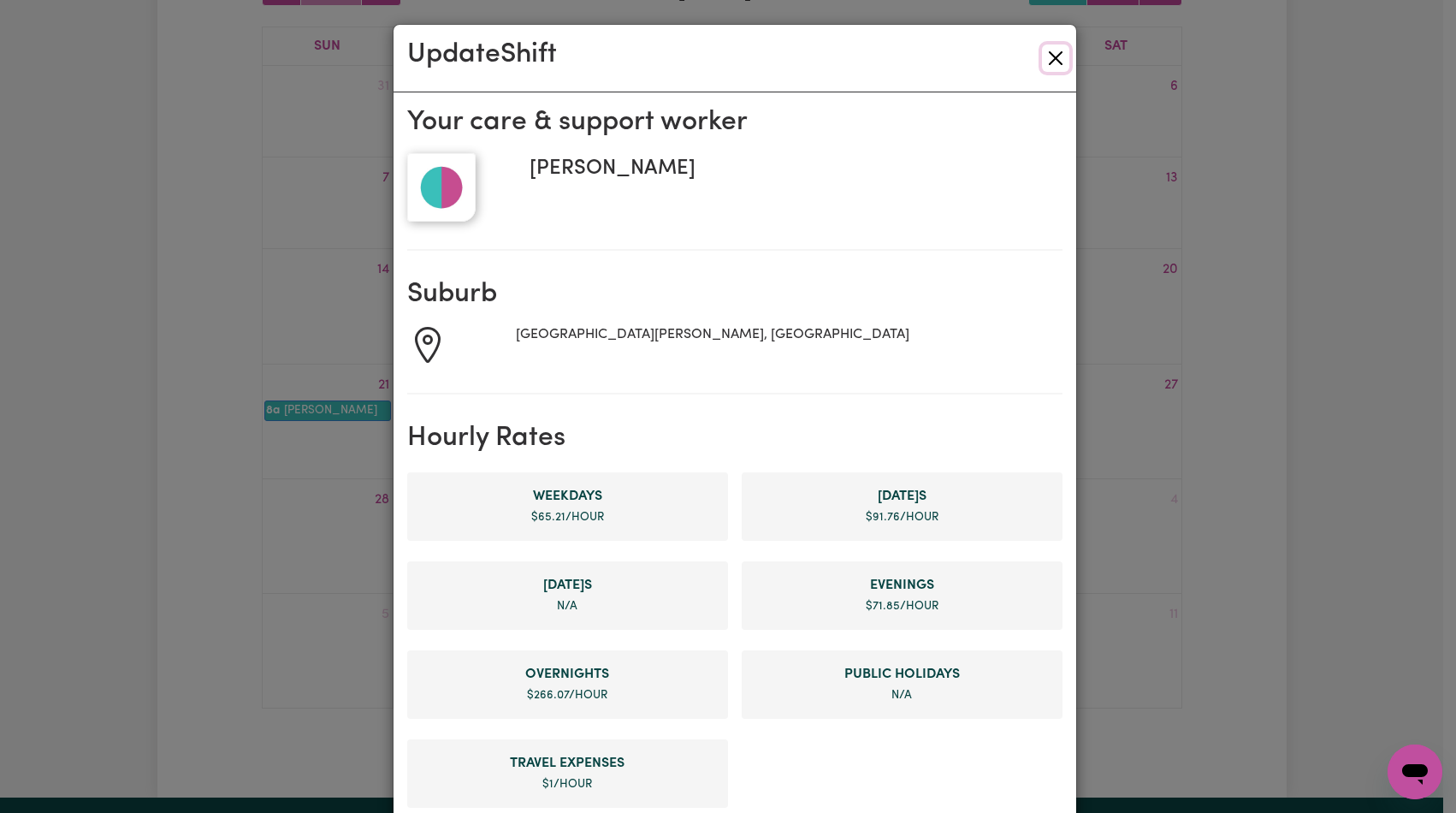
click at [1052, 60] on button "Close" at bounding box center [1055, 58] width 27 height 27
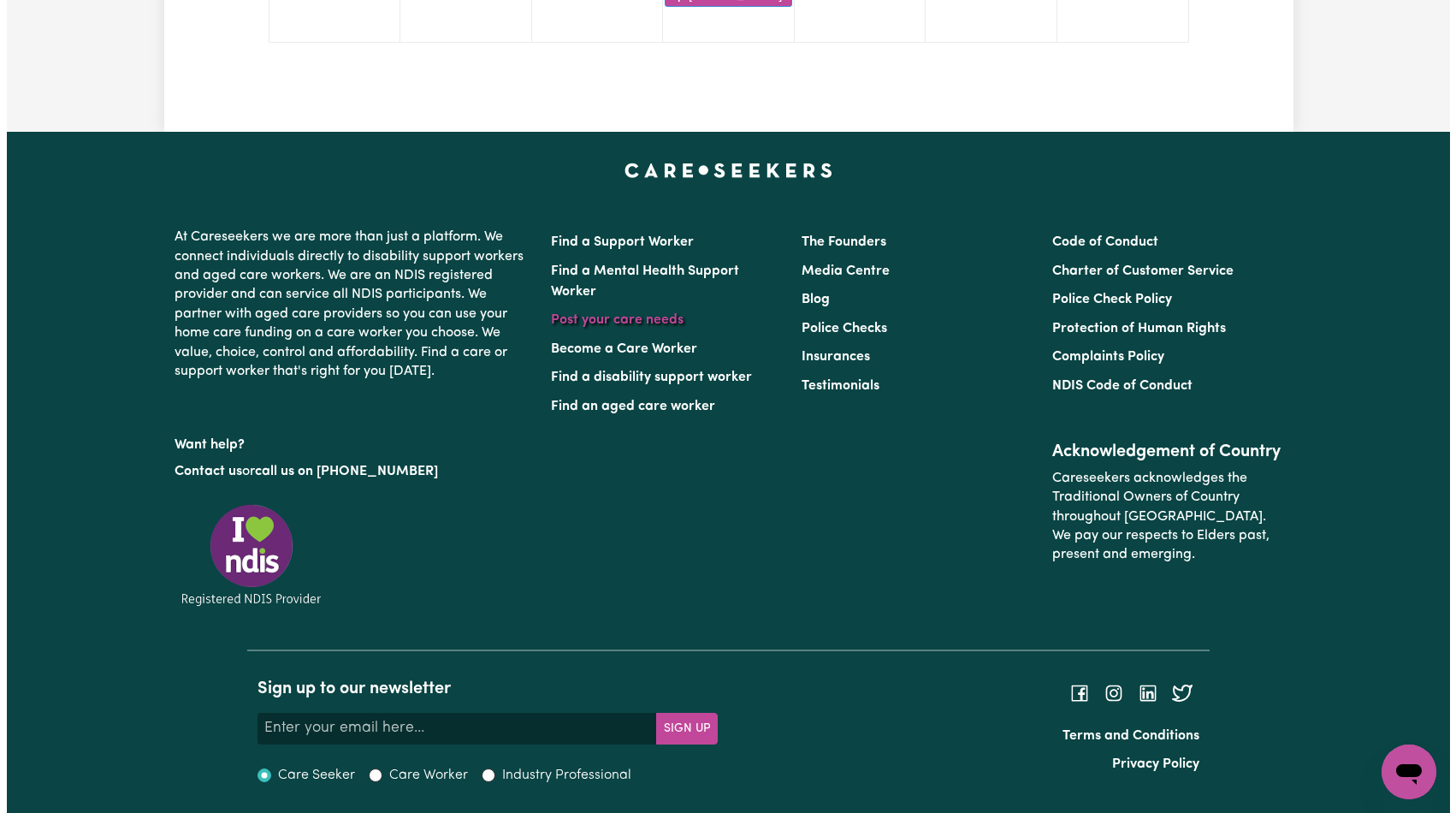
scroll to position [314, 0]
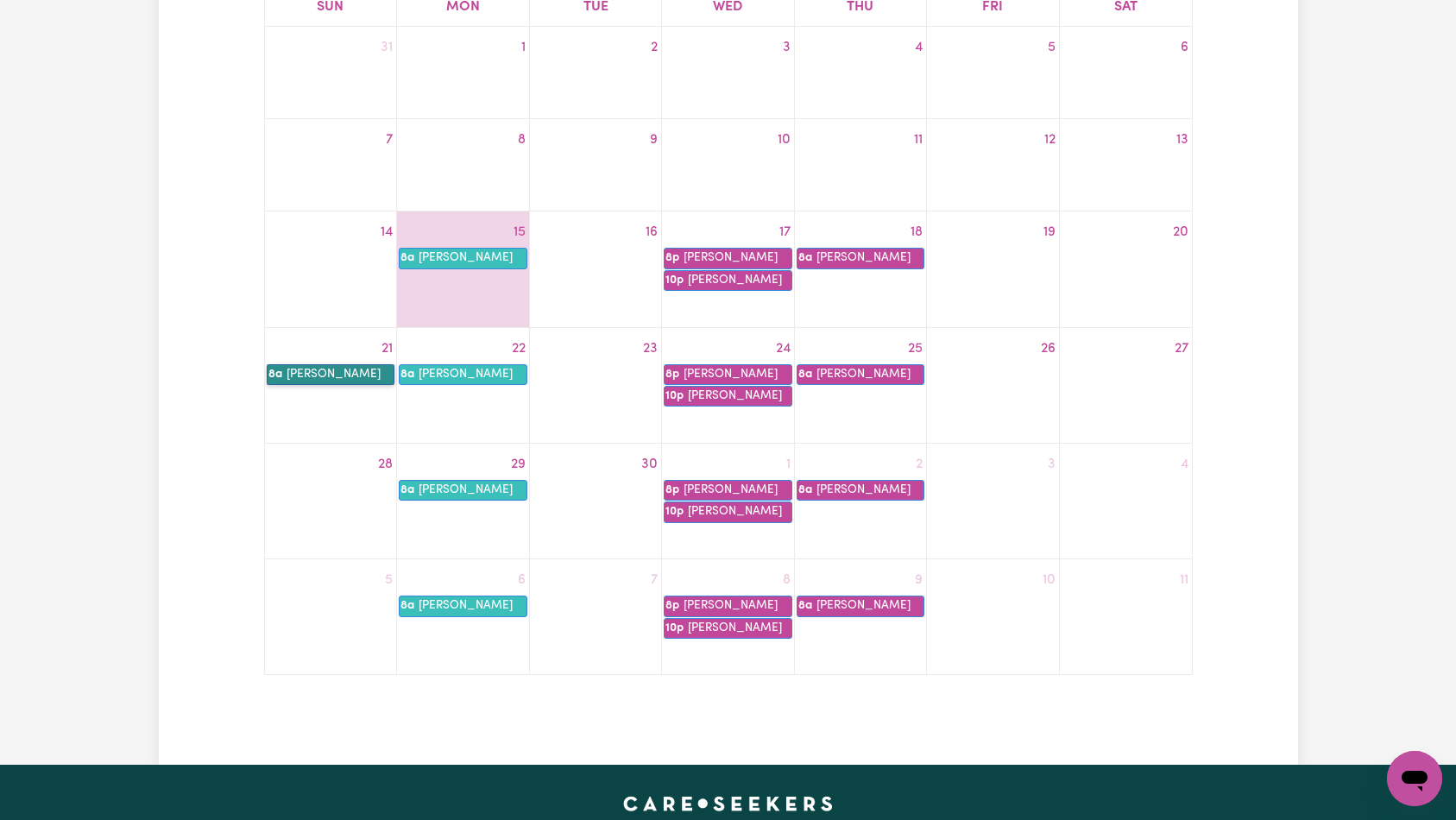
click at [326, 365] on link "8a Novisi Semedo" at bounding box center [331, 375] width 128 height 21
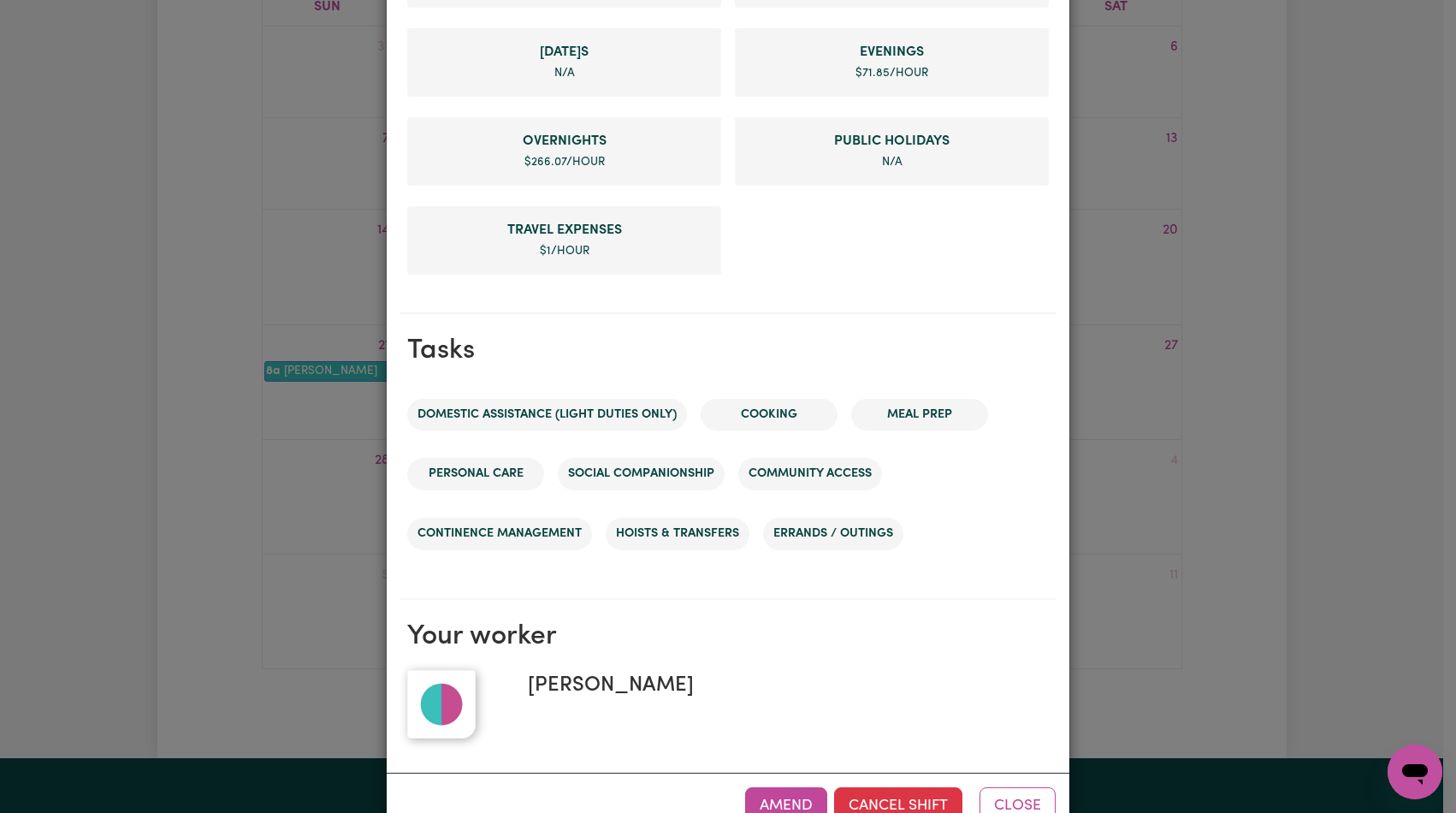
scroll to position [748, 0]
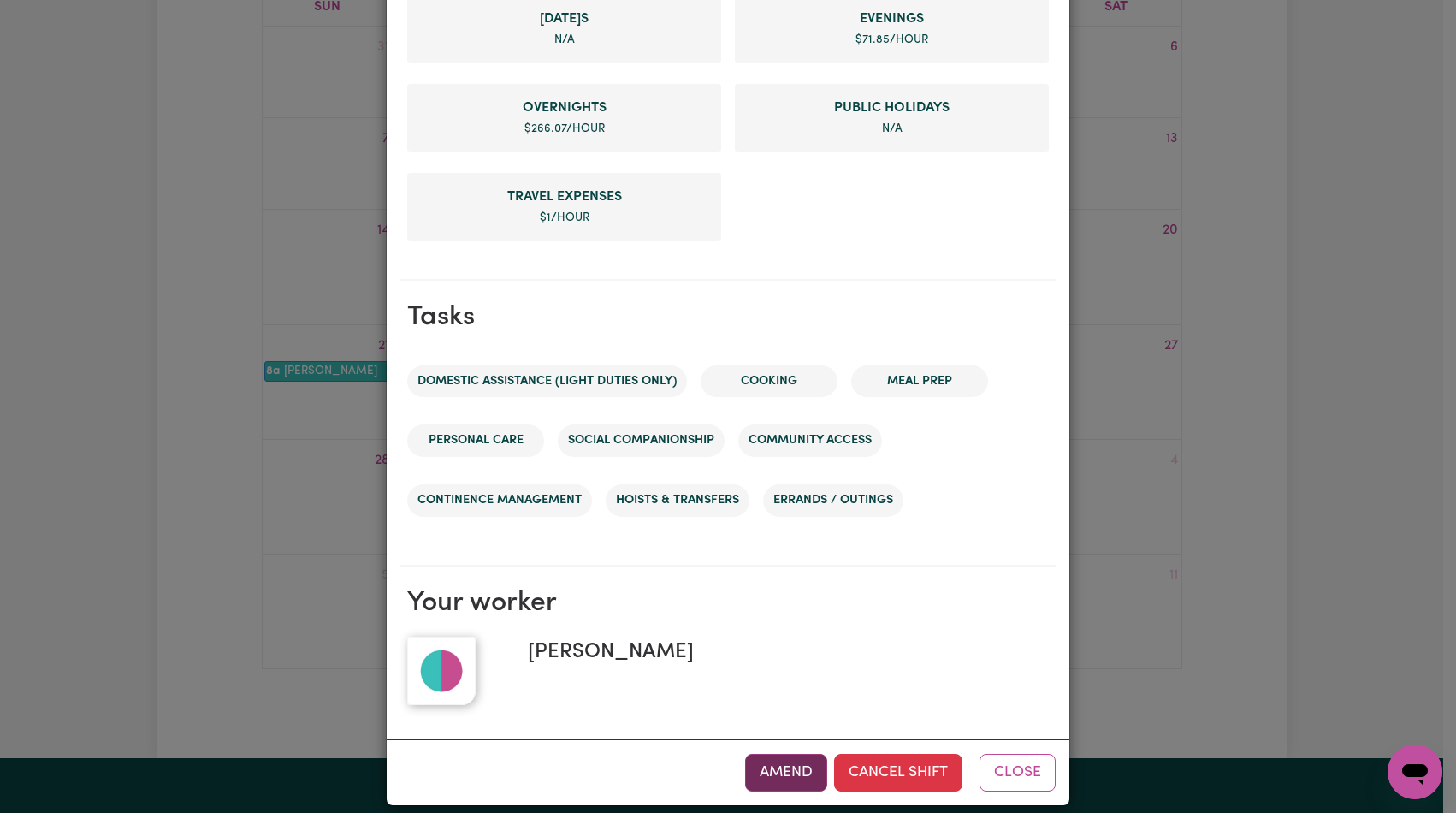
click at [783, 759] on button "Amend" at bounding box center [787, 772] width 82 height 37
select select "pm"
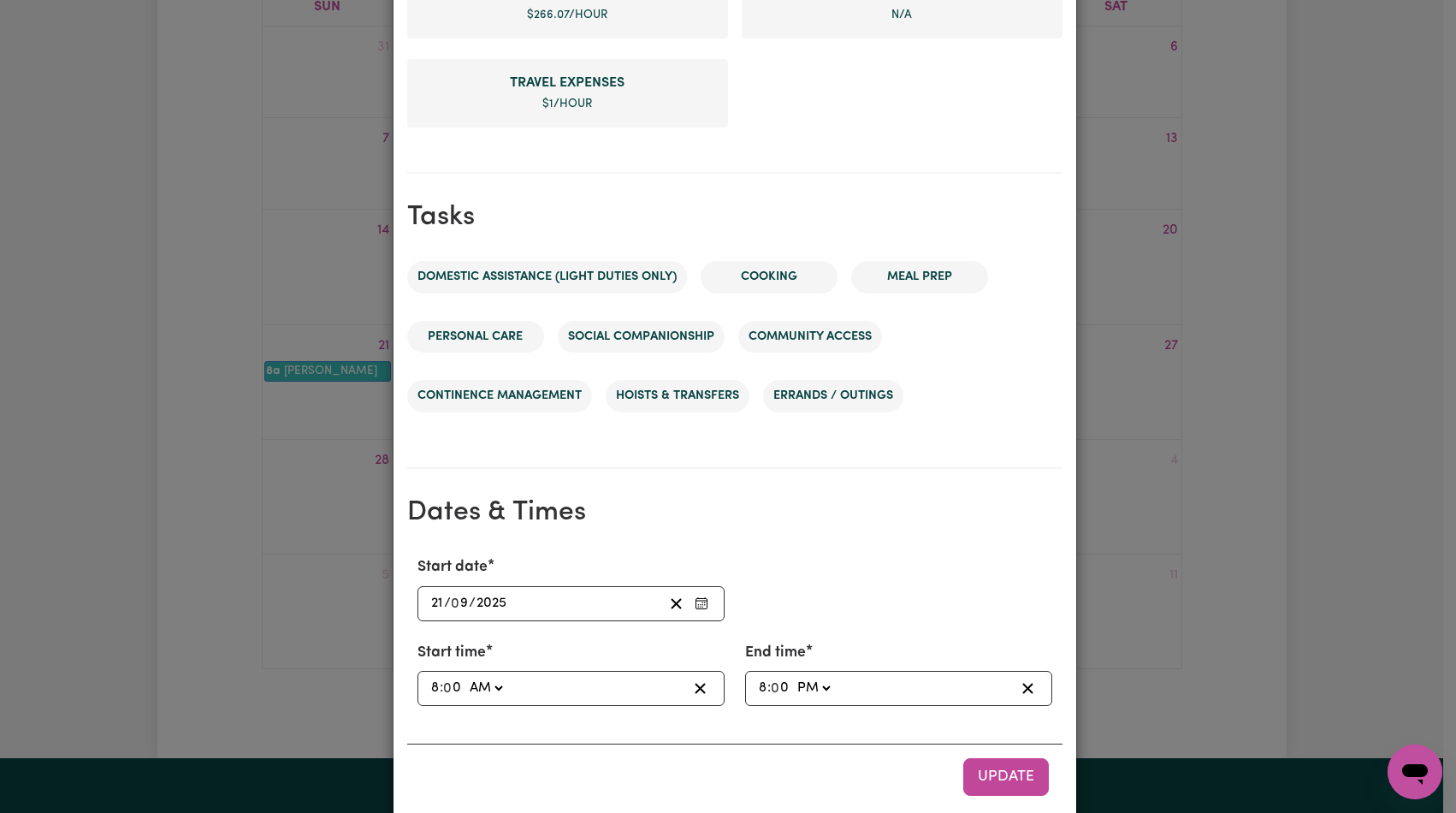
scroll to position [716, 0]
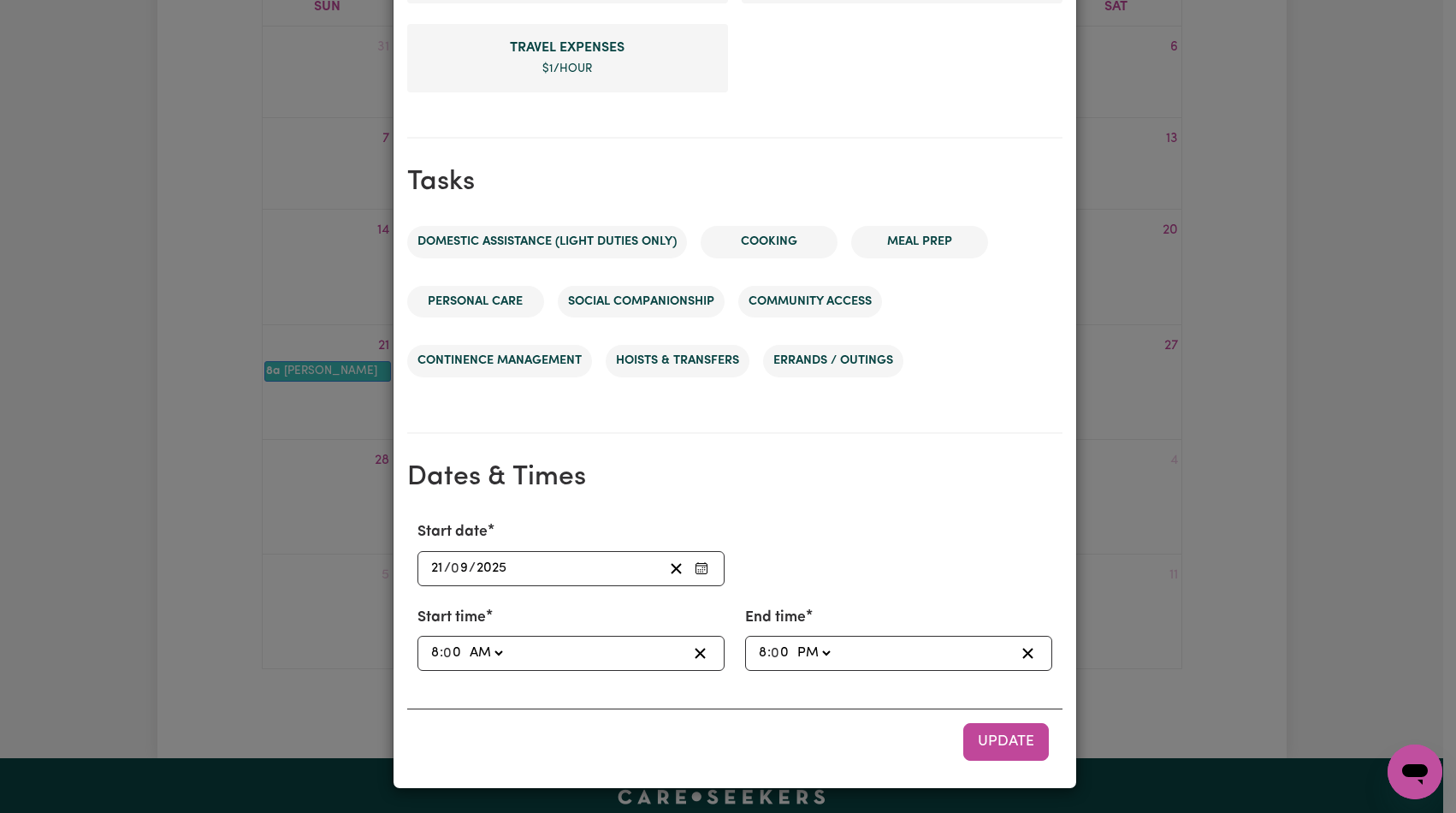
click at [758, 657] on input "8" at bounding box center [763, 653] width 9 height 23
click at [817, 508] on div "Start date 2025-09-21 21 / 0 9 / 2025 Start time 08:00 8 : 0 0 AM PM End time 2…" at bounding box center [735, 596] width 656 height 177
click at [994, 736] on span "Update" at bounding box center [1006, 741] width 56 height 15
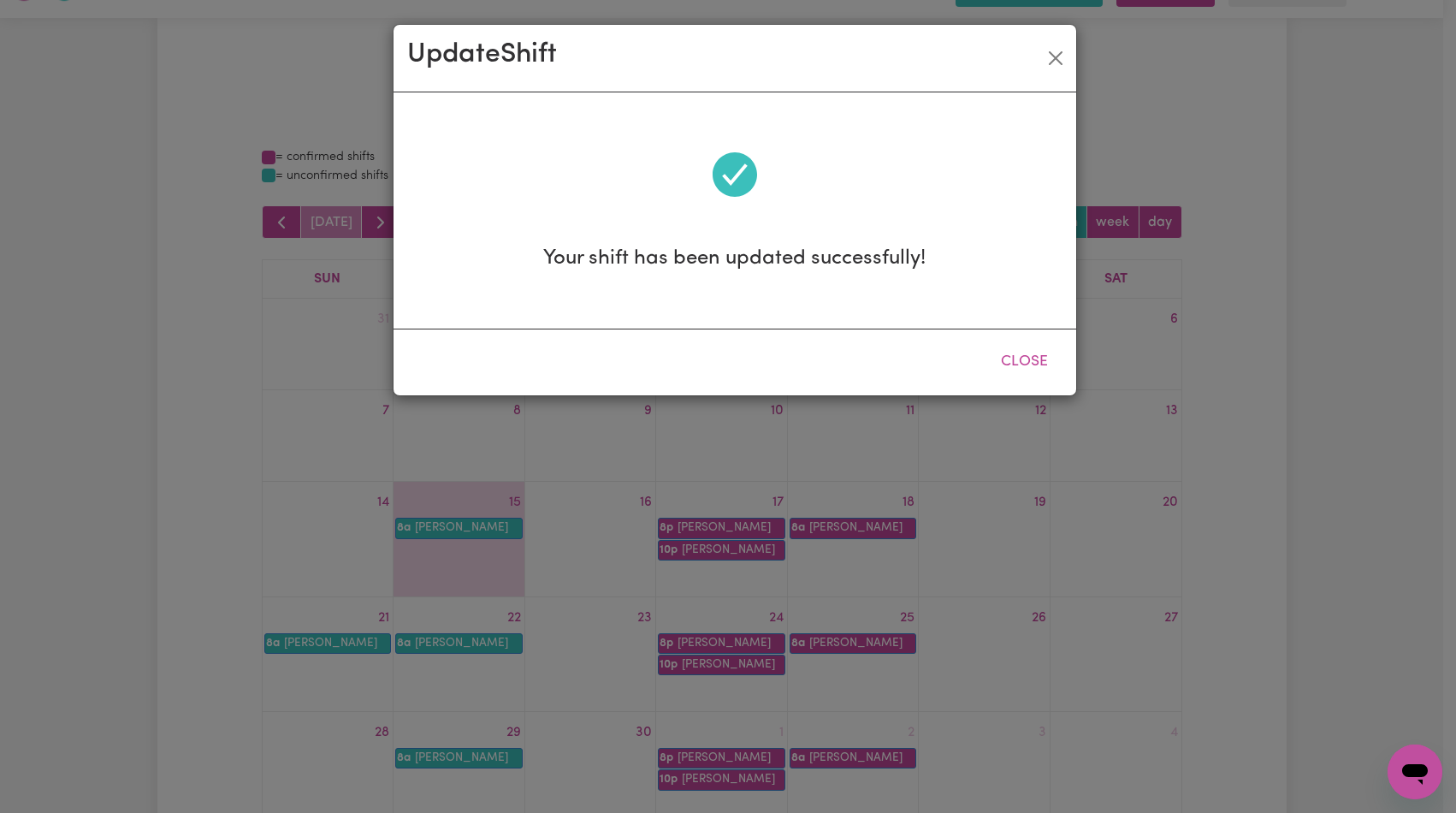
scroll to position [0, 0]
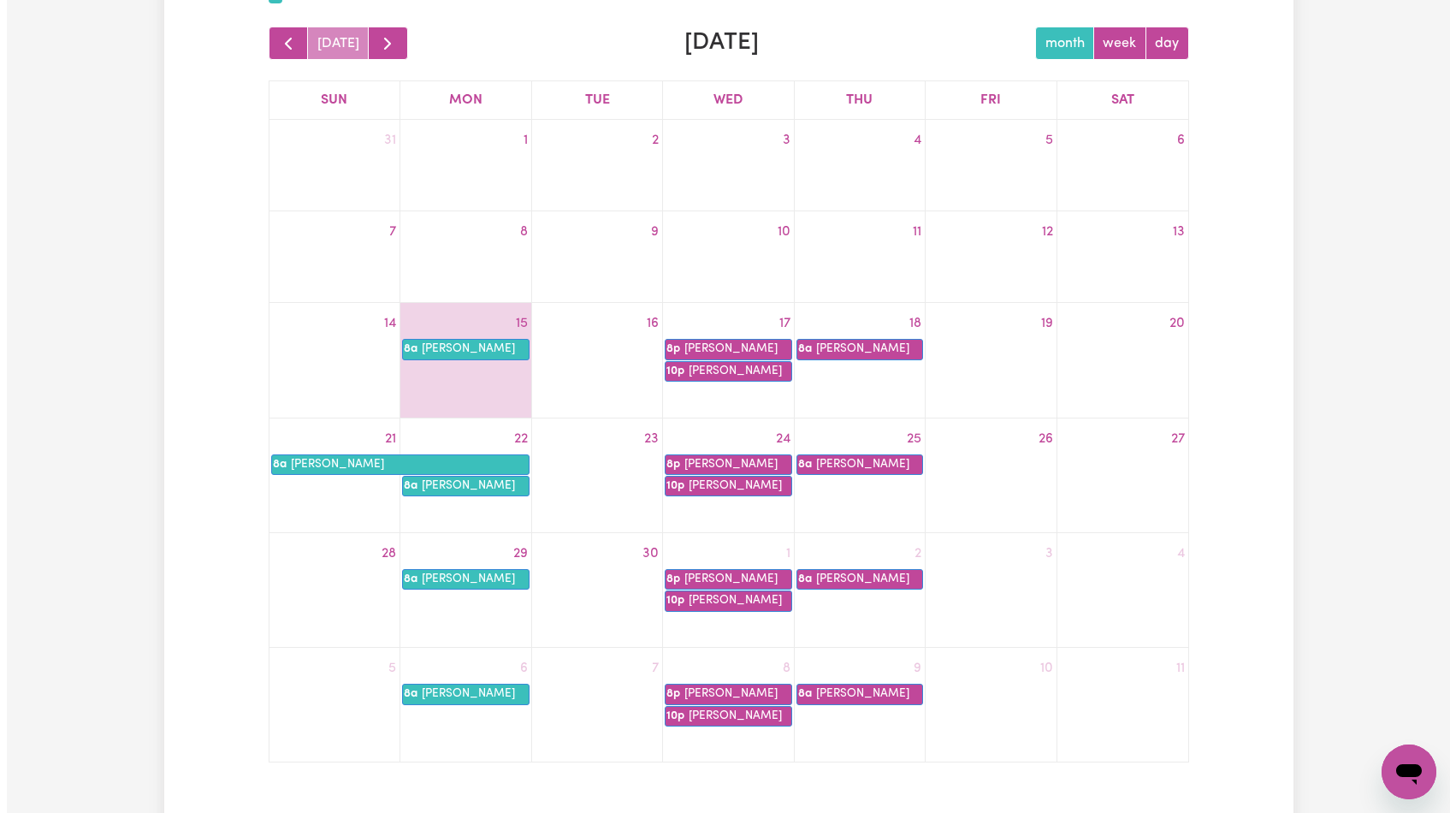
scroll to position [232, 0]
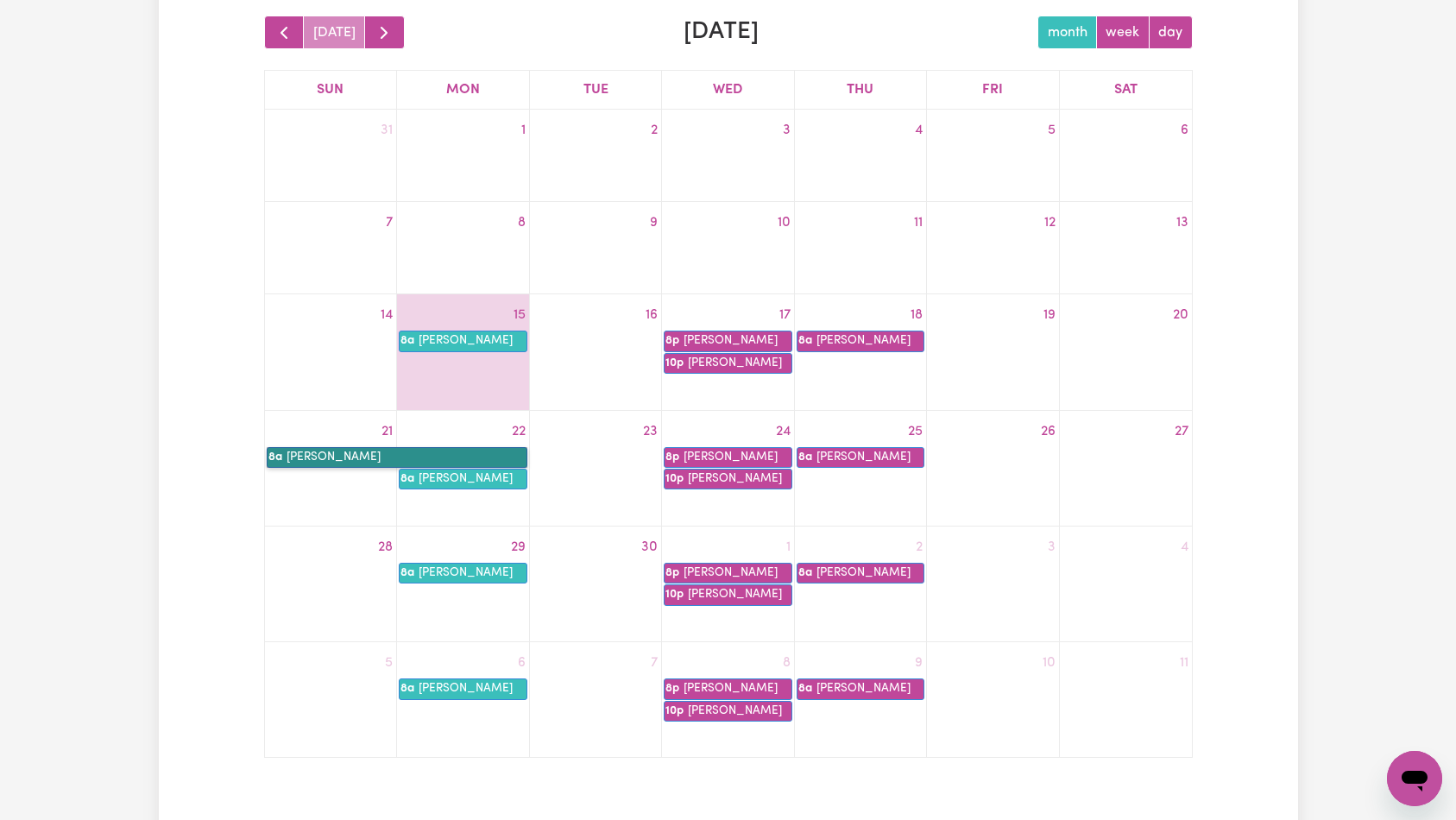
click at [338, 456] on link "8a [PERSON_NAME]" at bounding box center [397, 457] width 260 height 21
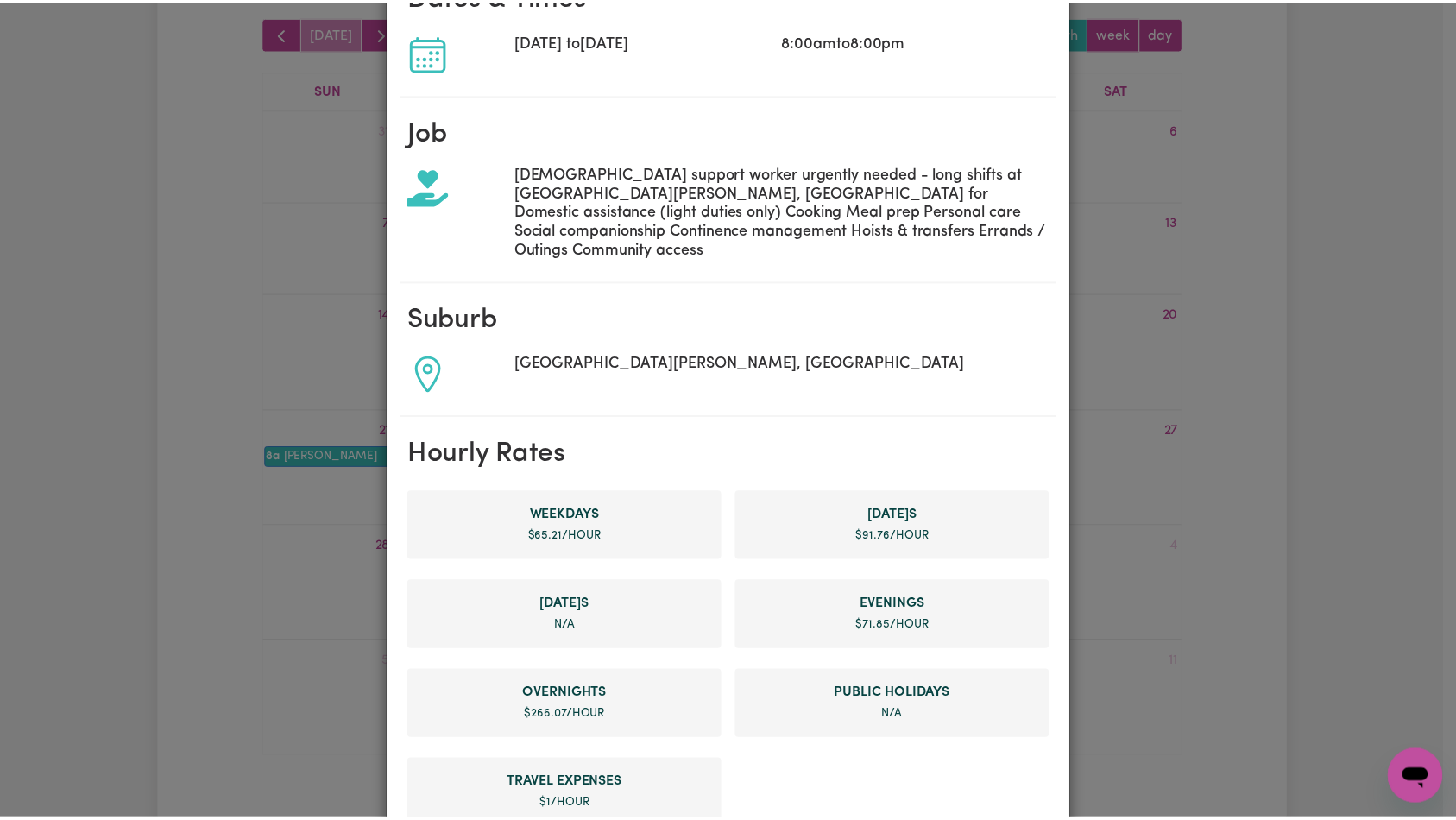
scroll to position [0, 0]
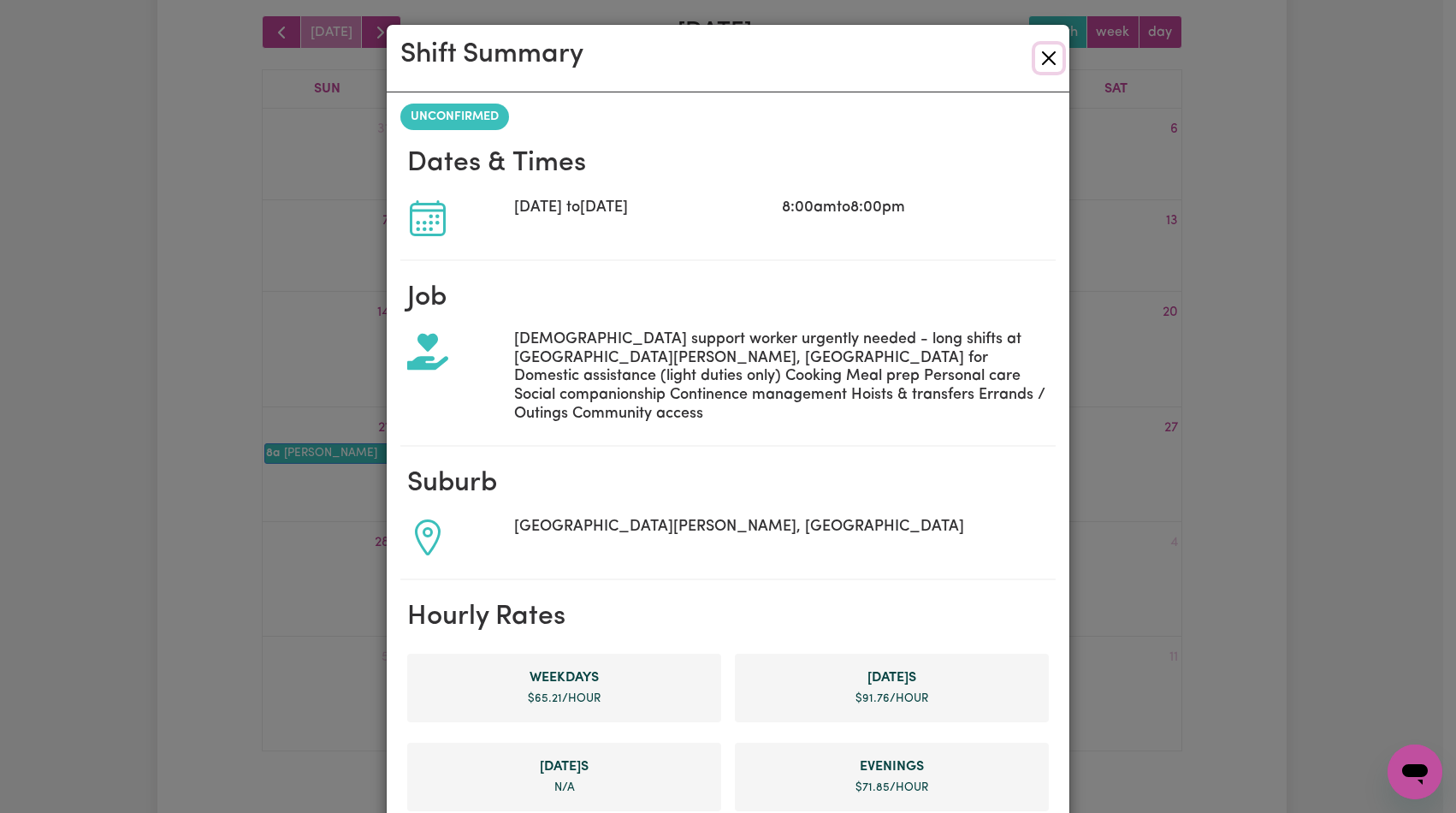
click at [1044, 57] on button "Close" at bounding box center [1049, 58] width 27 height 27
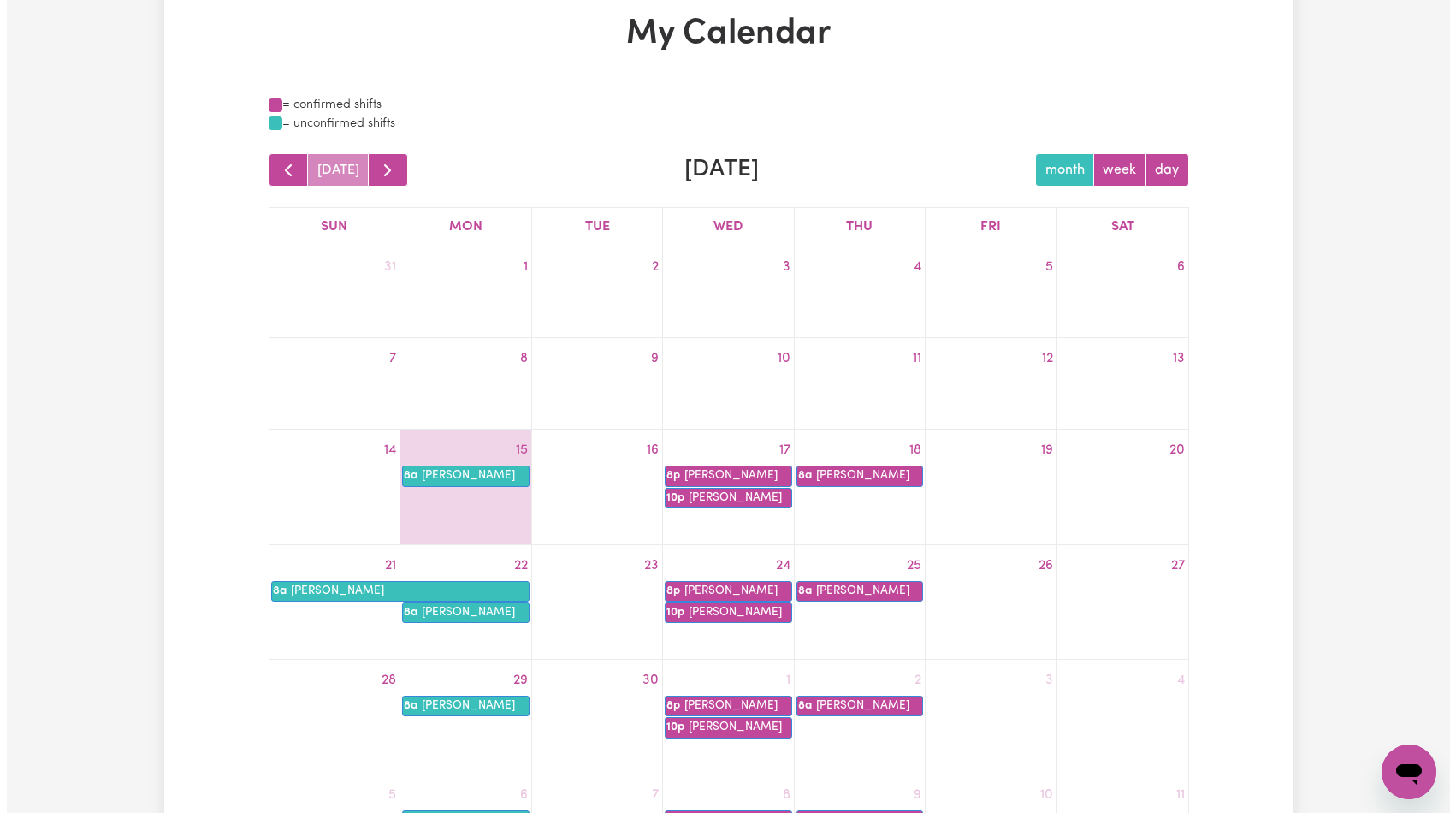
scroll to position [369, 0]
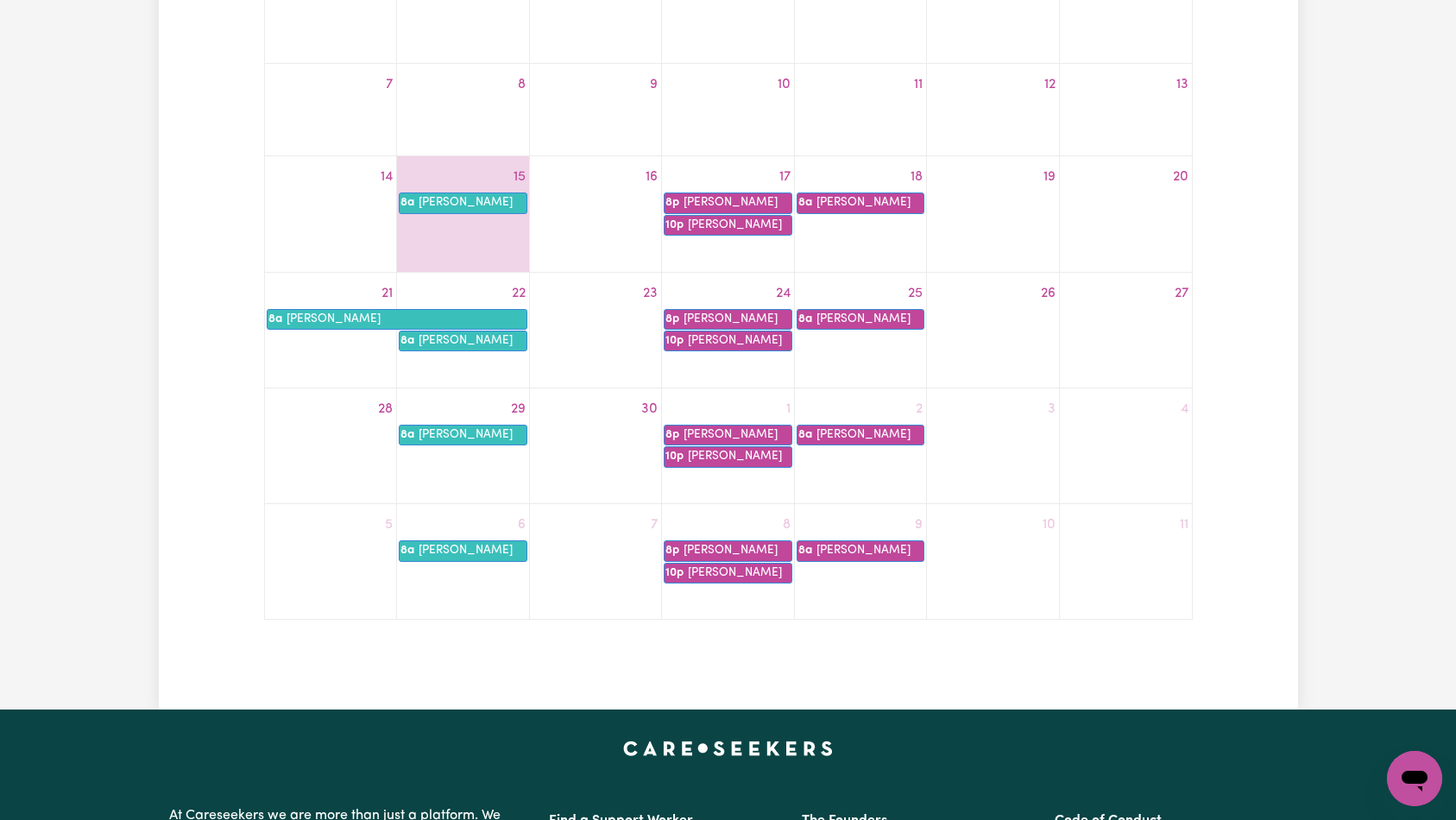
click at [552, 338] on div "23" at bounding box center [595, 330] width 131 height 101
click at [499, 322] on link "8a [PERSON_NAME]" at bounding box center [397, 319] width 260 height 21
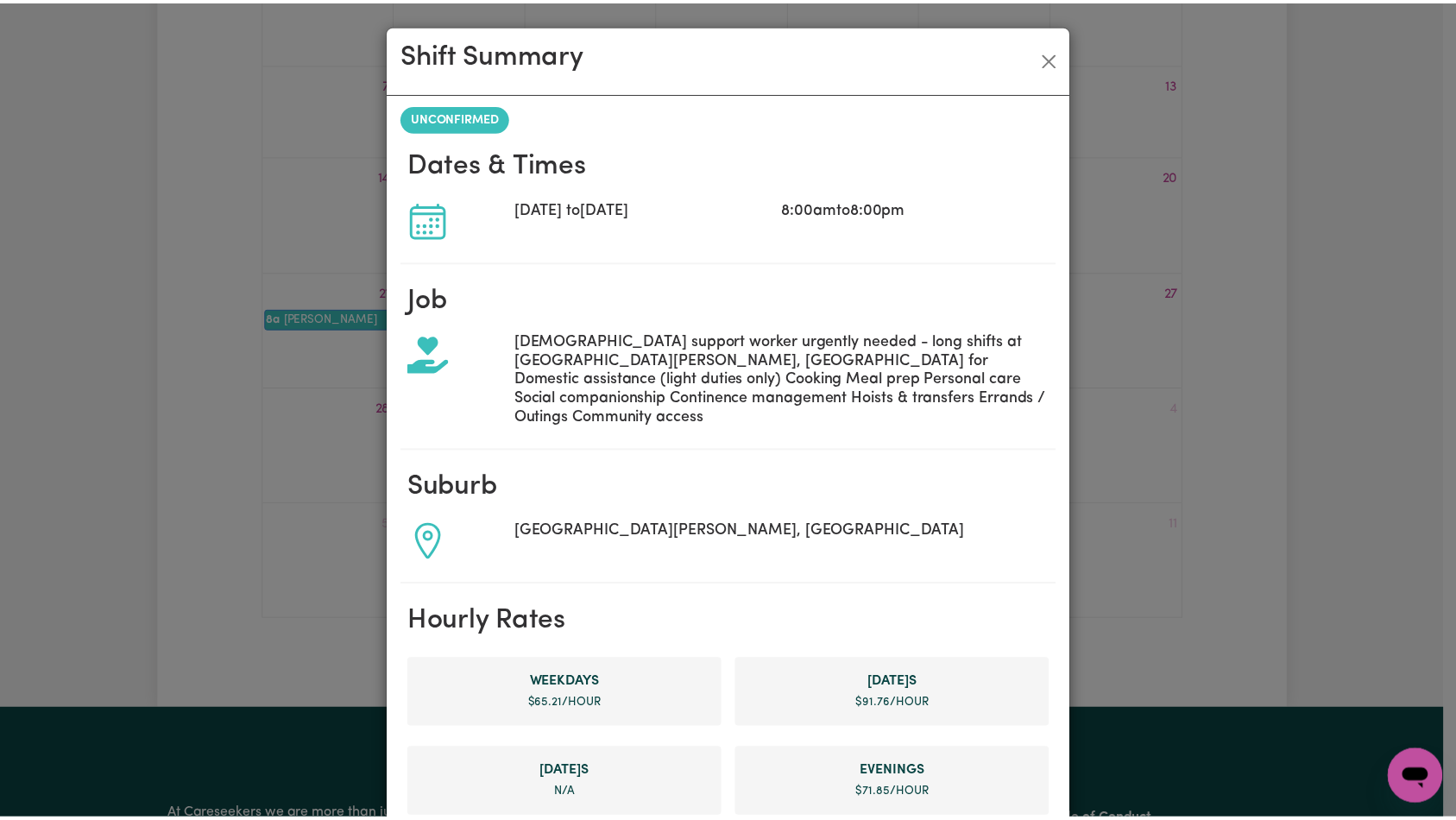
scroll to position [754, 0]
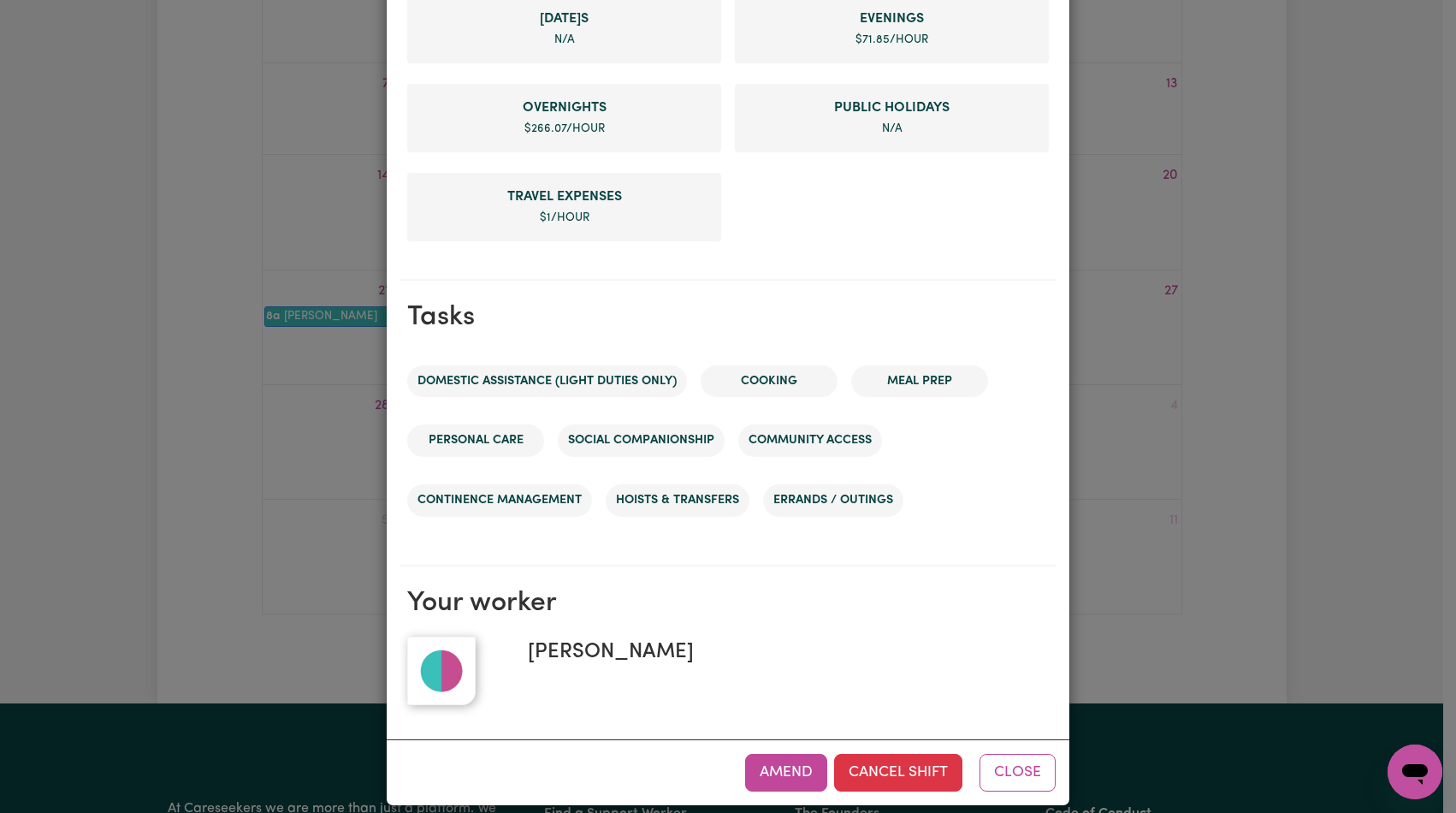
click at [1109, 306] on div "Shift Summary UNCONFIRMED Dates & Times Sun, 21 Sep, 2025 to Mon, 22 Sep, 2025 …" at bounding box center [728, 406] width 1456 height 813
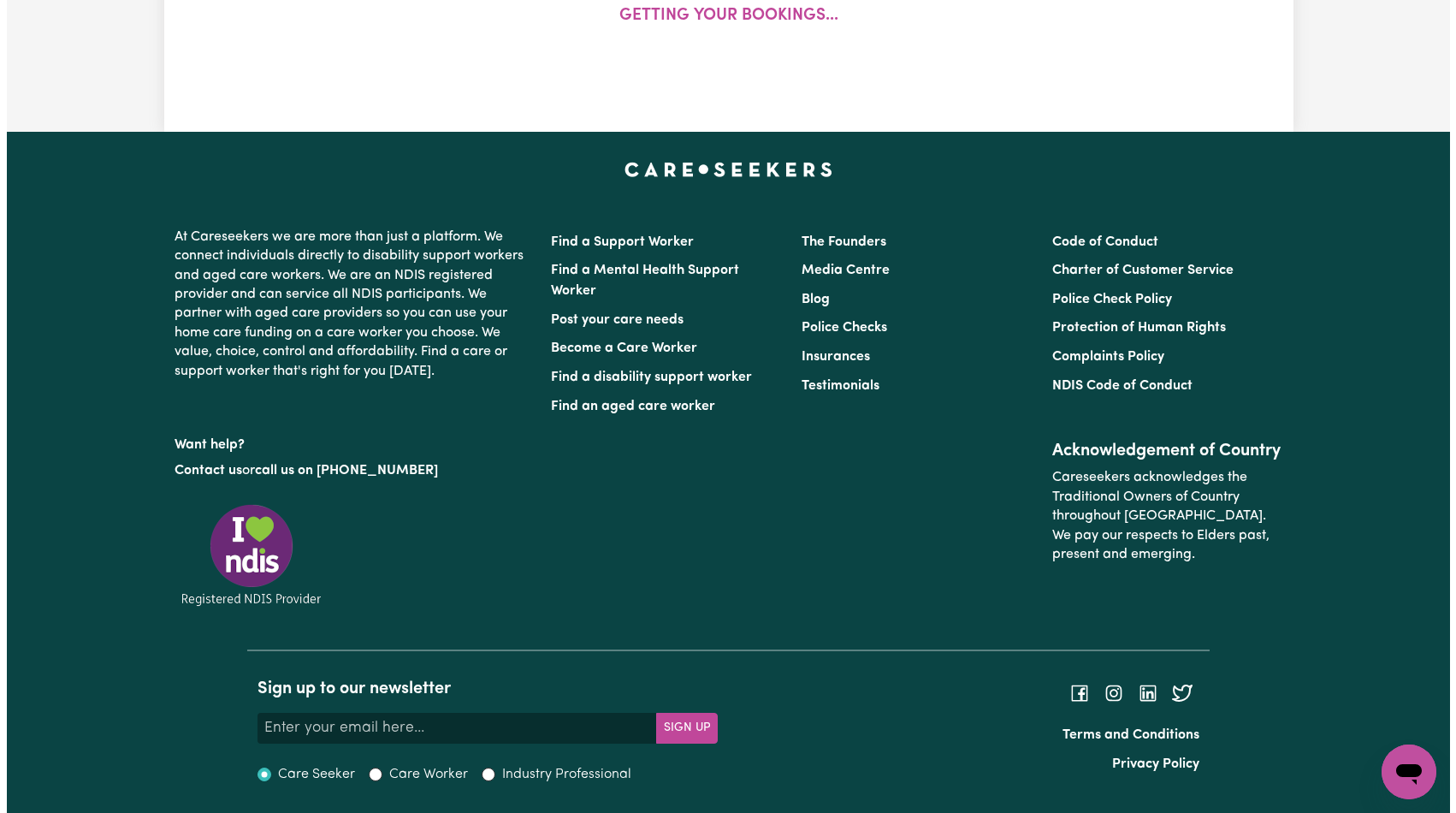
scroll to position [369, 0]
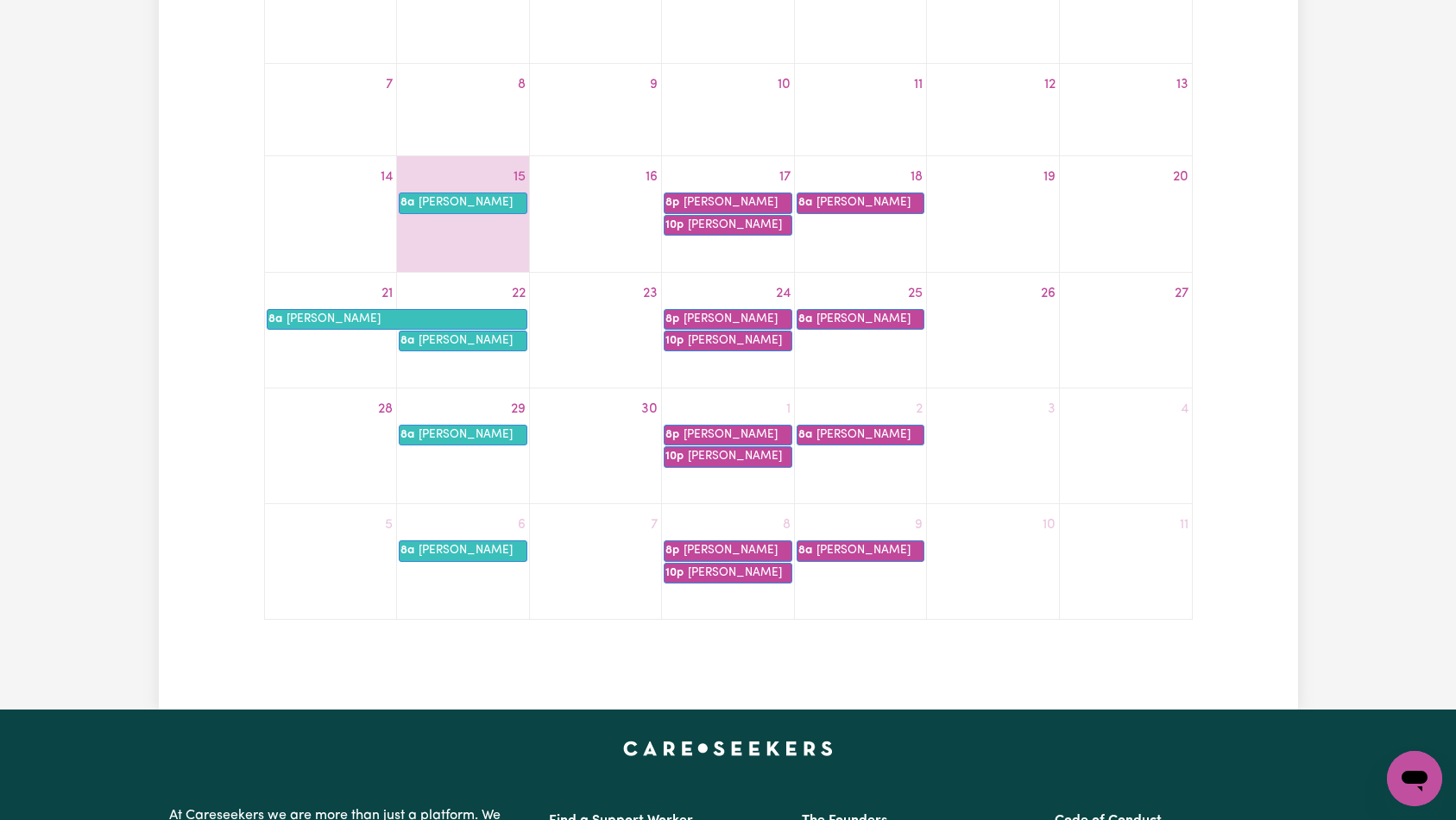
click at [603, 388] on td "30" at bounding box center [595, 445] width 132 height 115
click at [485, 316] on link "8a Novisi Semedo" at bounding box center [397, 319] width 260 height 21
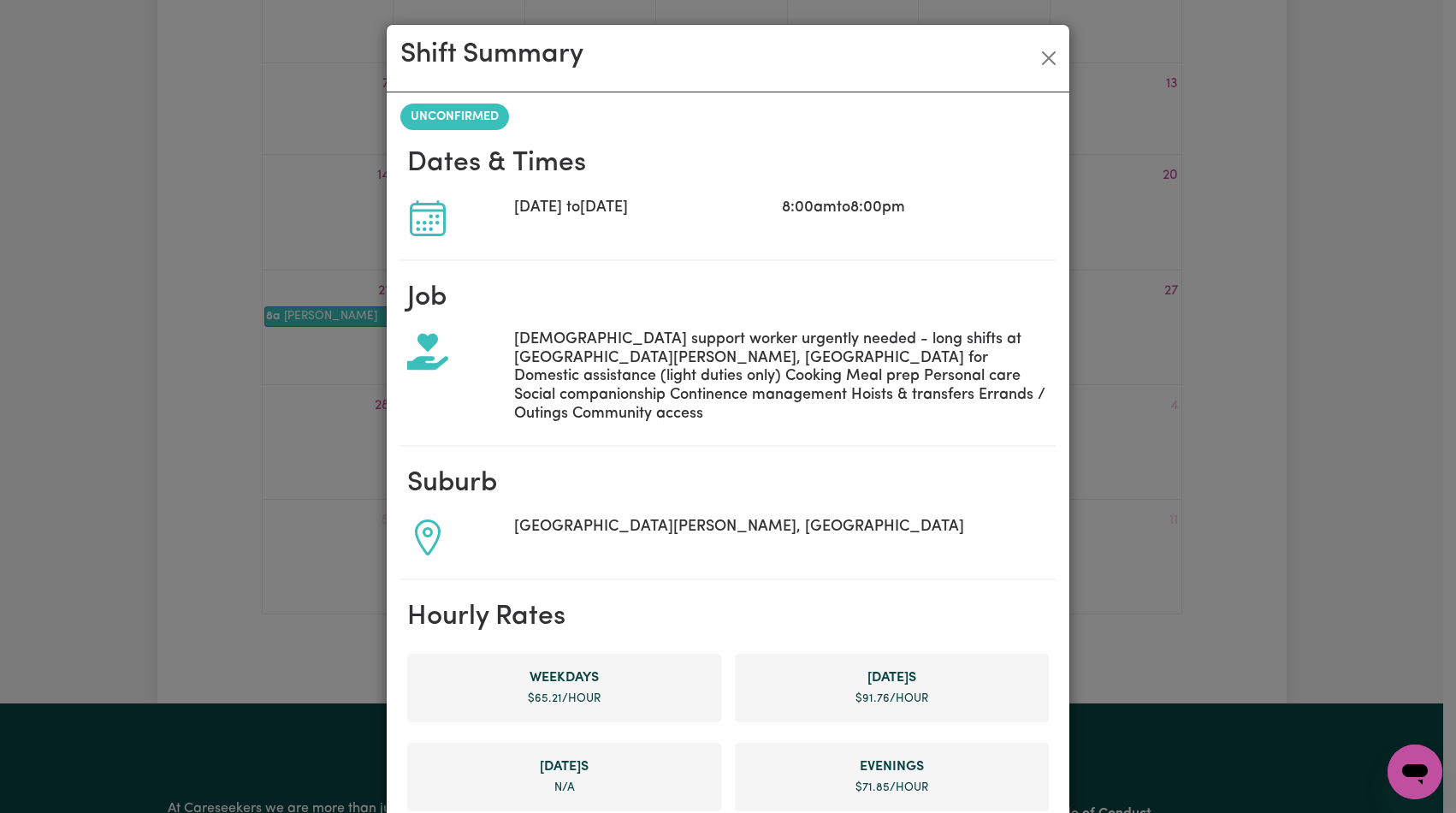
scroll to position [748, 0]
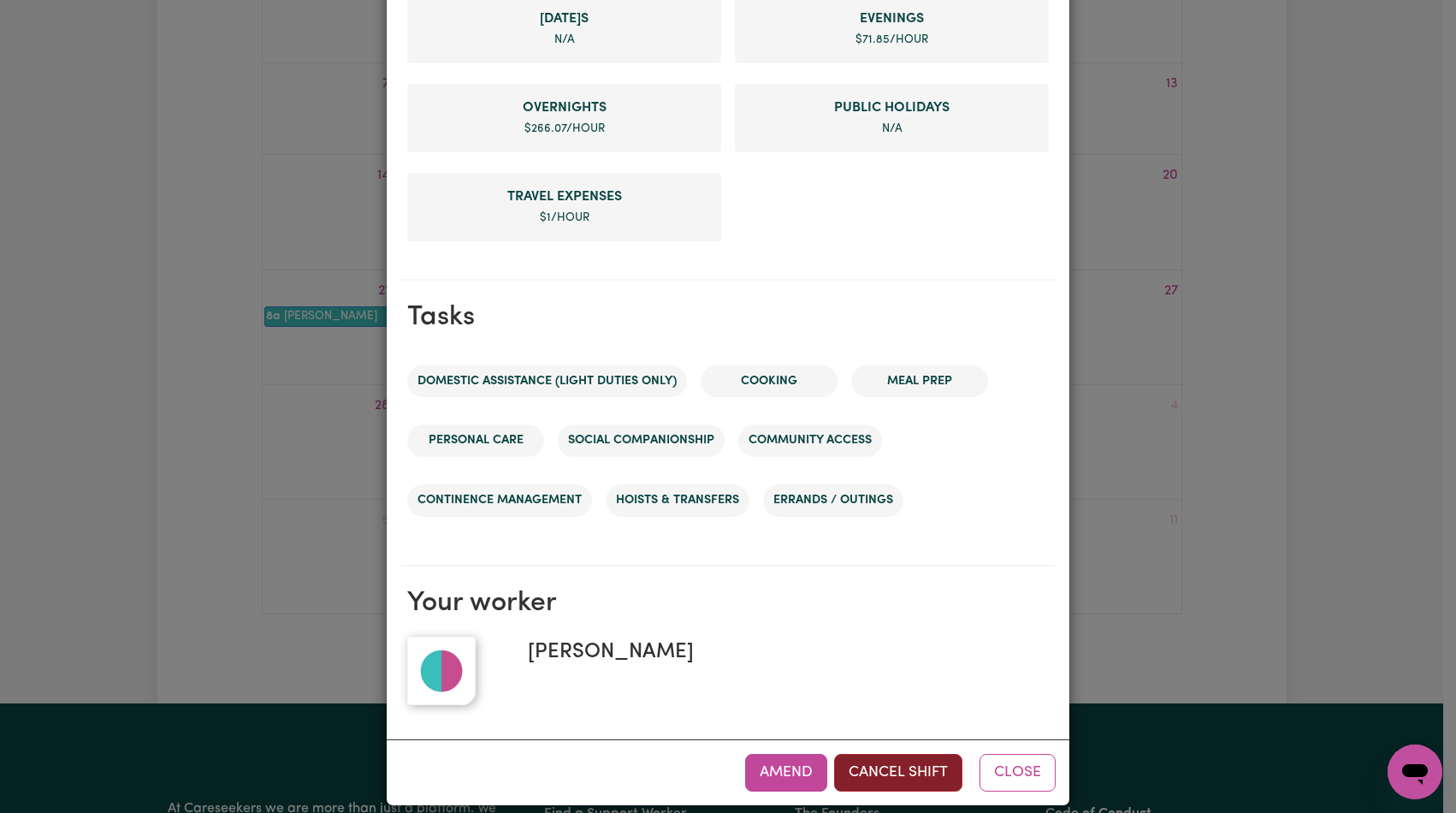
click at [896, 754] on button "Cancel Shift" at bounding box center [897, 772] width 128 height 37
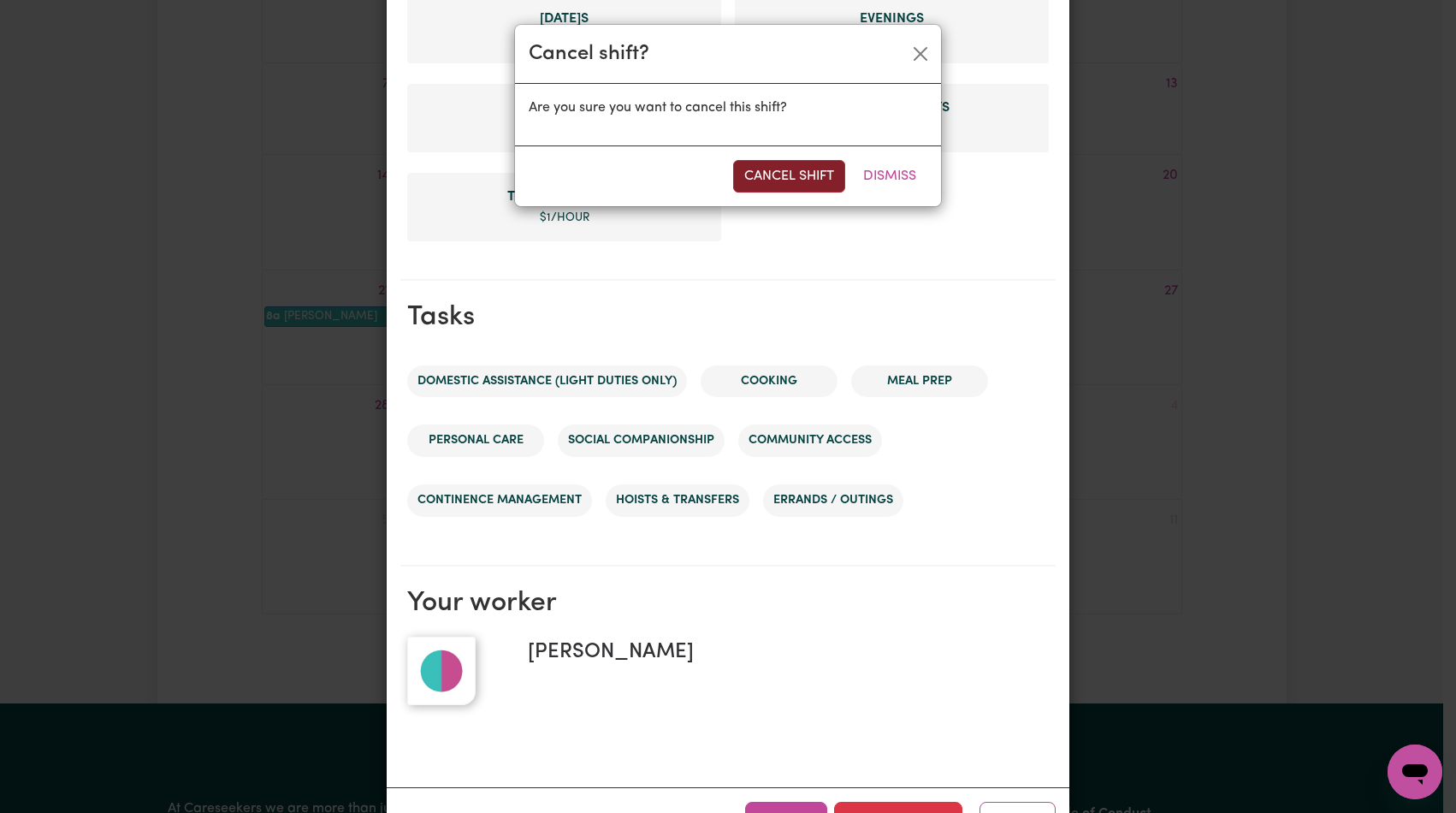
click at [817, 171] on button "Cancel Shift" at bounding box center [788, 176] width 112 height 33
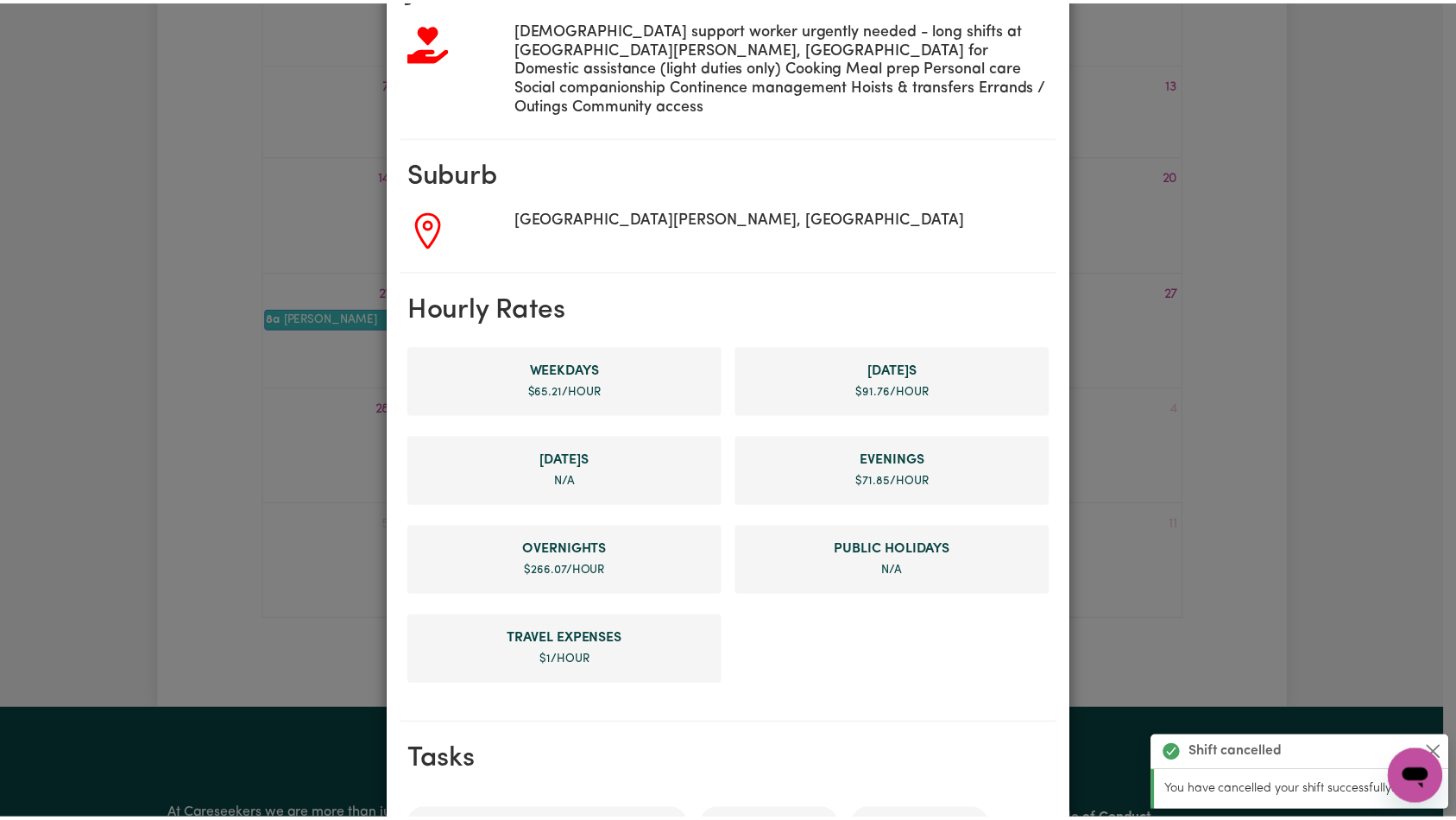
scroll to position [0, 0]
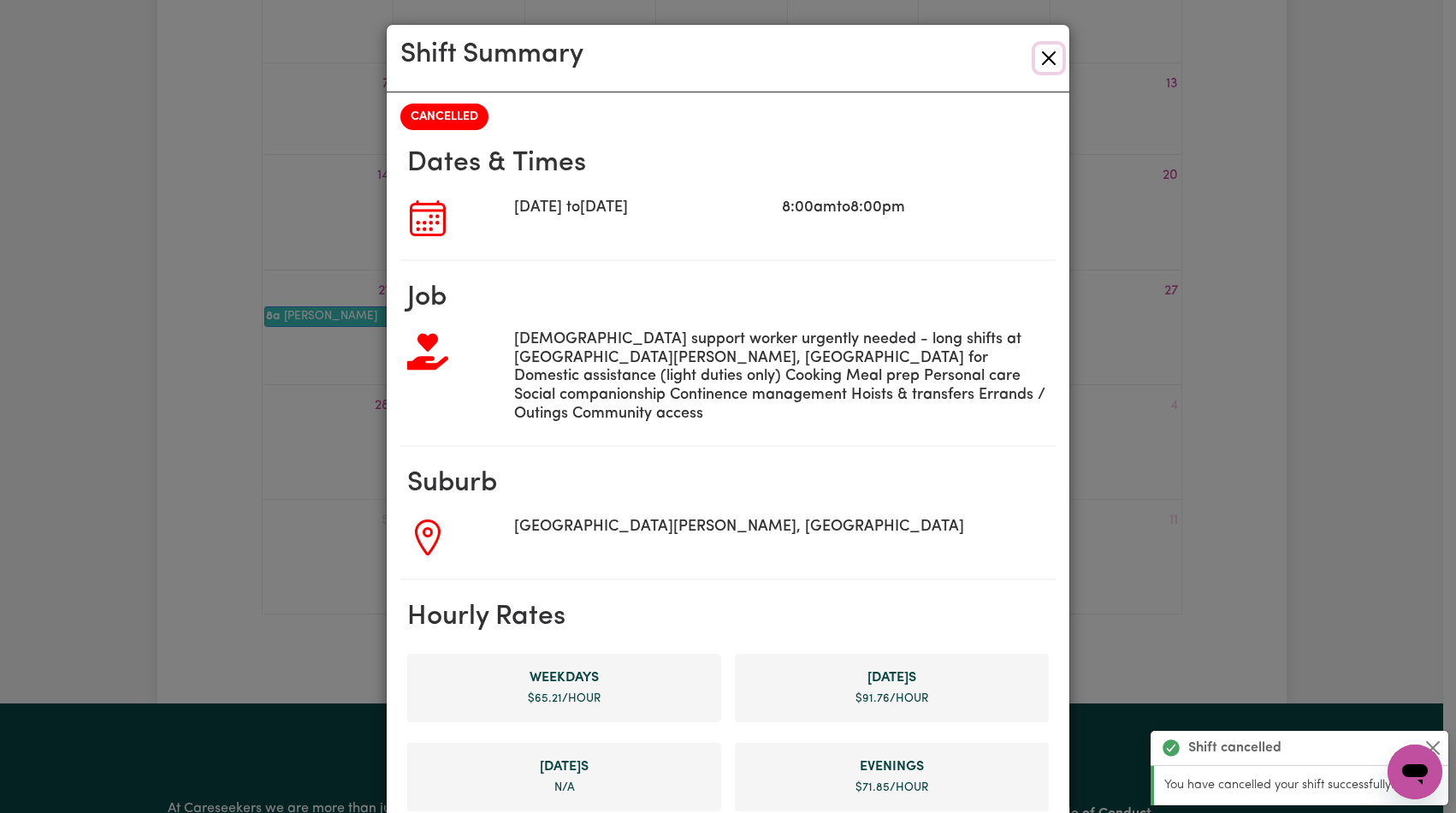
click at [1047, 65] on button "Close" at bounding box center [1049, 58] width 27 height 27
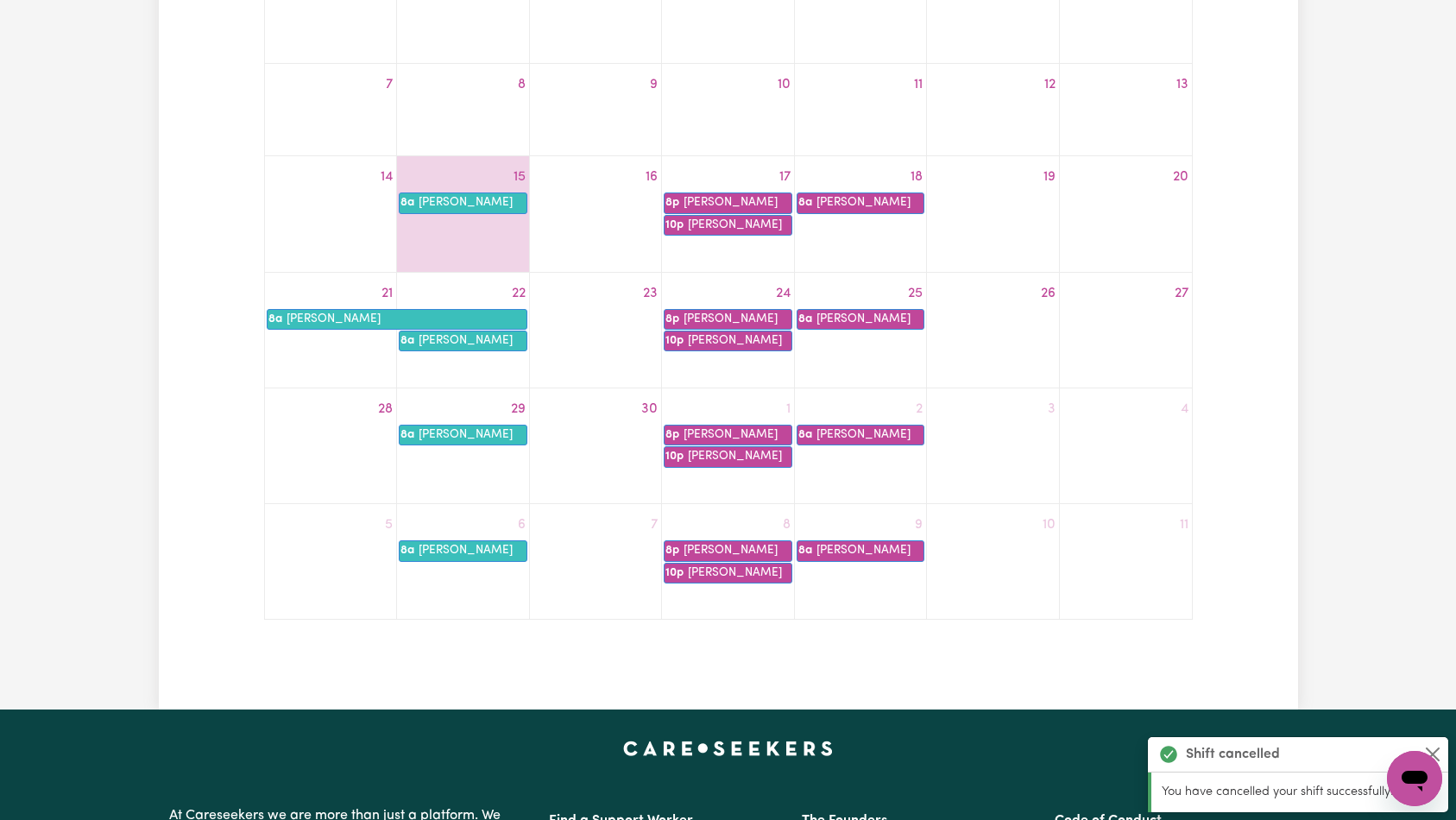
click at [1130, 185] on div "20" at bounding box center [1126, 177] width 132 height 27
